Goal: Task Accomplishment & Management: Manage account settings

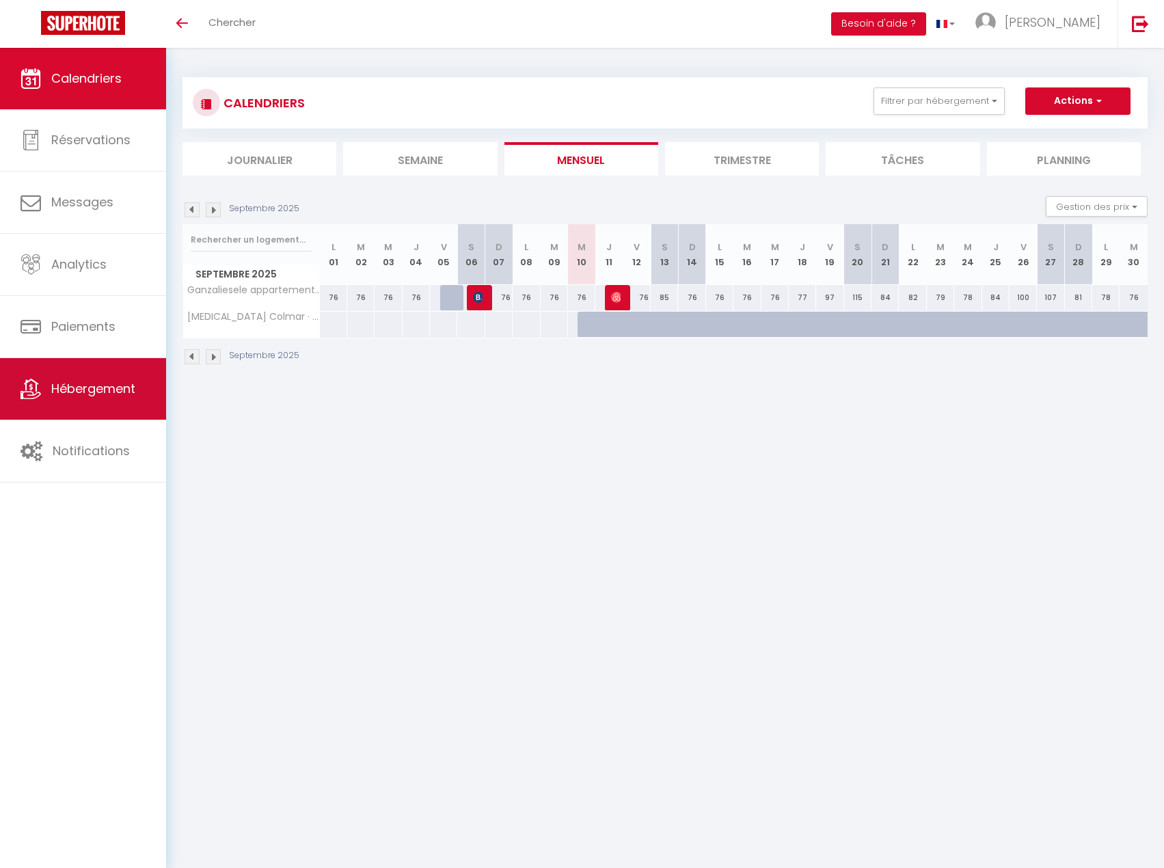
click at [122, 363] on link "Hébergement" at bounding box center [83, 389] width 166 height 62
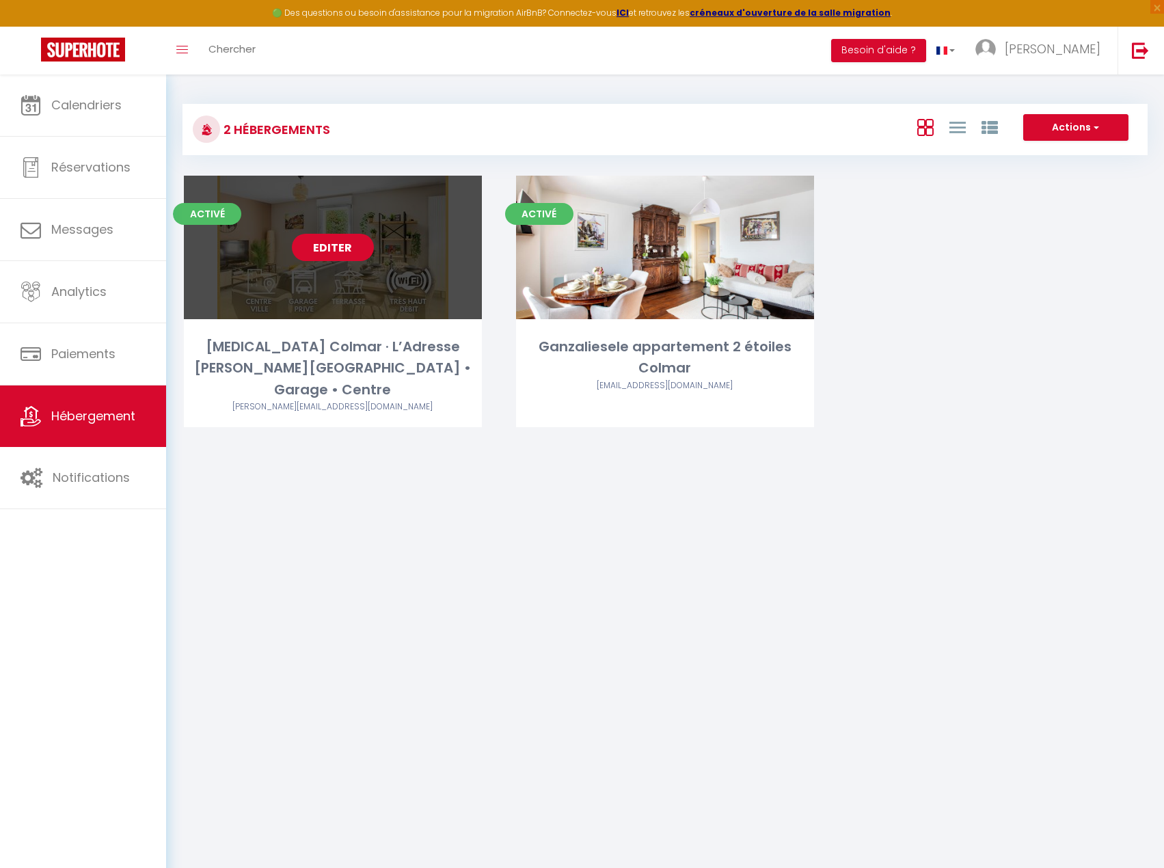
click at [353, 247] on link "Editer" at bounding box center [333, 247] width 82 height 27
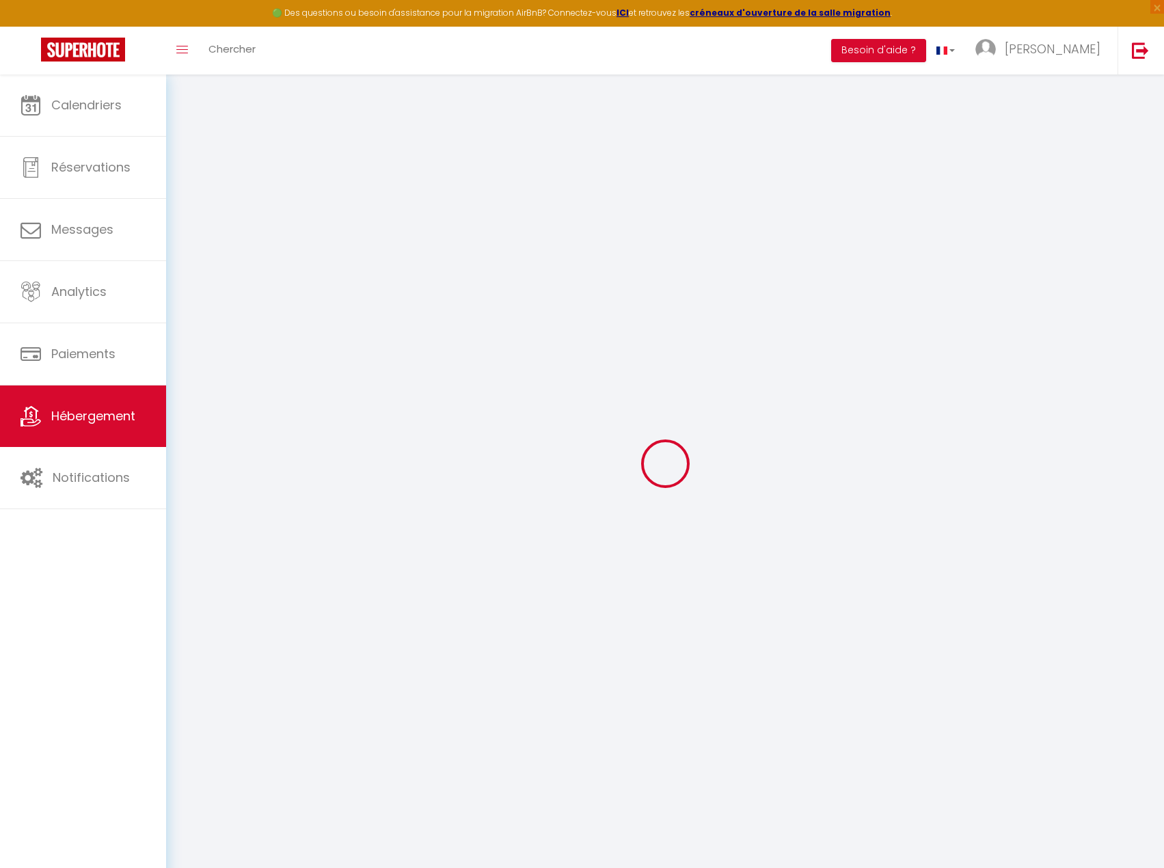
select select "IgloohomeV2"
select select "17:00"
select select "23:45"
select select "11:00"
select select "30"
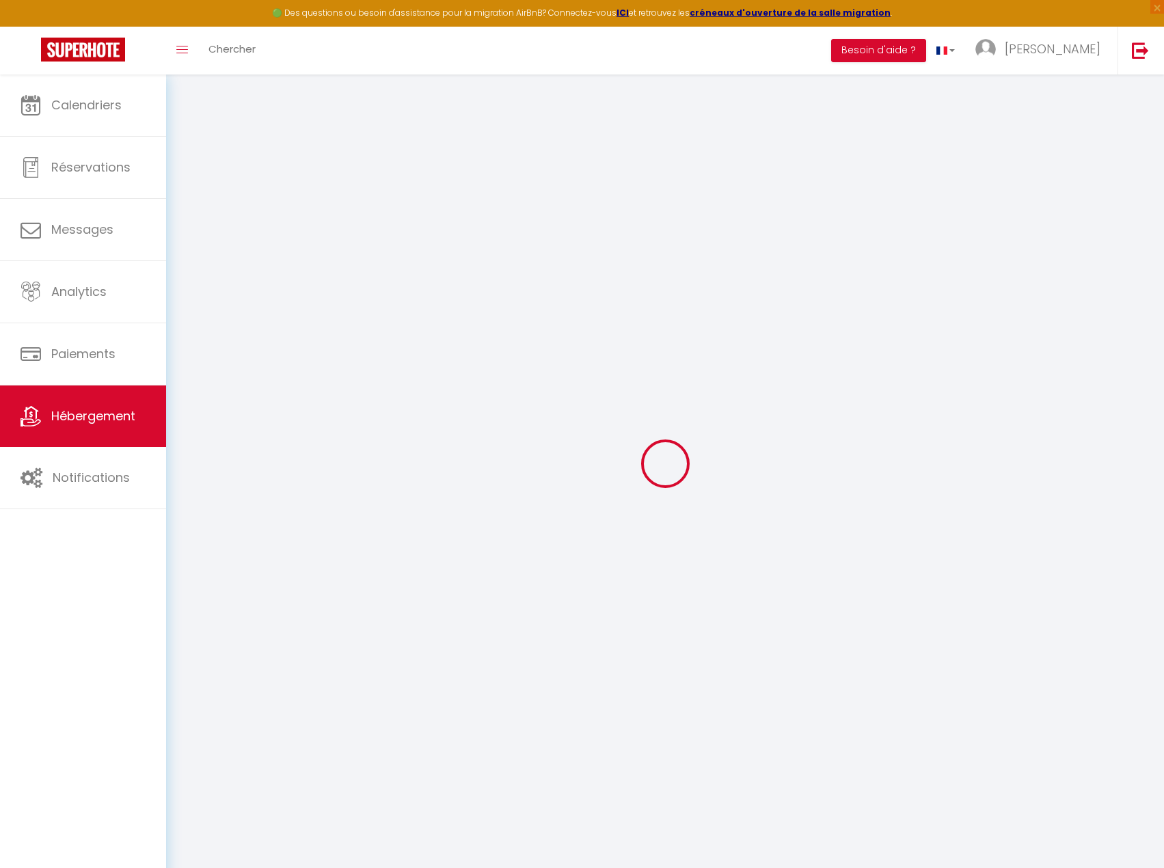
select select "120"
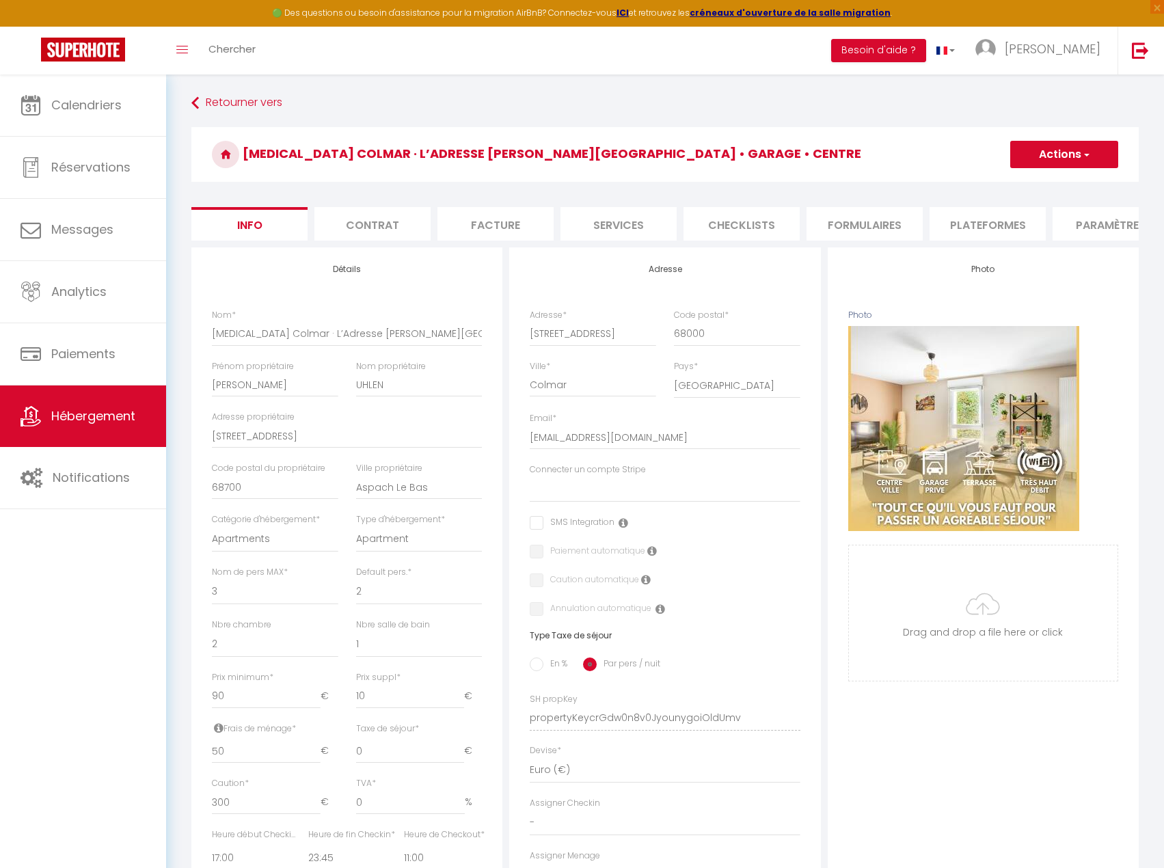
select select
checkbox input "false"
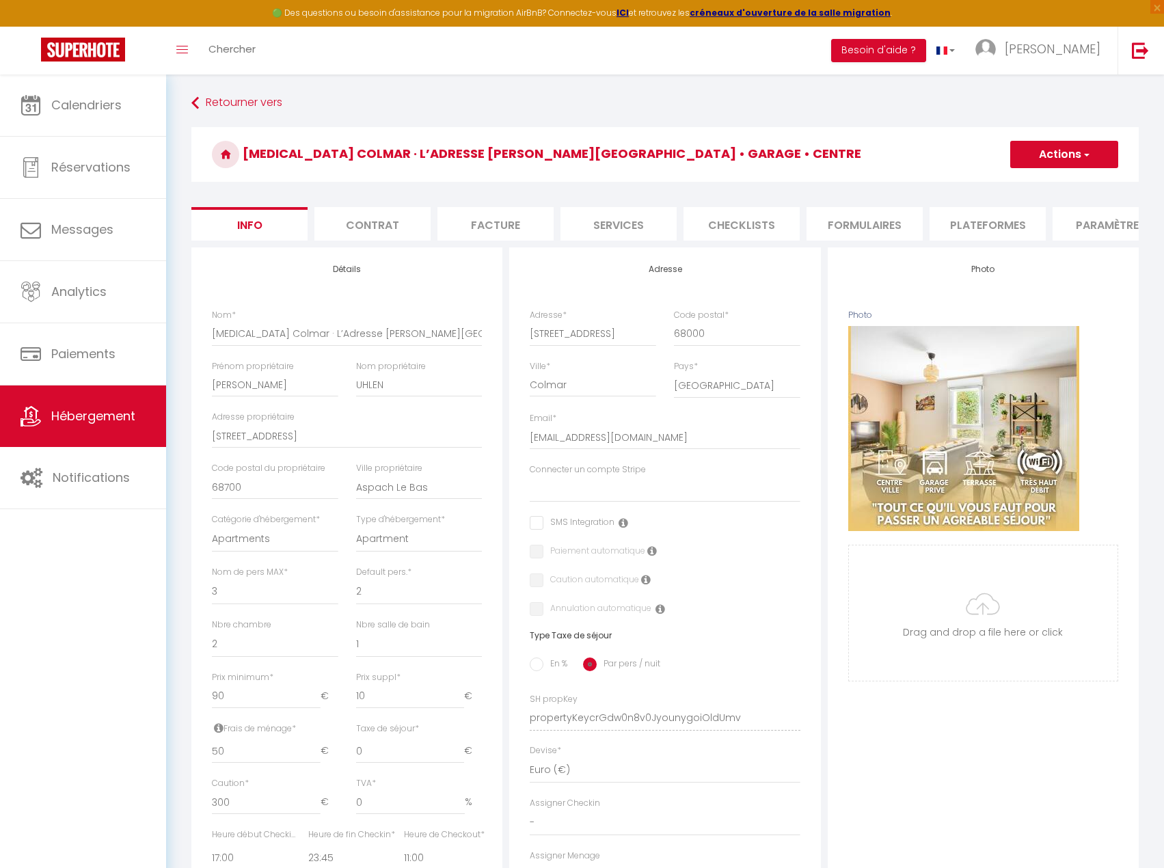
click at [625, 226] on li "Services" at bounding box center [618, 223] width 116 height 33
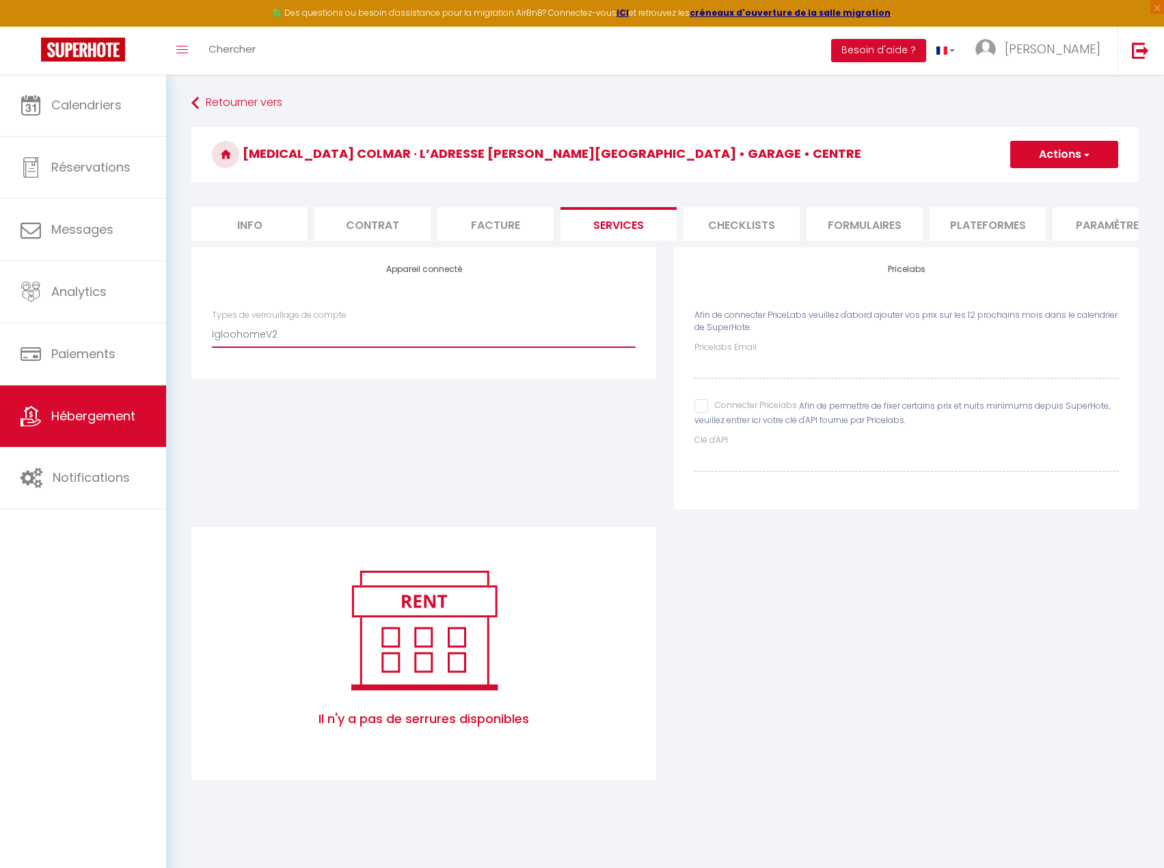
click at [466, 338] on select "IgloohomeV2" at bounding box center [424, 334] width 424 height 26
click at [212, 331] on select "IgloohomeV2" at bounding box center [424, 334] width 424 height 26
click at [59, 438] on link "Hébergement" at bounding box center [83, 416] width 166 height 62
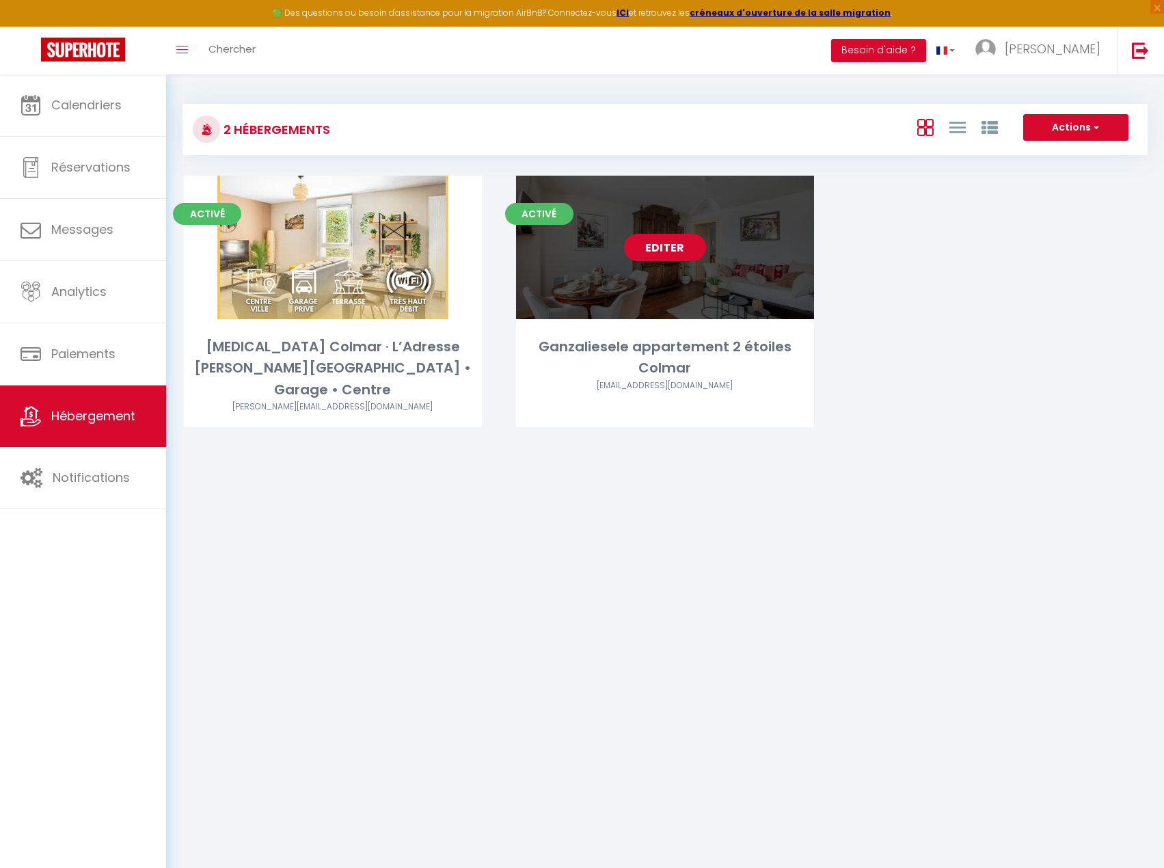
click at [672, 240] on link "Editer" at bounding box center [665, 247] width 82 height 27
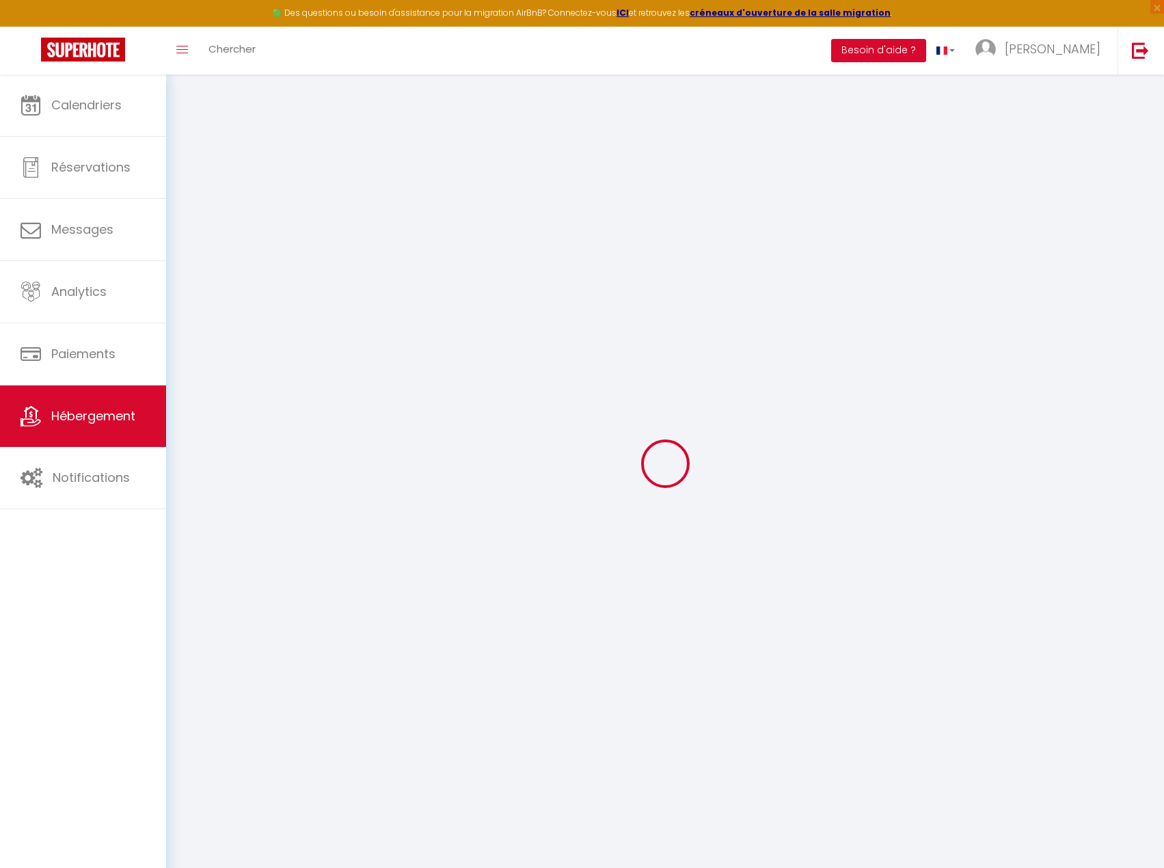
select select "IgloohomeV2"
type input "[EMAIL_ADDRESS][DOMAIN_NAME]"
checkbox input "true"
select select "2"
checkbox input "true"
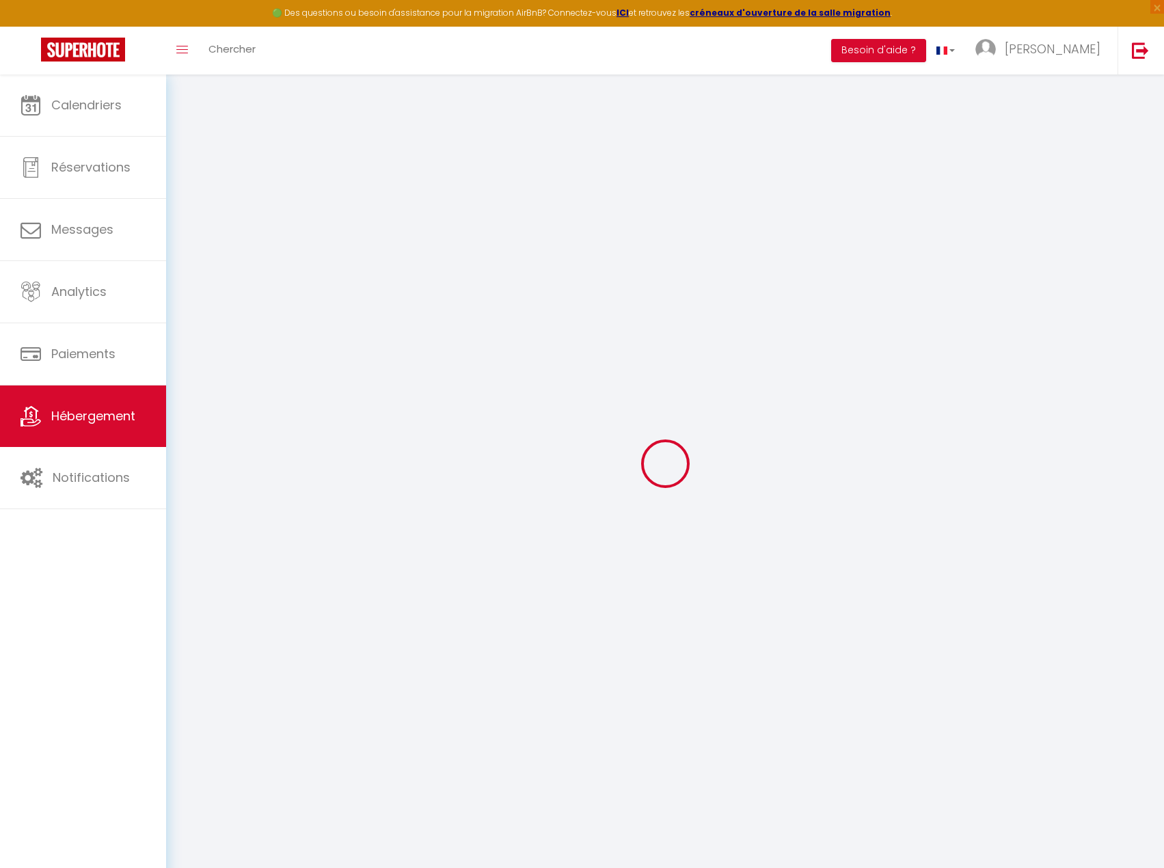
select select "17:00"
select select
select select "11:00"
select select "30"
select select "120"
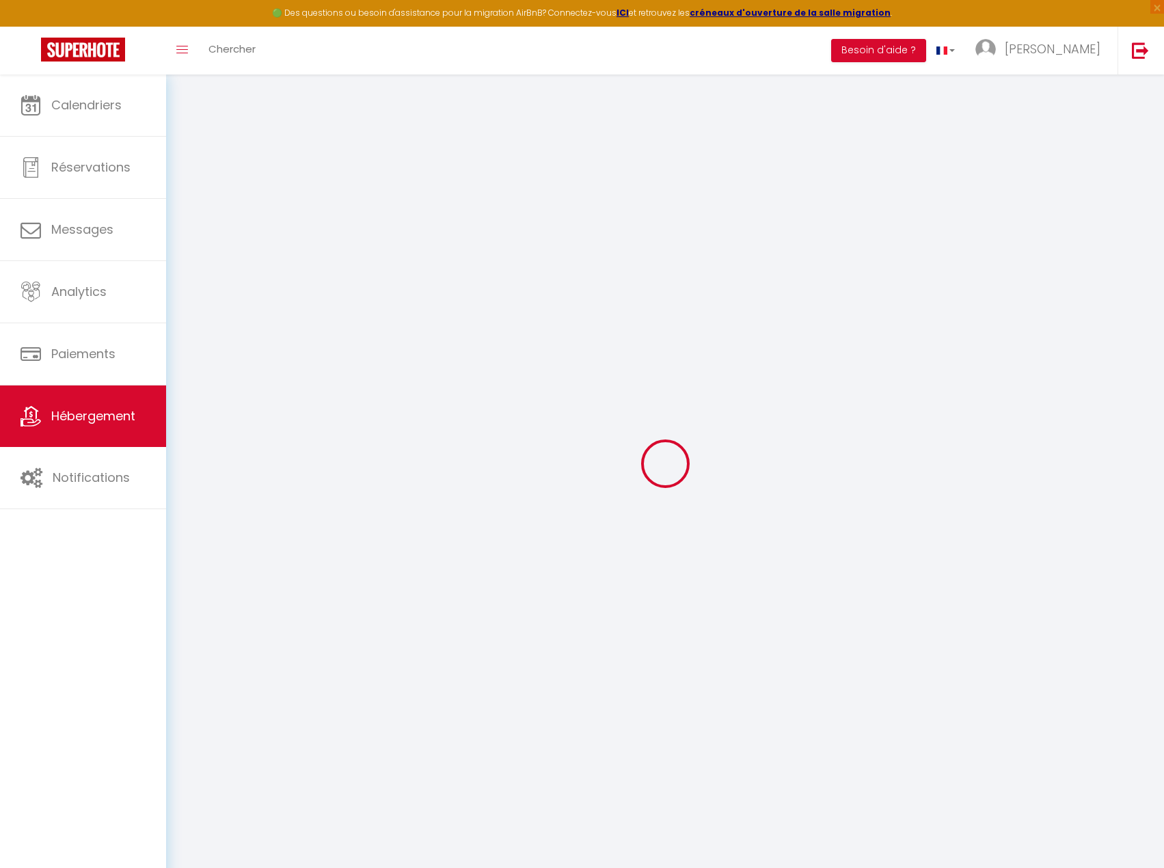
select select
checkbox input "false"
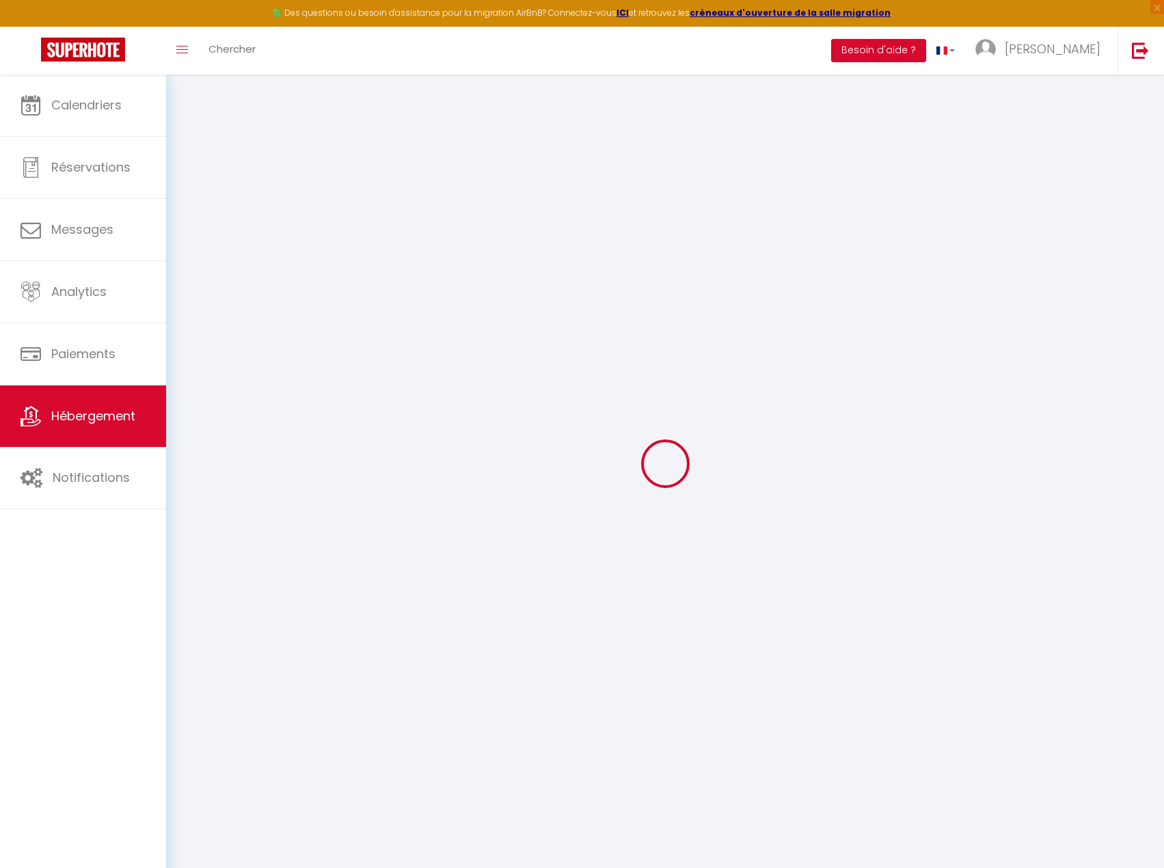
checkbox input "false"
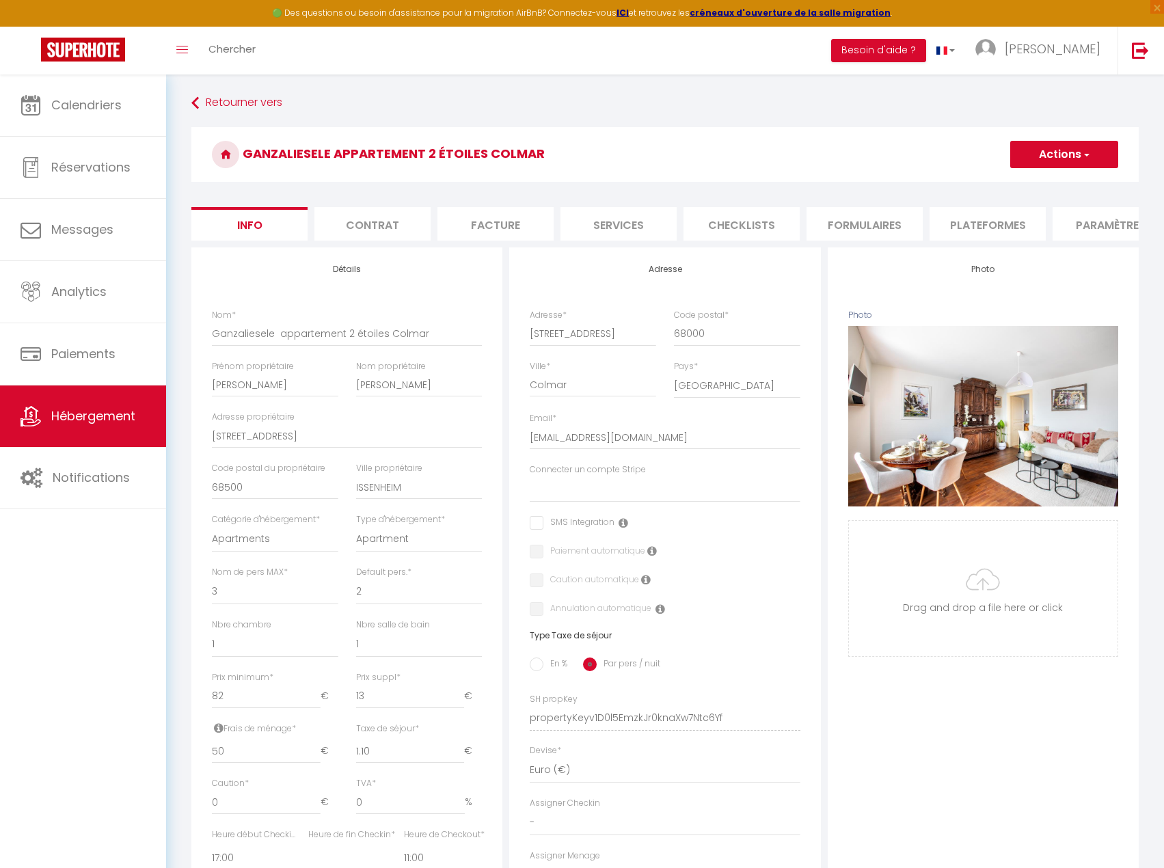
click at [594, 240] on li "Services" at bounding box center [618, 223] width 116 height 33
checkbox input "true"
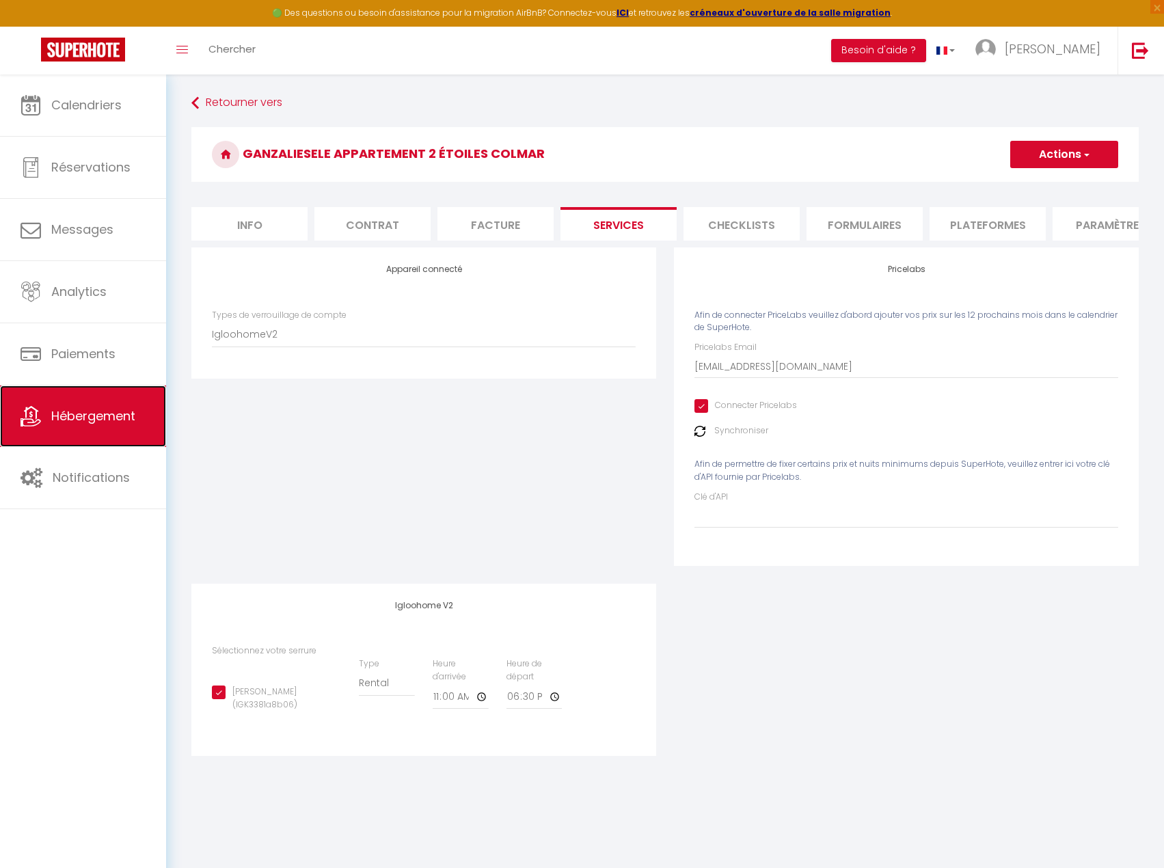
click at [68, 428] on link "Hébergement" at bounding box center [83, 416] width 166 height 62
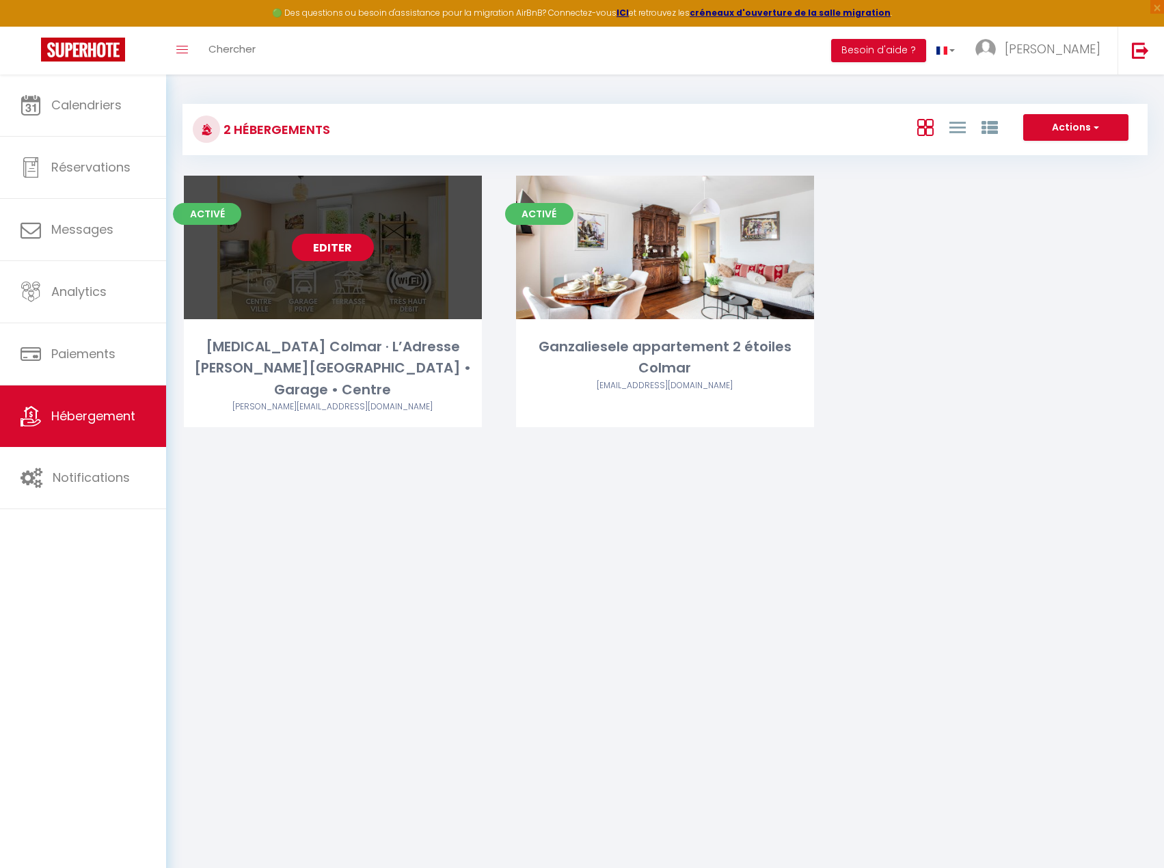
click at [346, 247] on link "Editer" at bounding box center [333, 247] width 82 height 27
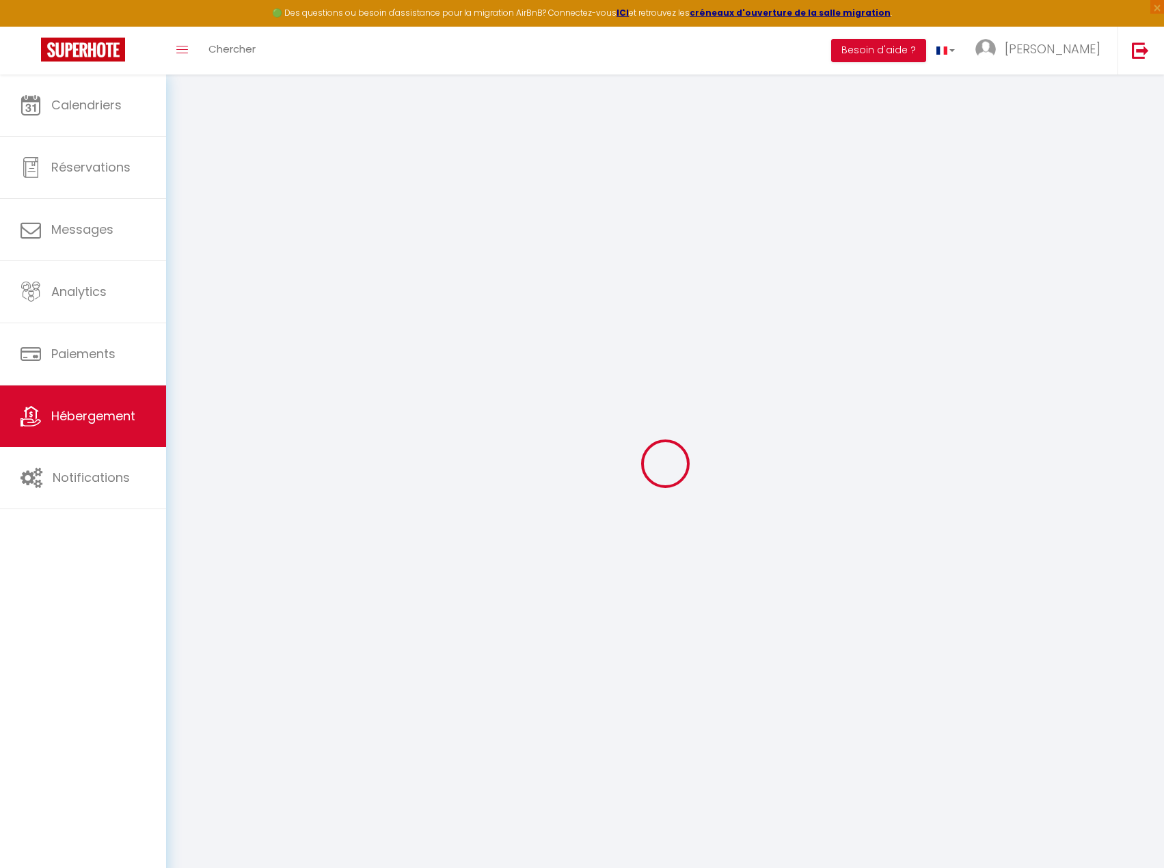
select select "IgloohomeV2"
select select "17:00"
select select "23:45"
select select "11:00"
select select "30"
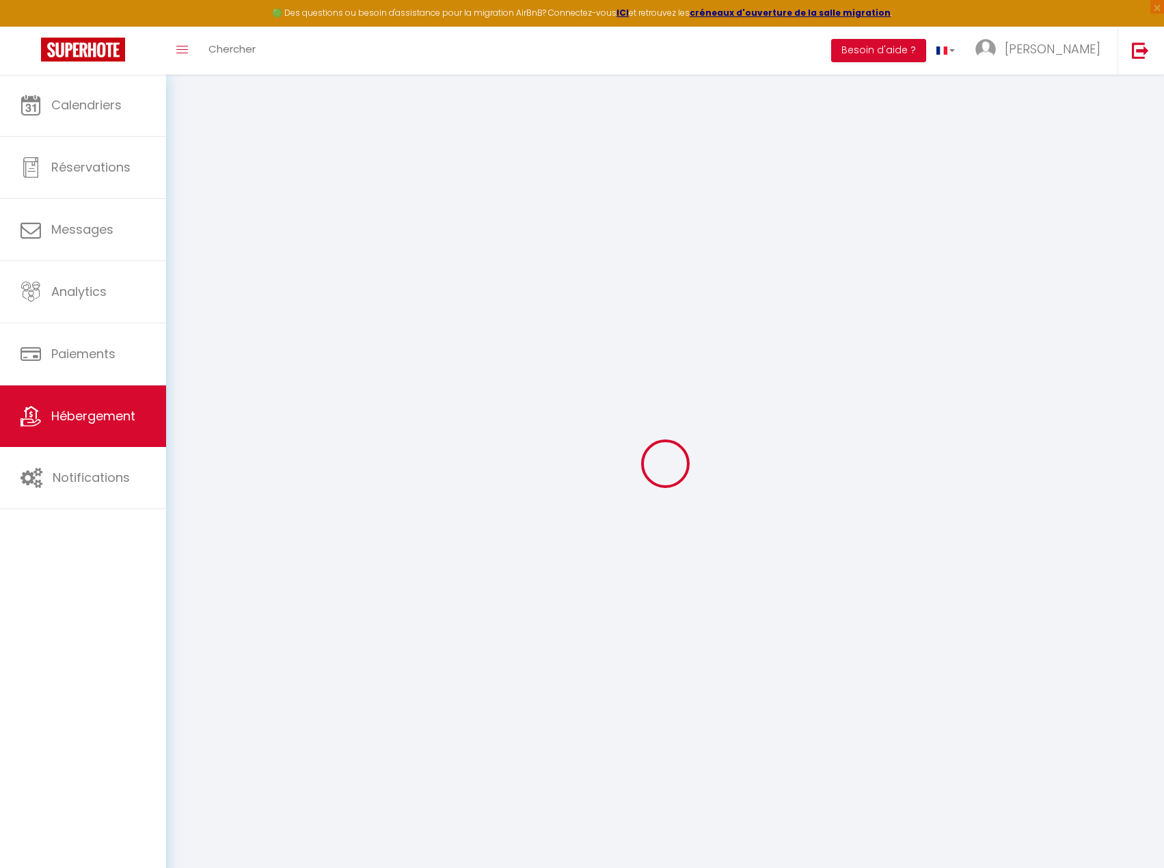
select select "120"
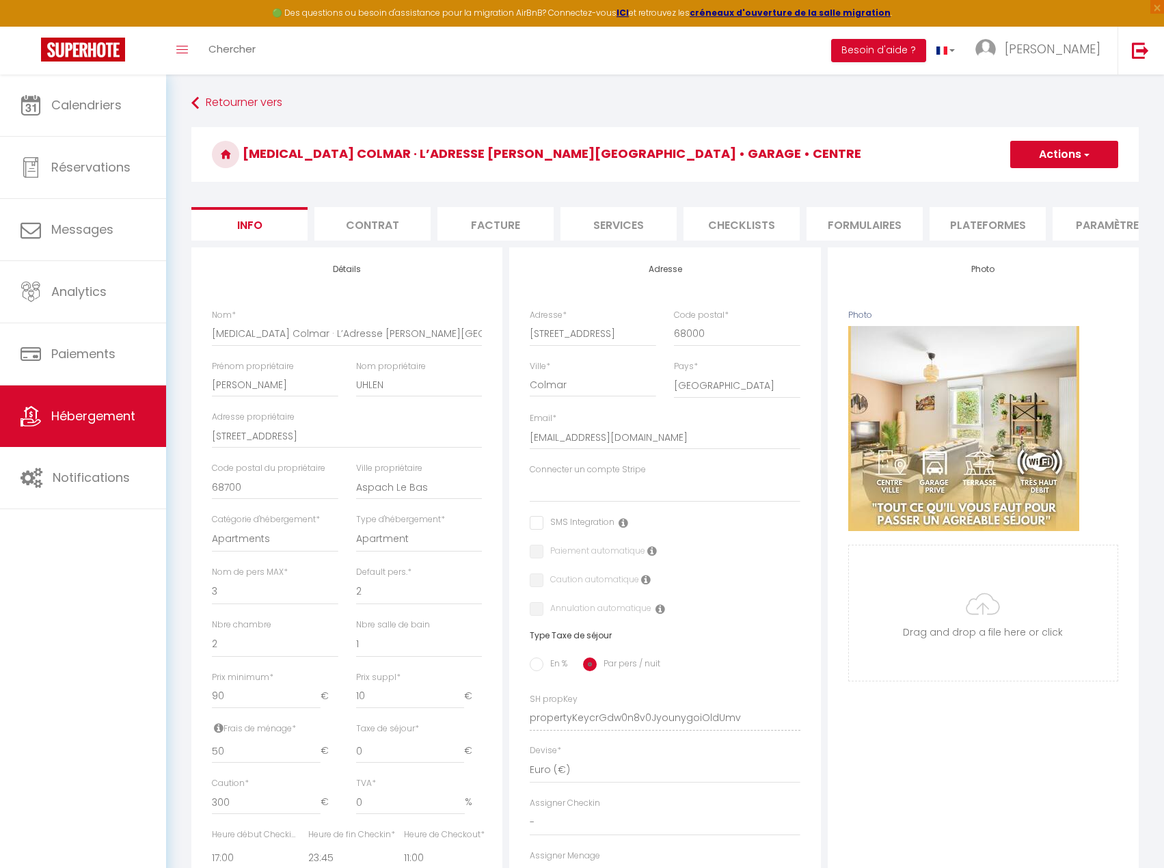
select select
checkbox input "false"
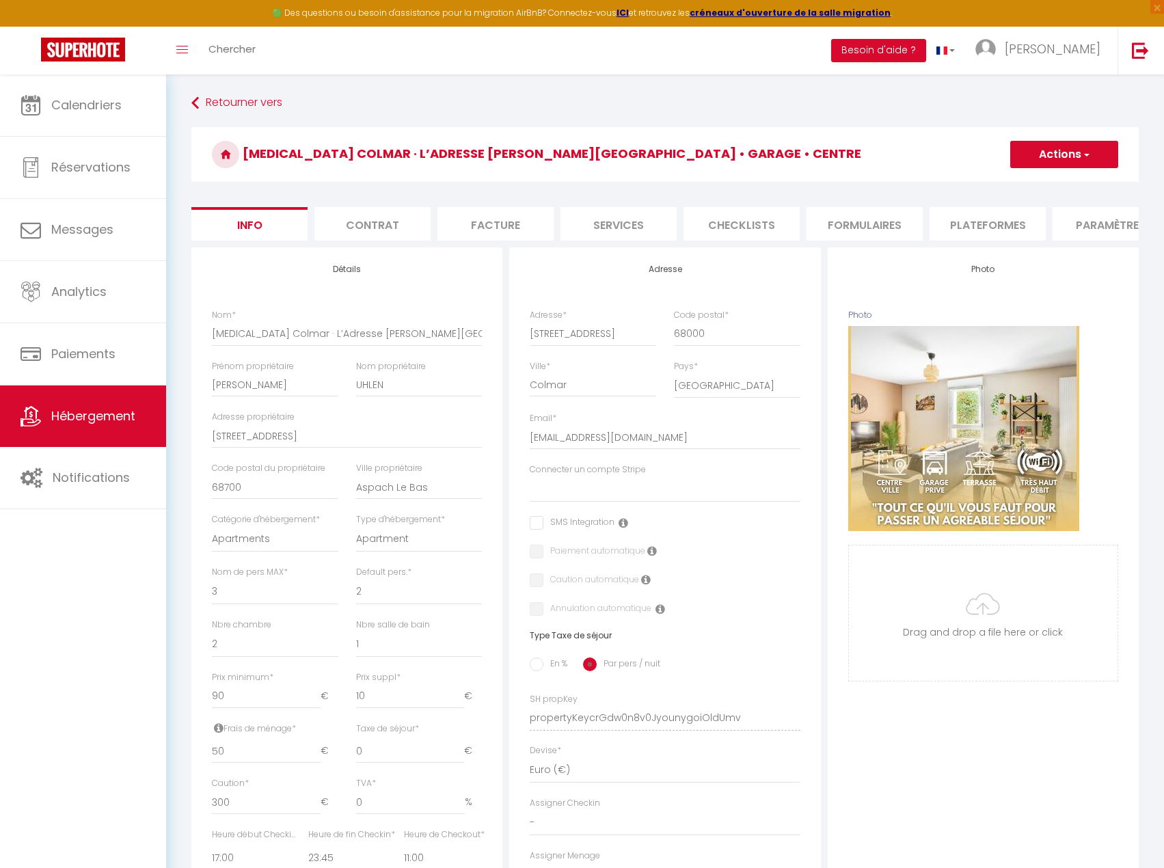
click at [618, 230] on li "Services" at bounding box center [618, 223] width 116 height 33
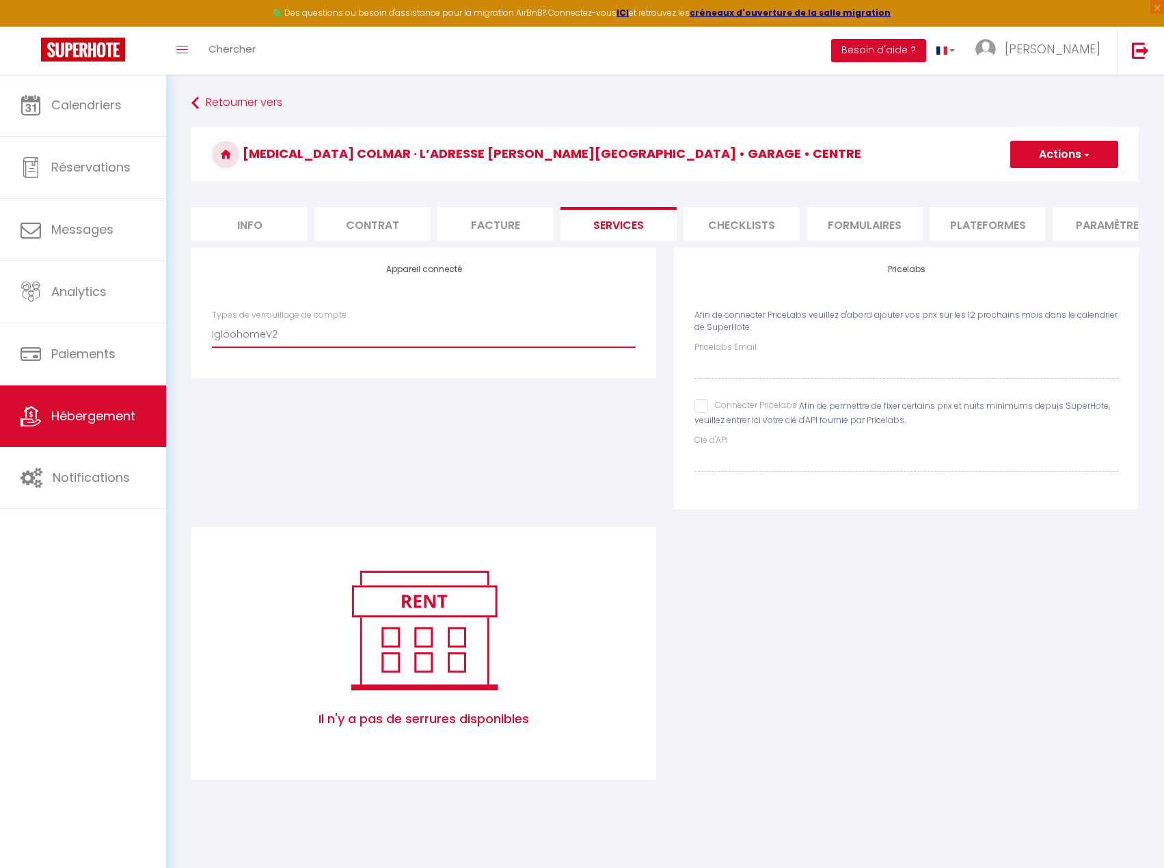
click at [355, 346] on select "IgloohomeV2" at bounding box center [424, 334] width 424 height 26
click at [212, 331] on select "IgloohomeV2" at bounding box center [424, 334] width 424 height 26
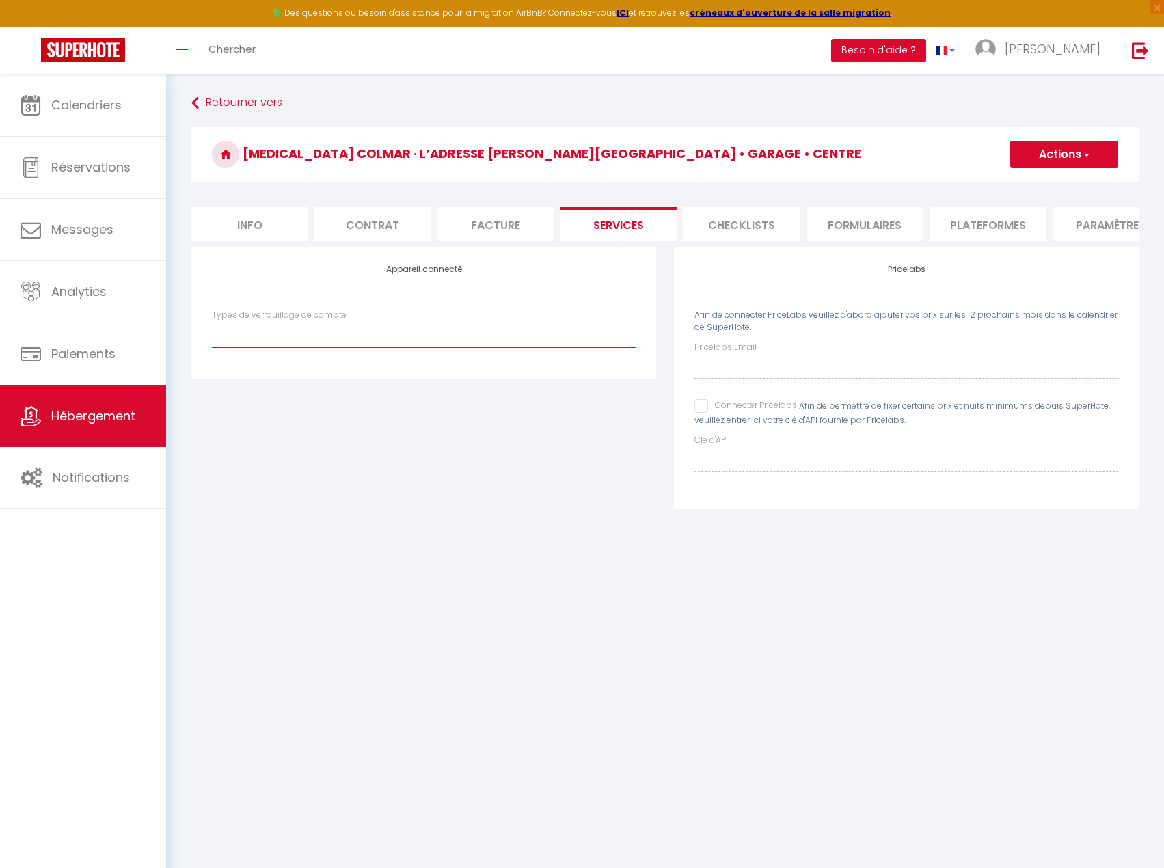
click at [383, 347] on select "IgloohomeV2" at bounding box center [424, 334] width 424 height 26
select select "IgloohomeV2"
click at [212, 331] on select "IgloohomeV2" at bounding box center [424, 334] width 424 height 26
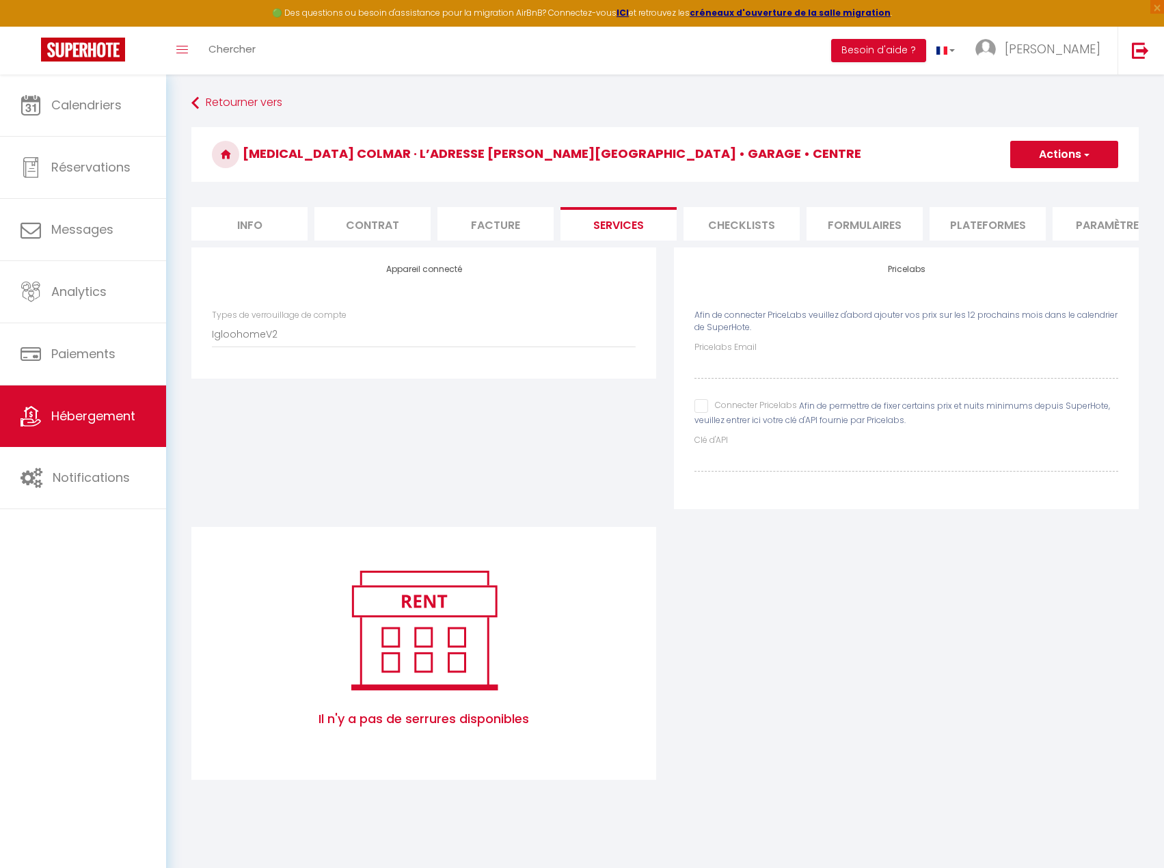
click at [428, 549] on div "Il n'y a pas de serrures disponibles" at bounding box center [423, 653] width 465 height 253
click at [95, 421] on span "Hébergement" at bounding box center [93, 415] width 84 height 17
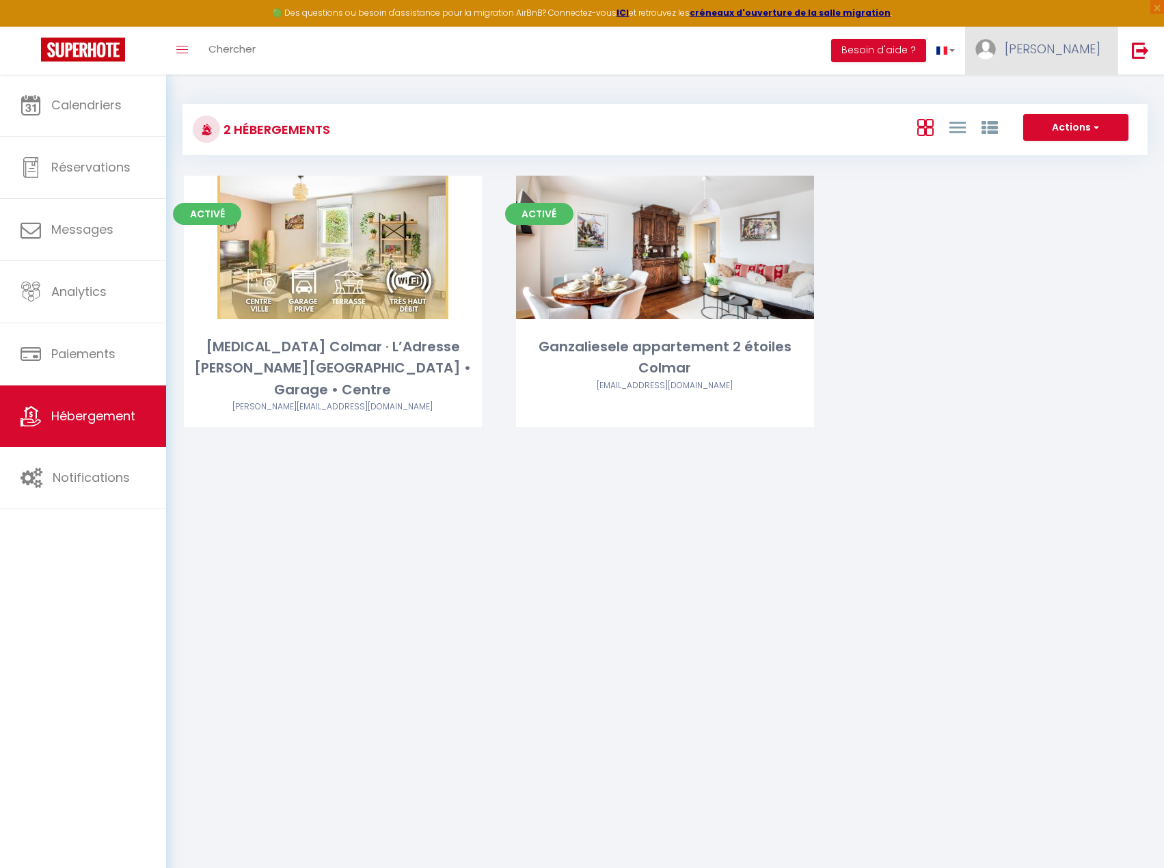
click at [1059, 55] on span "[PERSON_NAME]" at bounding box center [1053, 48] width 96 height 17
click at [926, 41] on button "Besoin d'aide ?" at bounding box center [878, 50] width 95 height 23
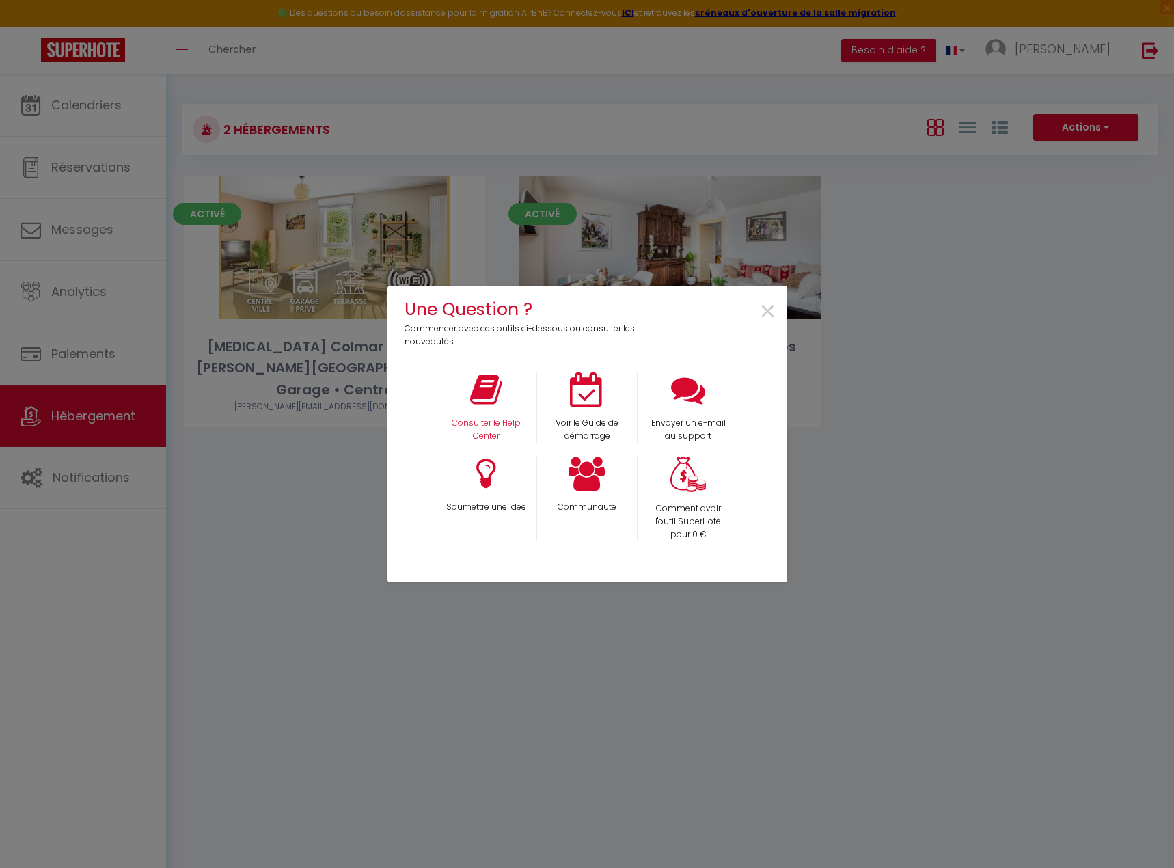
click at [519, 389] on div "Consulter le Help Center" at bounding box center [485, 407] width 101 height 70
click at [474, 396] on icon at bounding box center [485, 389] width 31 height 34
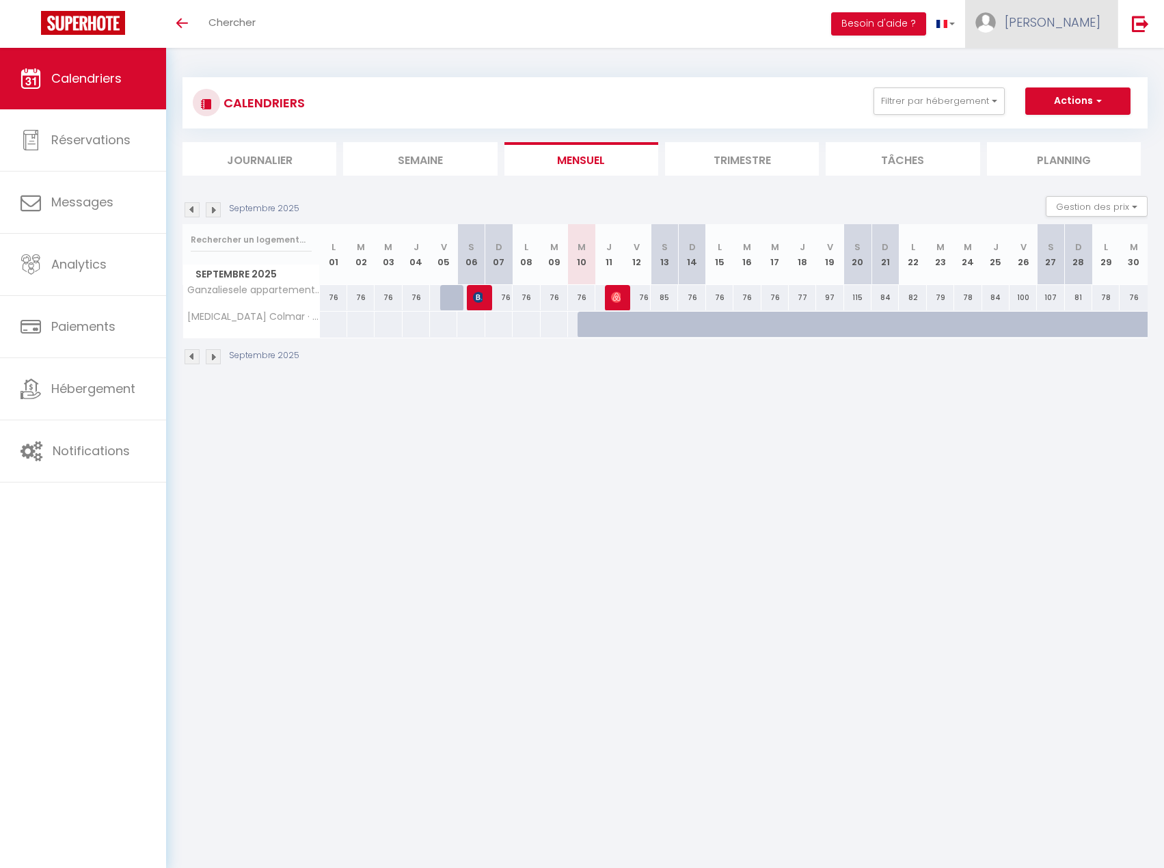
click at [1105, 33] on link "[PERSON_NAME]" at bounding box center [1041, 24] width 152 height 48
click at [1087, 71] on link "Paramètres" at bounding box center [1062, 68] width 101 height 23
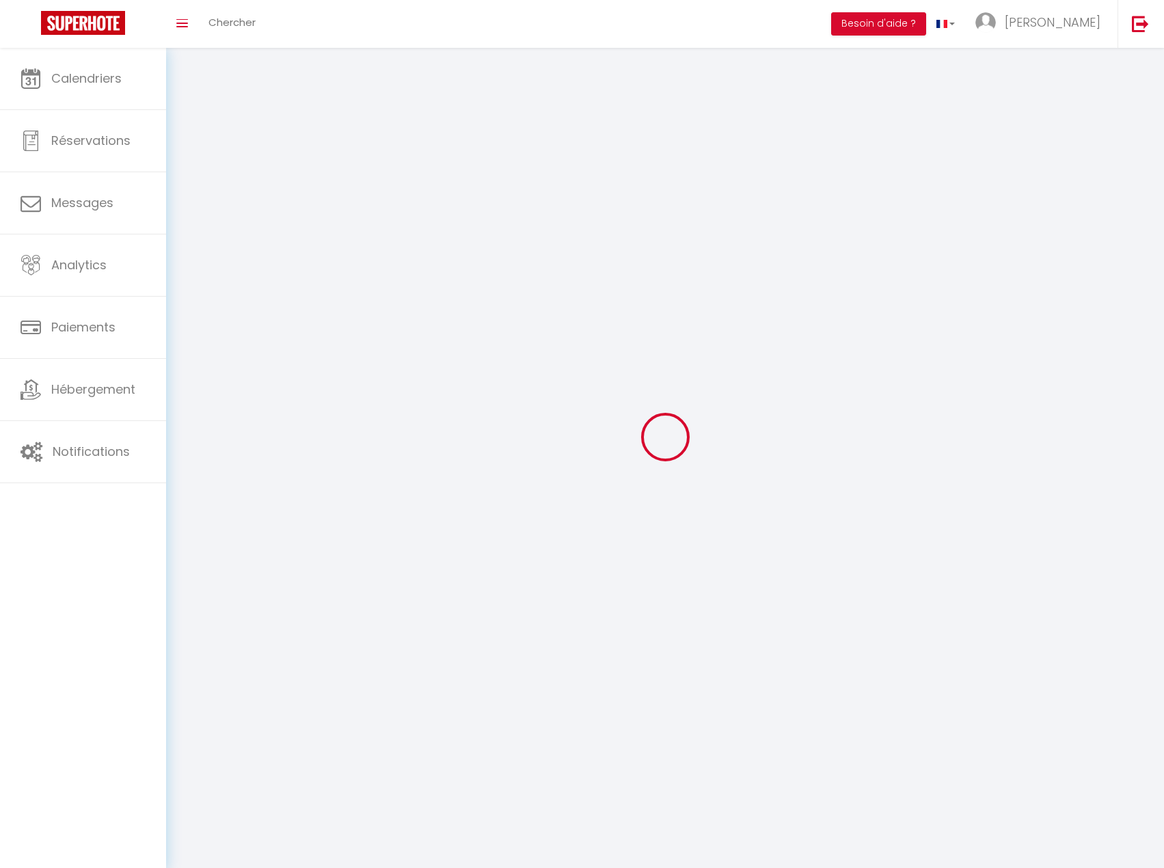
type input "[PERSON_NAME]"
type input "Meisburger"
type input "0670932702"
type input "3 rue du pont"
type input "68480"
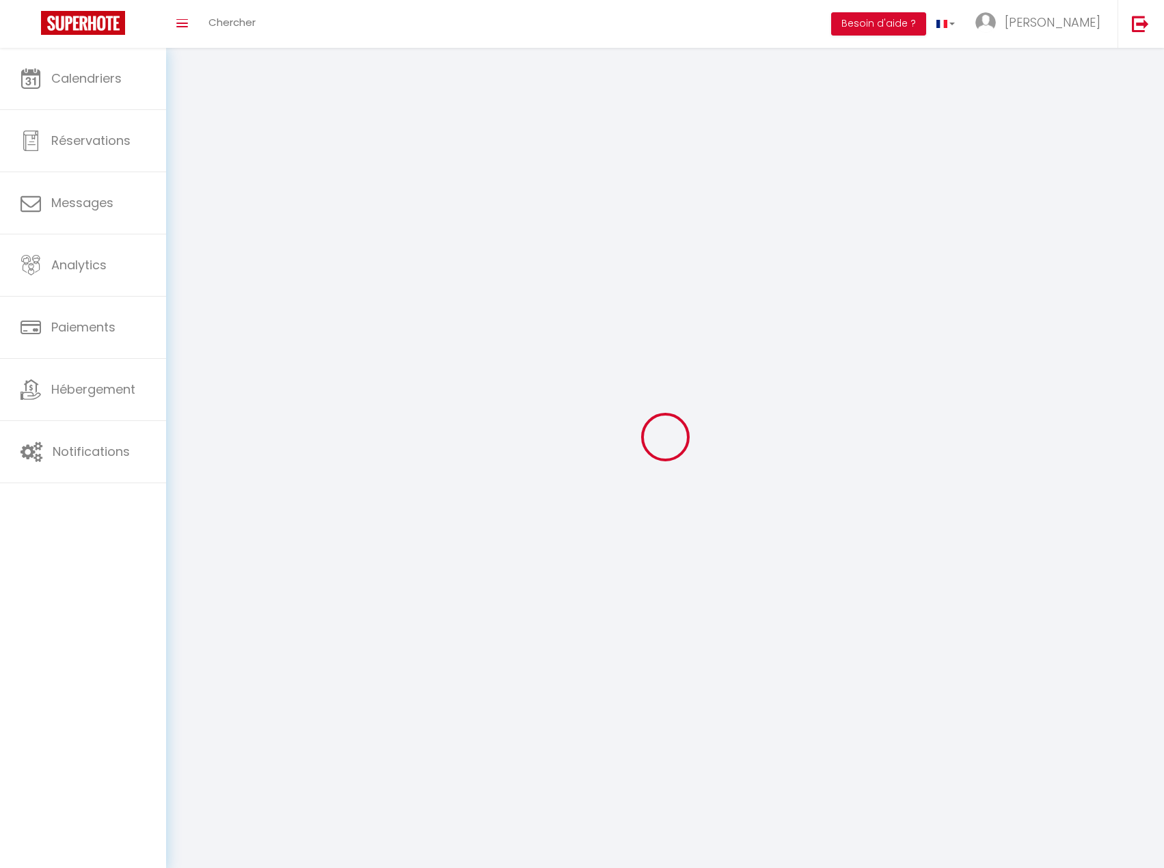
type input "Bendorf"
type input "0y97H8xa2LD4zGMnhULRuTGAA"
type input "rTFwQYSx63vrdHBVdQrxmYAlt"
select select "28"
select select "fr"
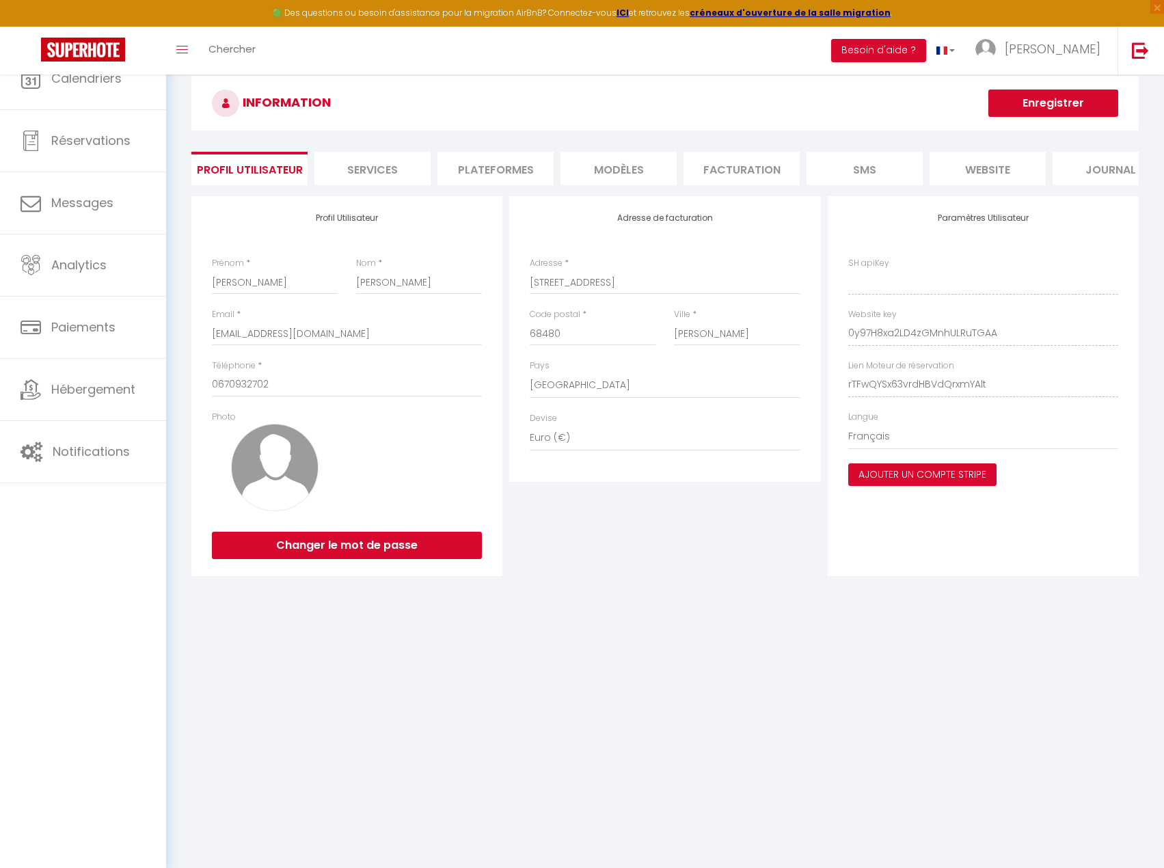
type input "0y97H8xa2LD4zGMnhULRuTGAA"
type input "rTFwQYSx63vrdHBVdQrxmYAlt"
type input "https://app.superhote.com/#/get-available-rentals/rTFwQYSx63vrdHBVdQrxmYAlt"
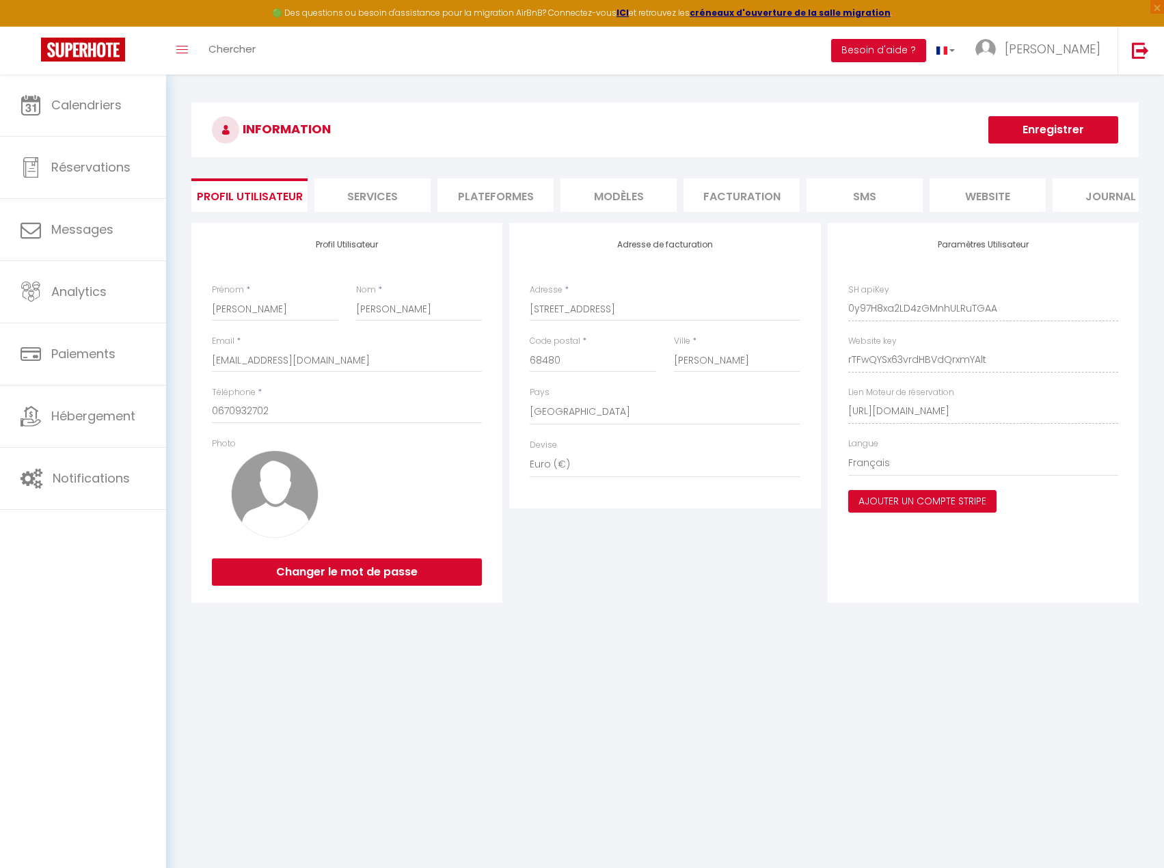
click at [376, 202] on li "Services" at bounding box center [372, 194] width 116 height 33
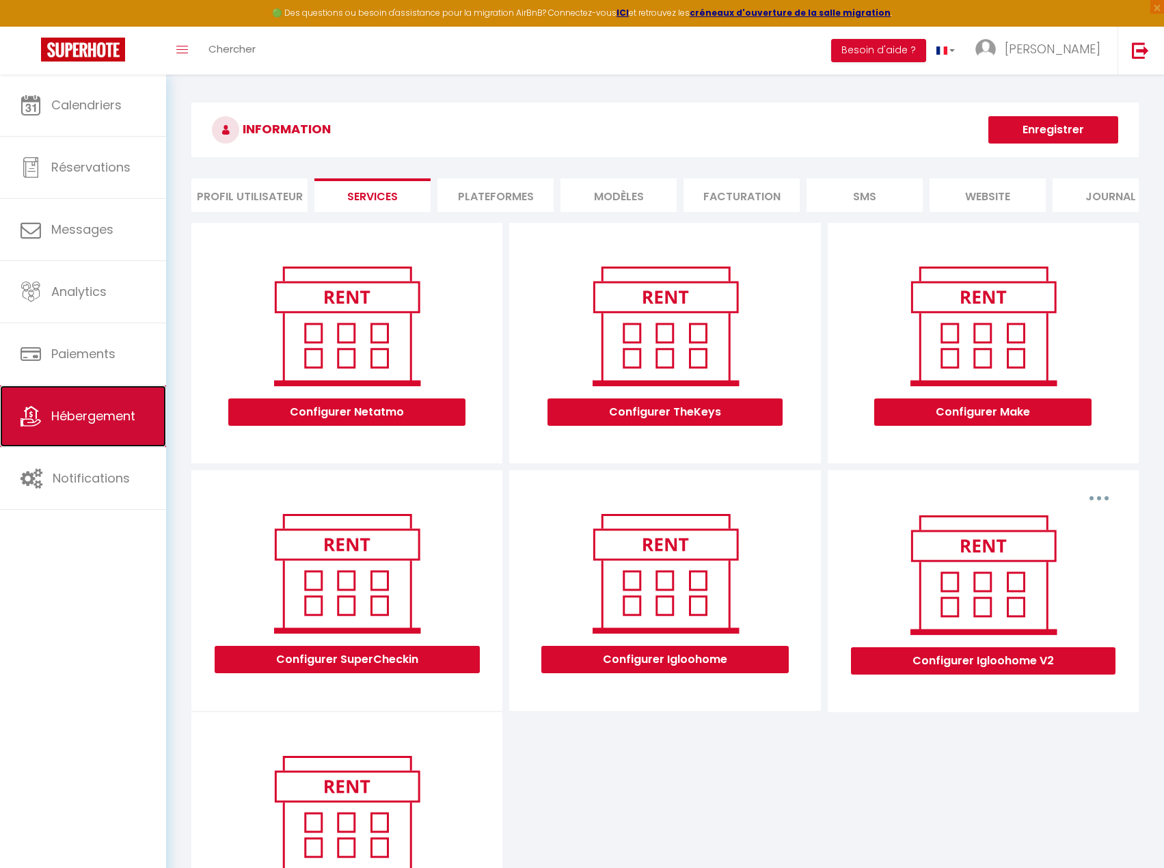
click at [103, 402] on link "Hébergement" at bounding box center [83, 416] width 166 height 62
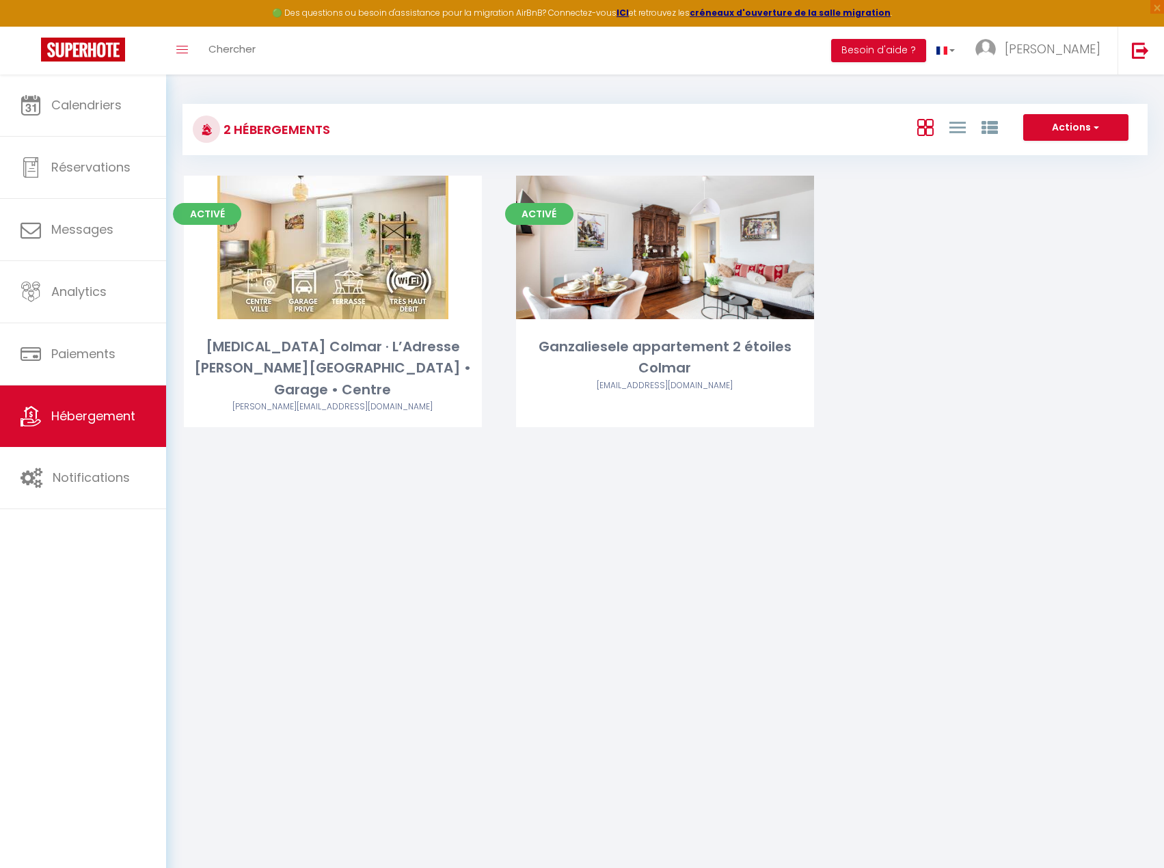
click at [496, 487] on body "🟢 Des questions ou besoin d'assistance pour la migration AirBnB? Connectez-vous…" at bounding box center [582, 508] width 1164 height 868
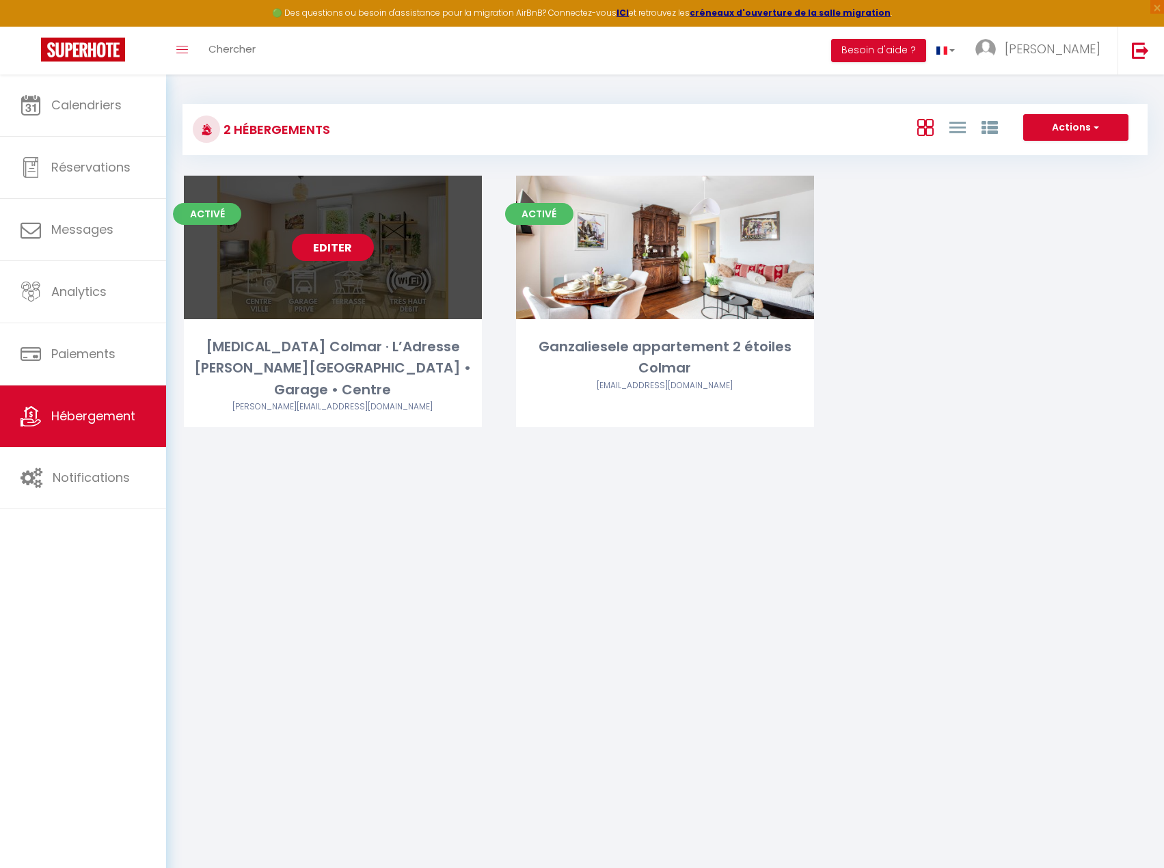
click at [319, 252] on link "Editer" at bounding box center [333, 247] width 82 height 27
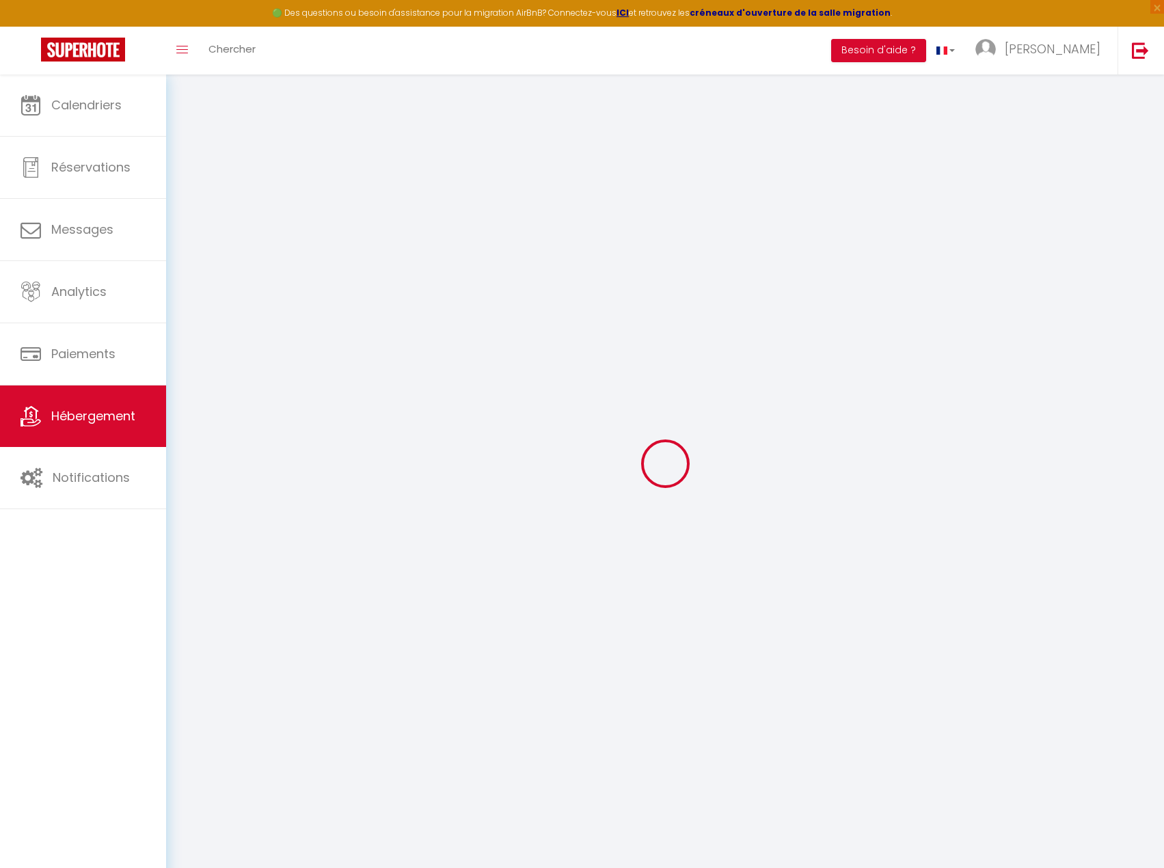
select select "IgloohomeV2"
select select "17:00"
select select "23:45"
select select "11:00"
select select "30"
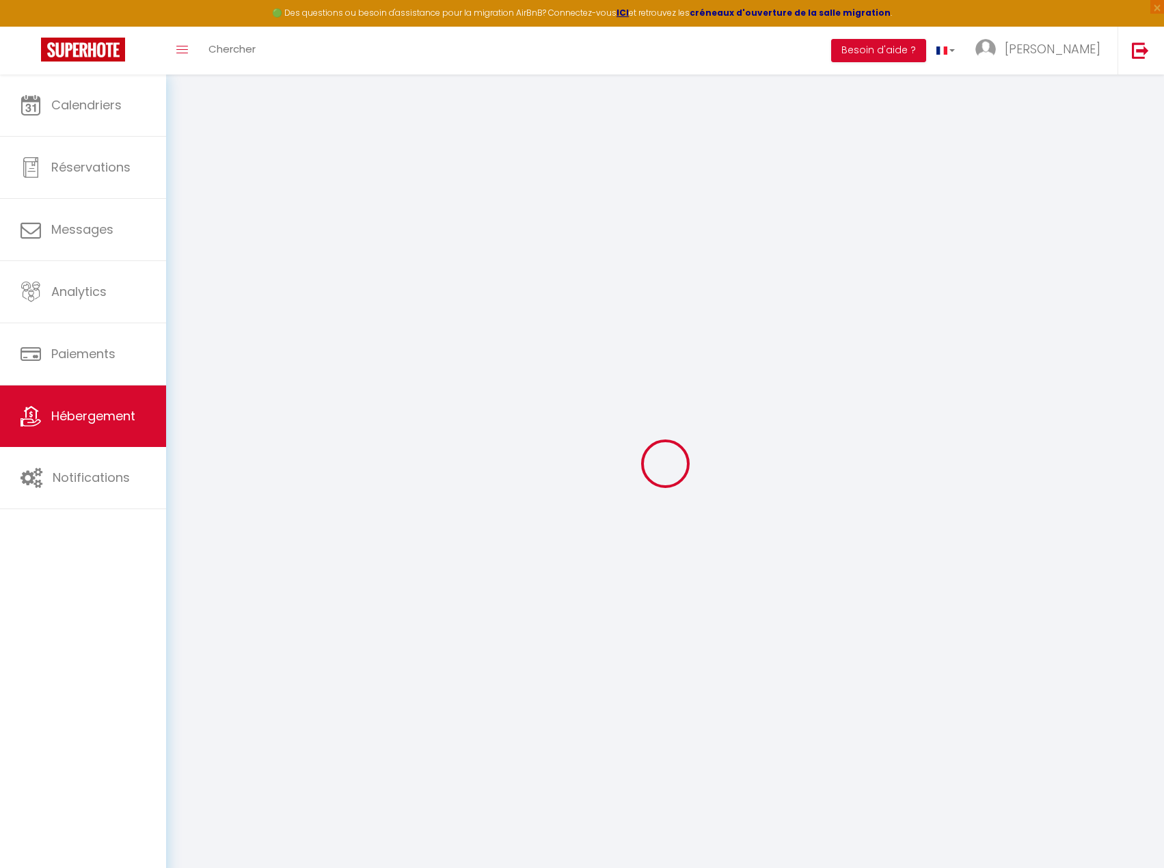
select select "120"
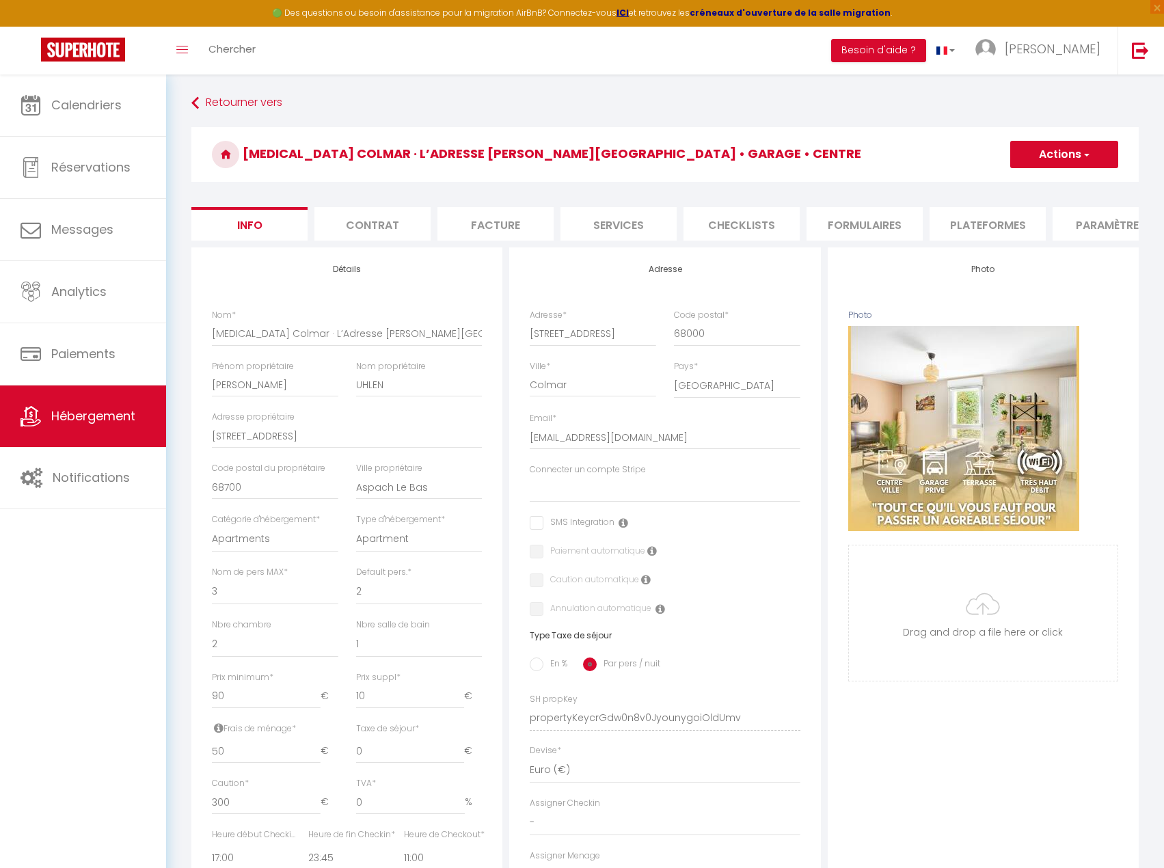
select select
checkbox input "false"
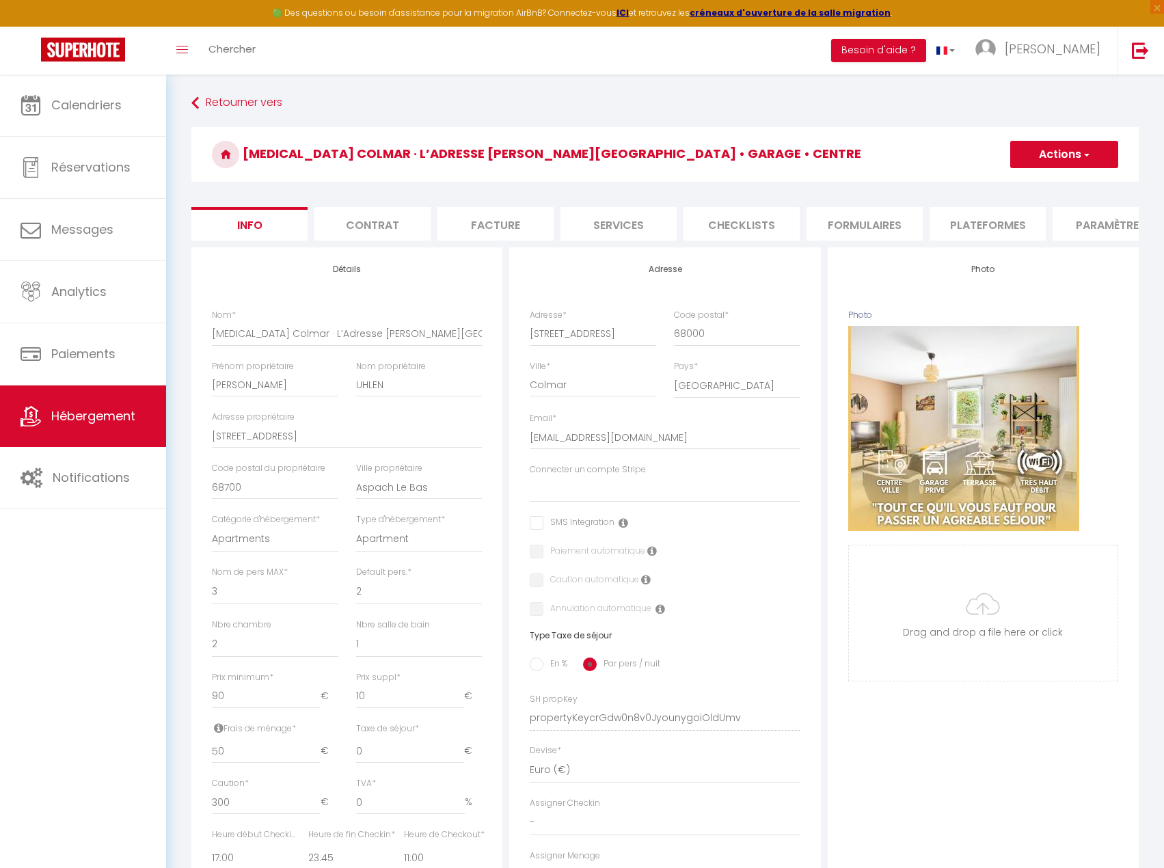
click at [630, 226] on li "Services" at bounding box center [618, 223] width 116 height 33
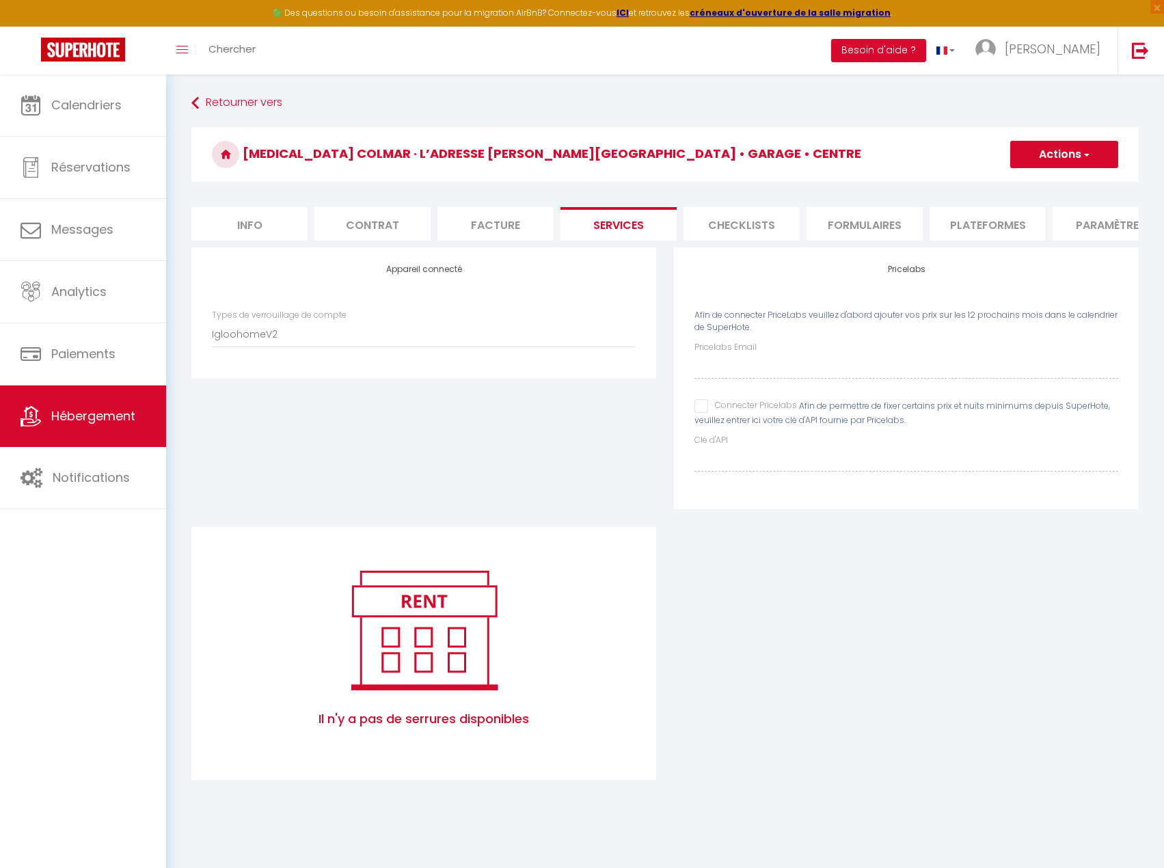
click at [472, 648] on img at bounding box center [424, 629] width 174 height 131
click at [409, 344] on select "IgloohomeV2" at bounding box center [424, 334] width 424 height 26
click at [212, 331] on select "IgloohomeV2" at bounding box center [424, 334] width 424 height 26
click at [109, 419] on span "Hébergement" at bounding box center [93, 415] width 84 height 17
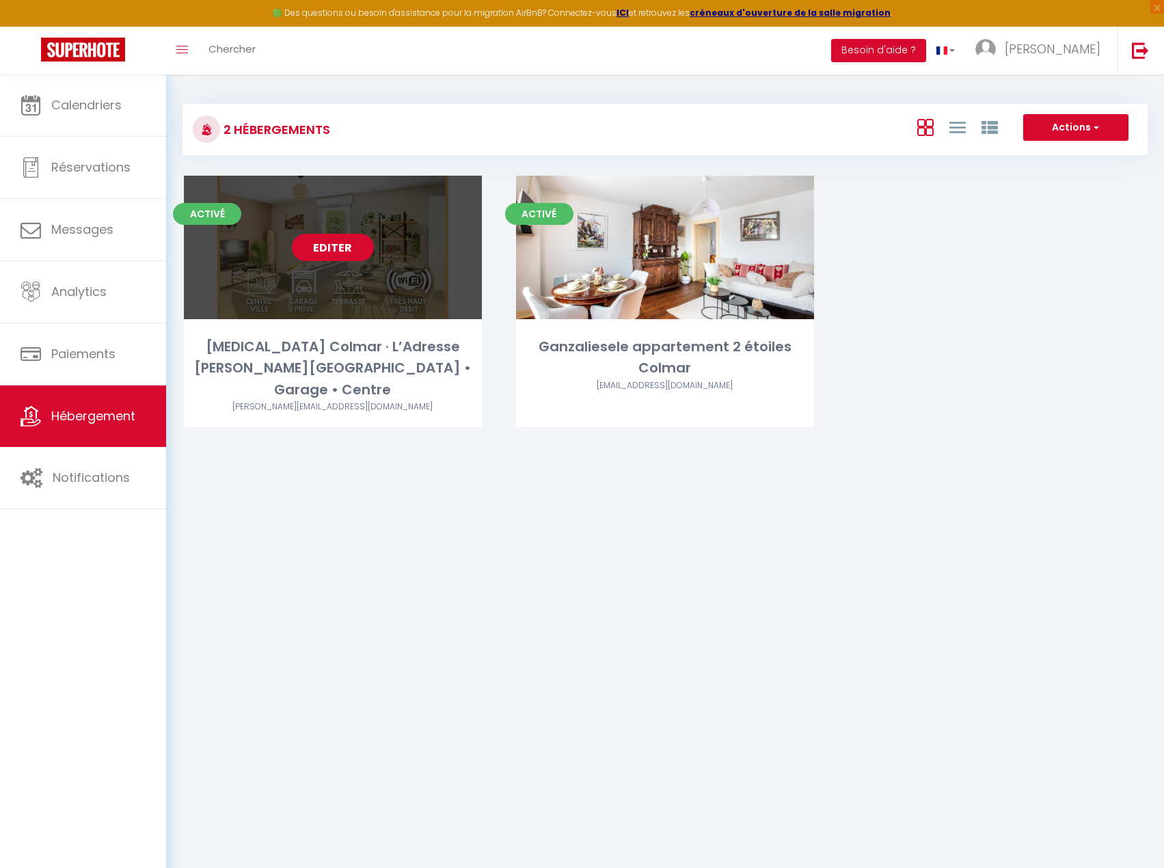
click at [350, 243] on link "Editer" at bounding box center [333, 247] width 82 height 27
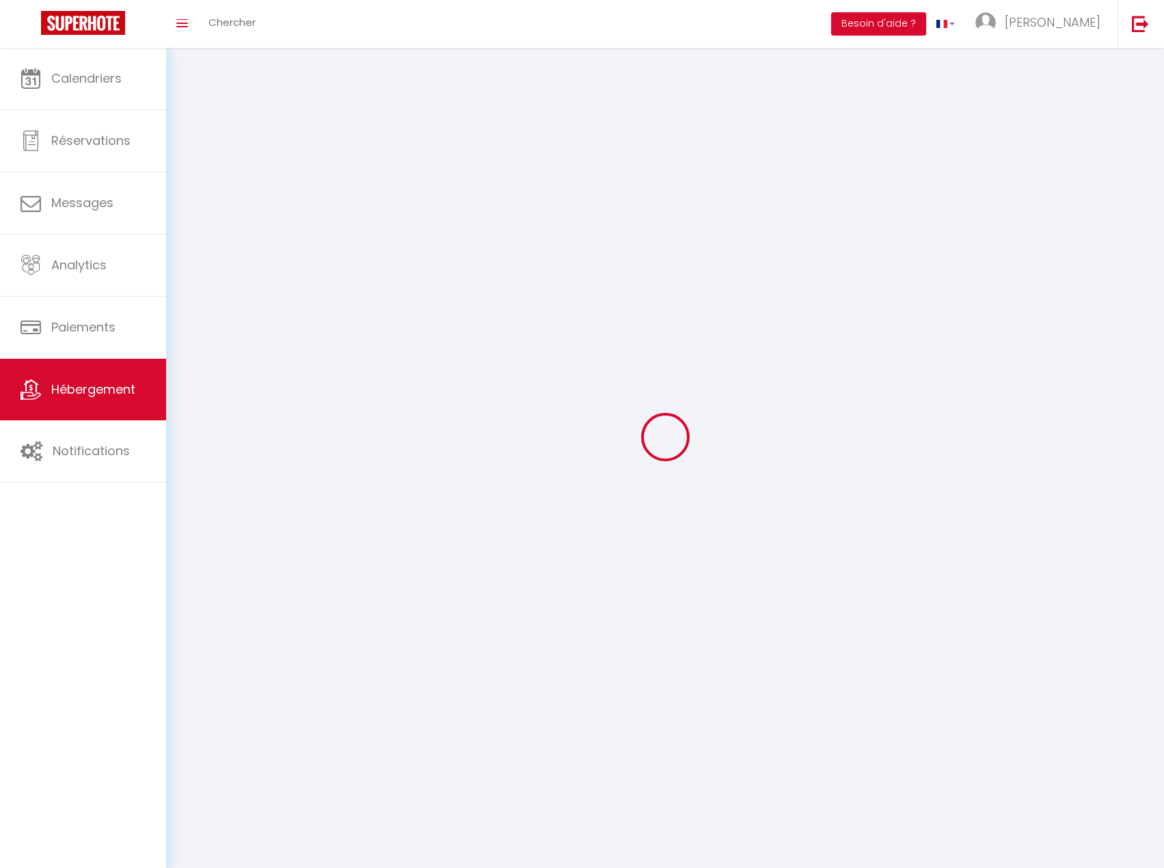
select select
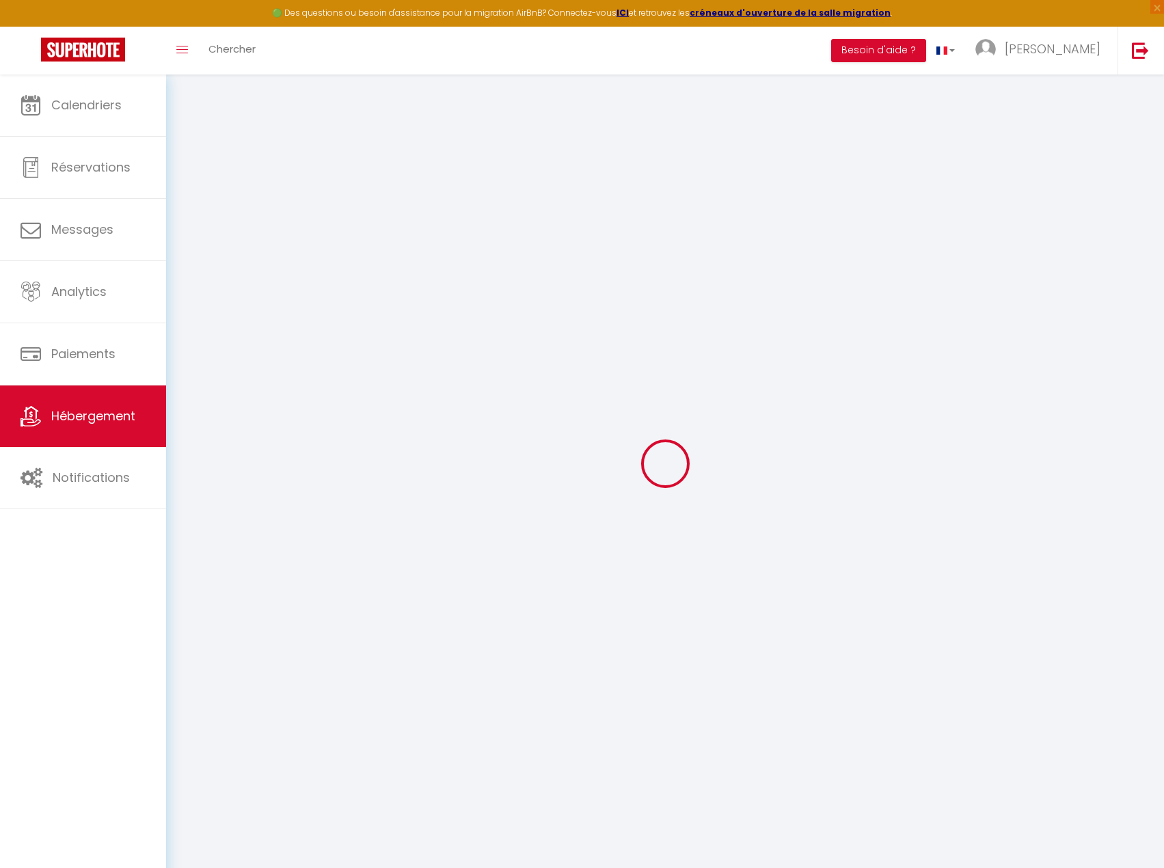
select select
checkbox input "false"
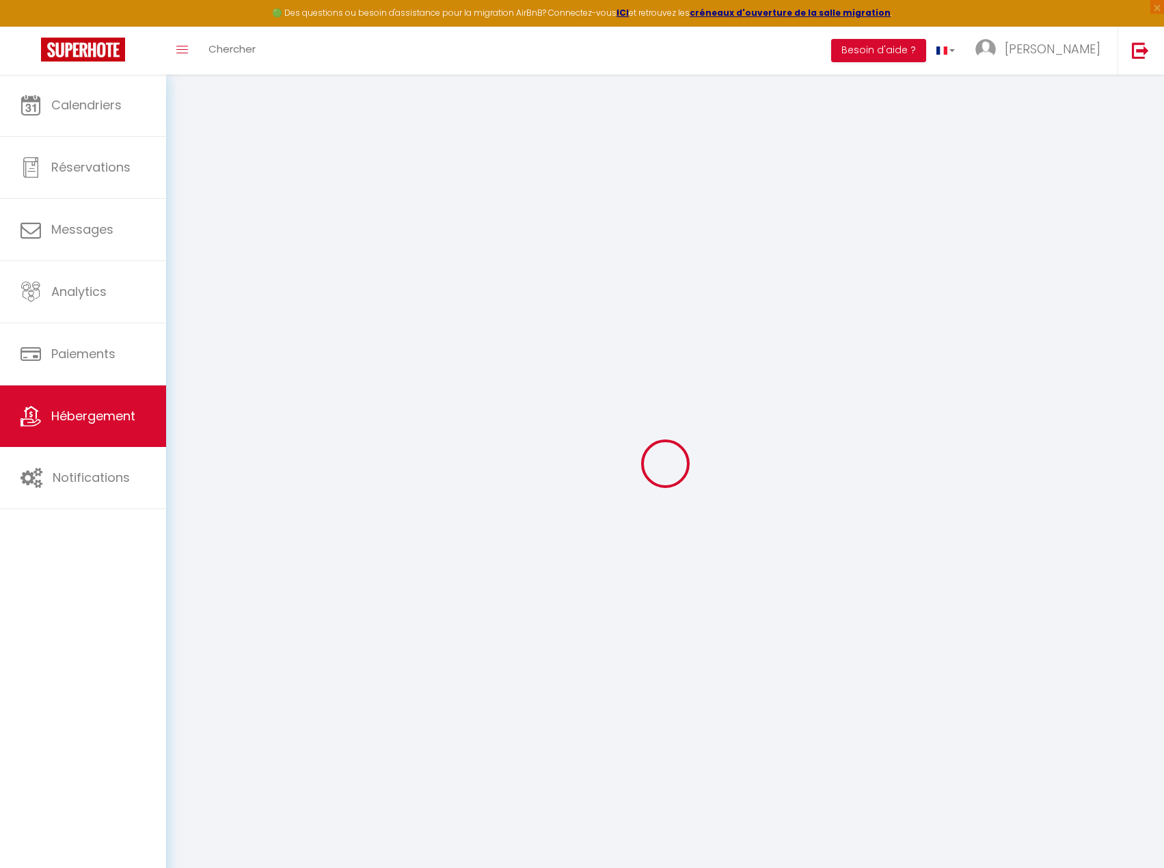
select select "17:00"
select select "23:45"
select select "11:00"
select select "30"
select select "120"
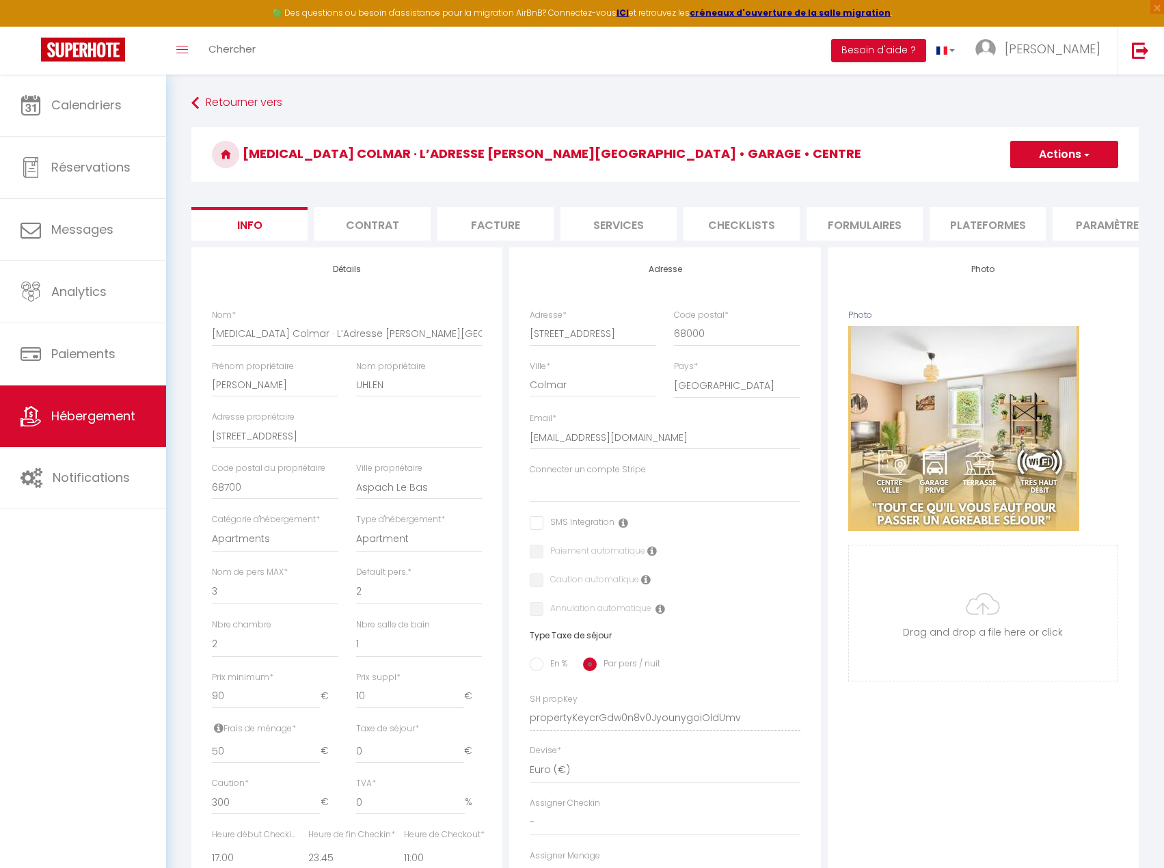
click at [616, 223] on li "Services" at bounding box center [618, 223] width 116 height 33
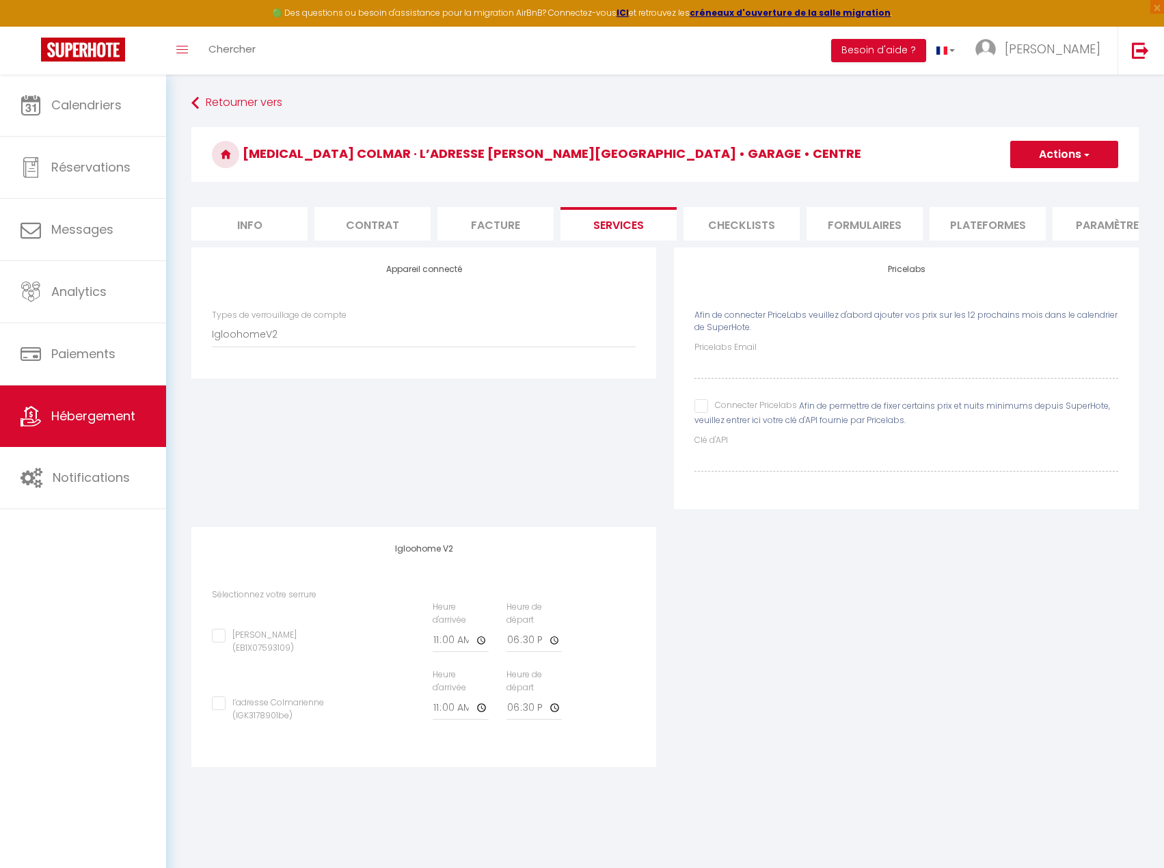
checkbox input "false"
click at [104, 414] on span "Hébergement" at bounding box center [93, 415] width 84 height 17
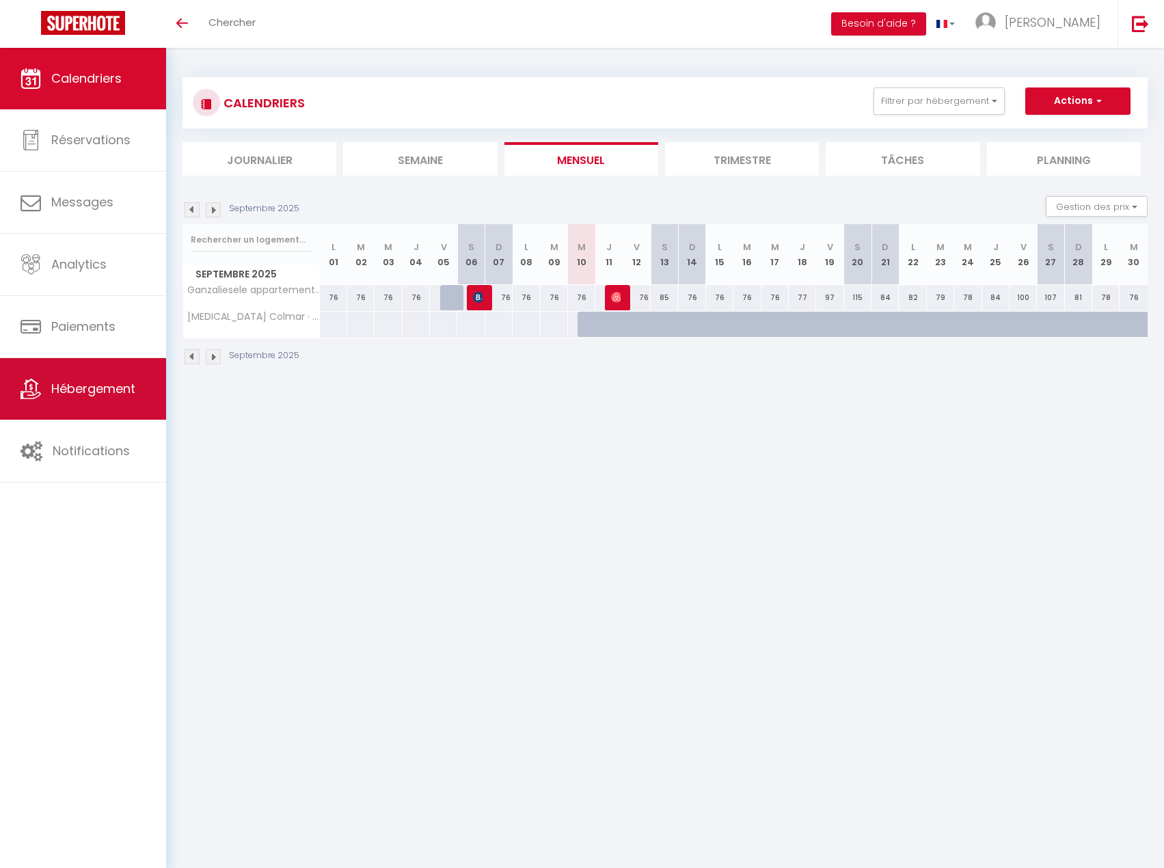
click at [85, 390] on span "Hébergement" at bounding box center [93, 388] width 84 height 17
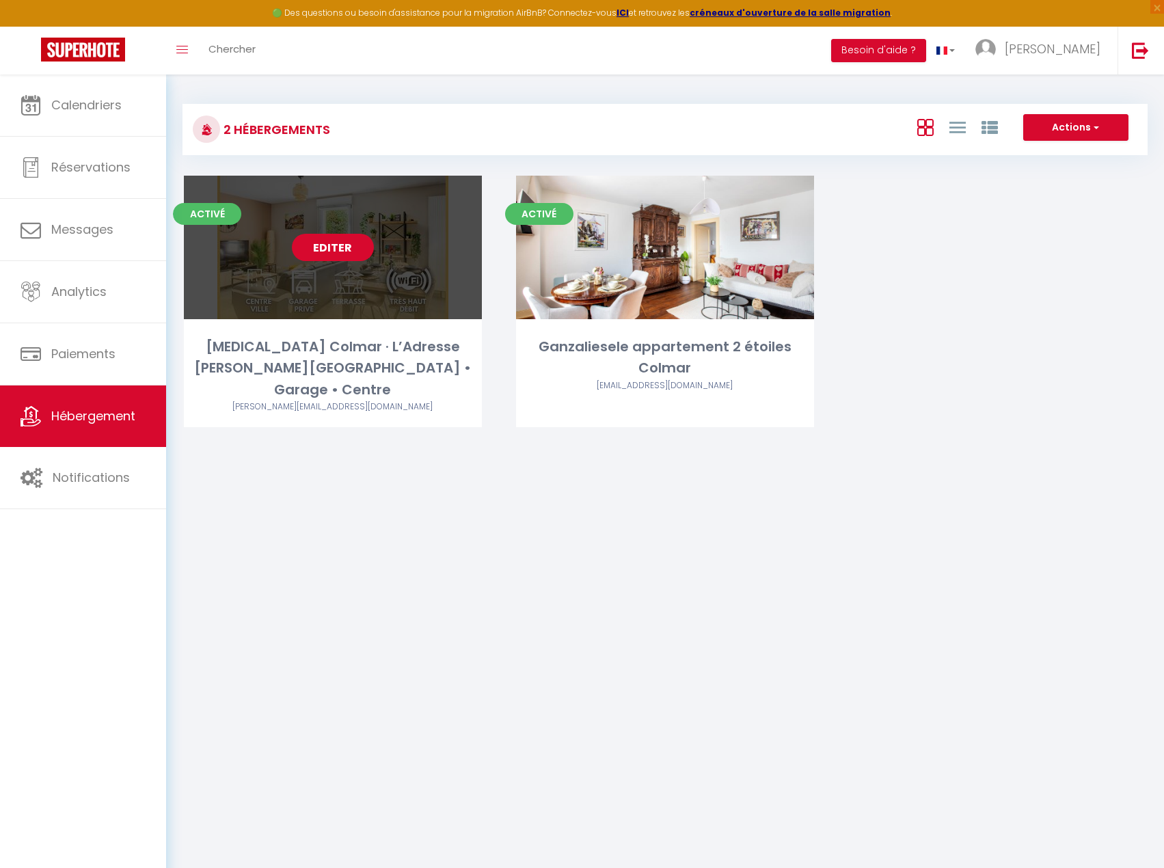
click at [327, 254] on link "Editer" at bounding box center [333, 247] width 82 height 27
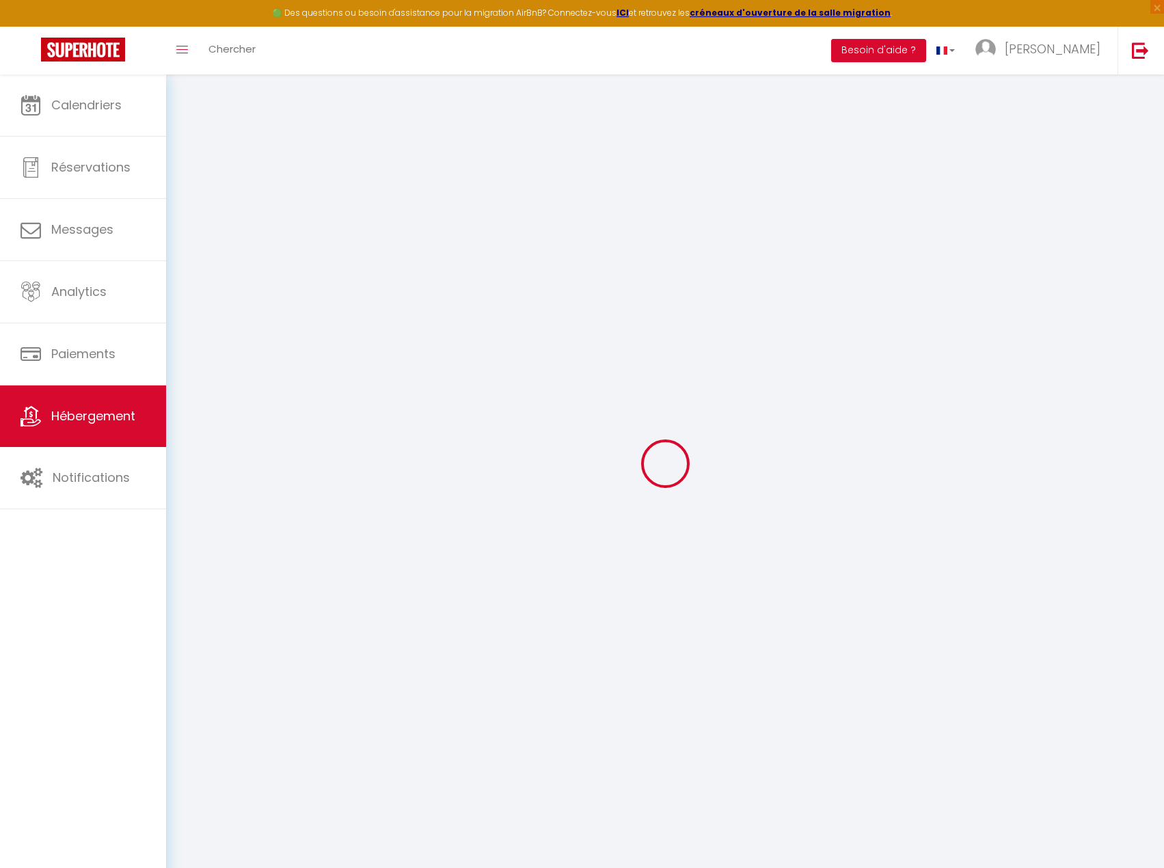
select select "IgloohomeV2"
select select
checkbox input "false"
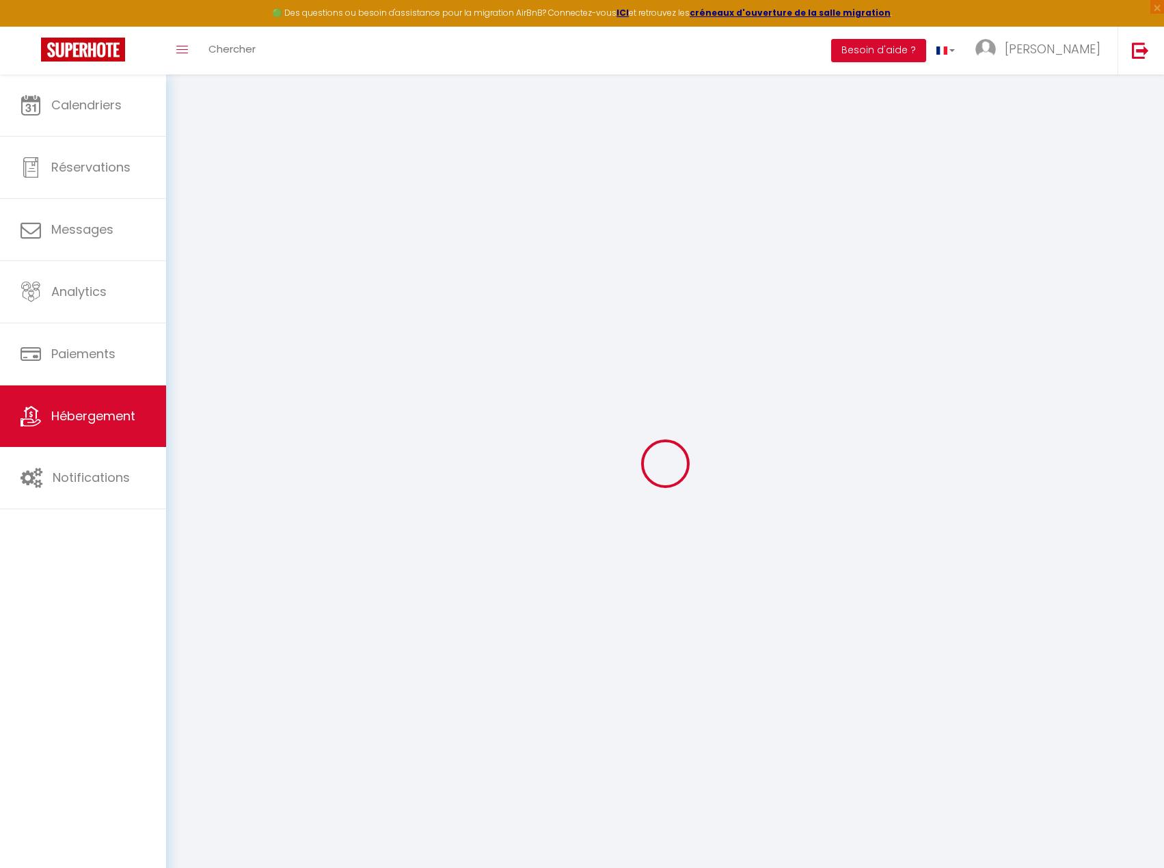
checkbox input "false"
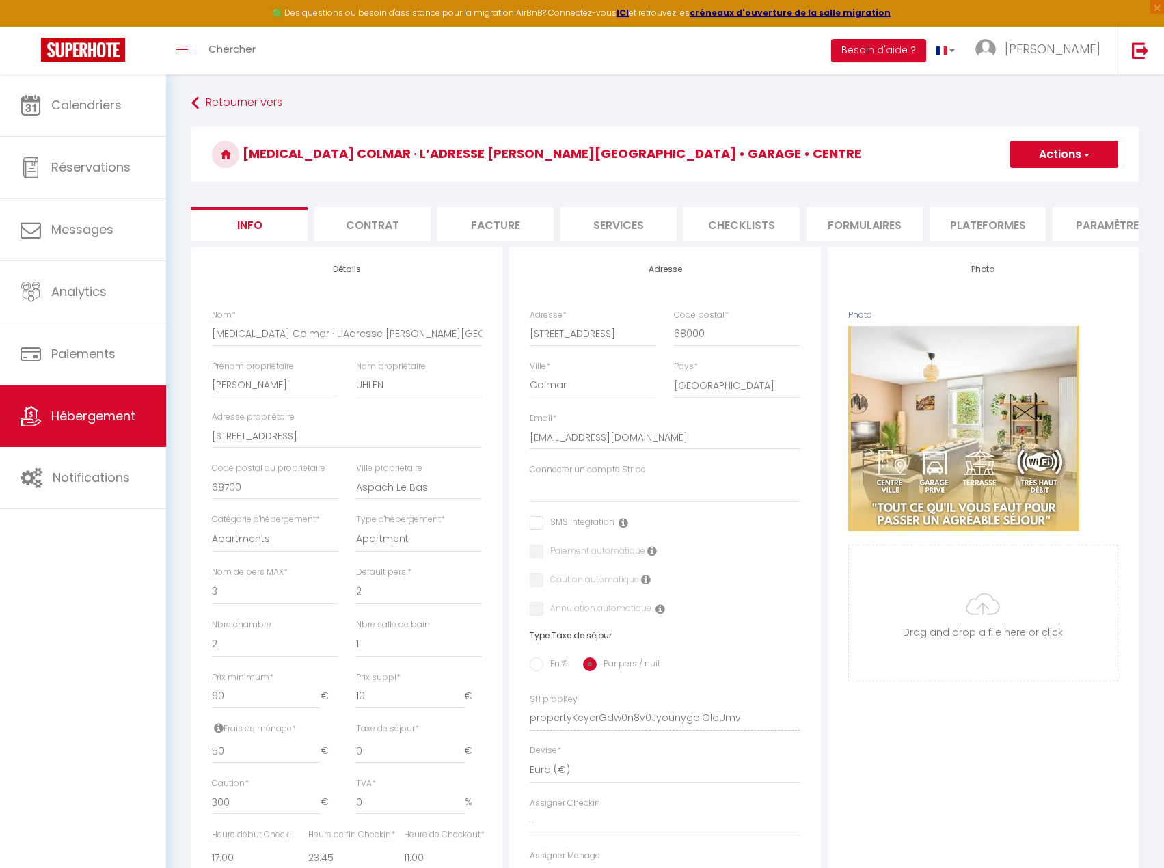
click at [609, 216] on li "Services" at bounding box center [618, 223] width 116 height 33
checkbox input "false"
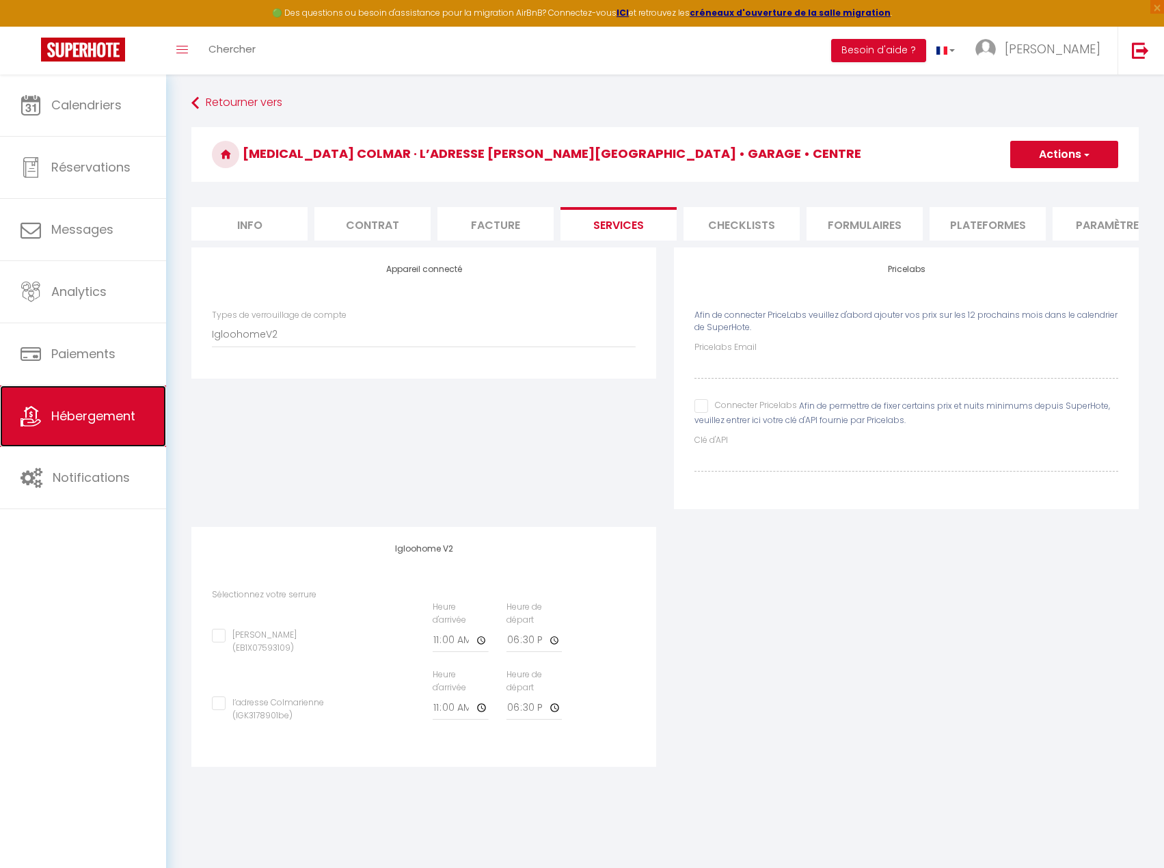
click at [109, 413] on span "Hébergement" at bounding box center [93, 415] width 84 height 17
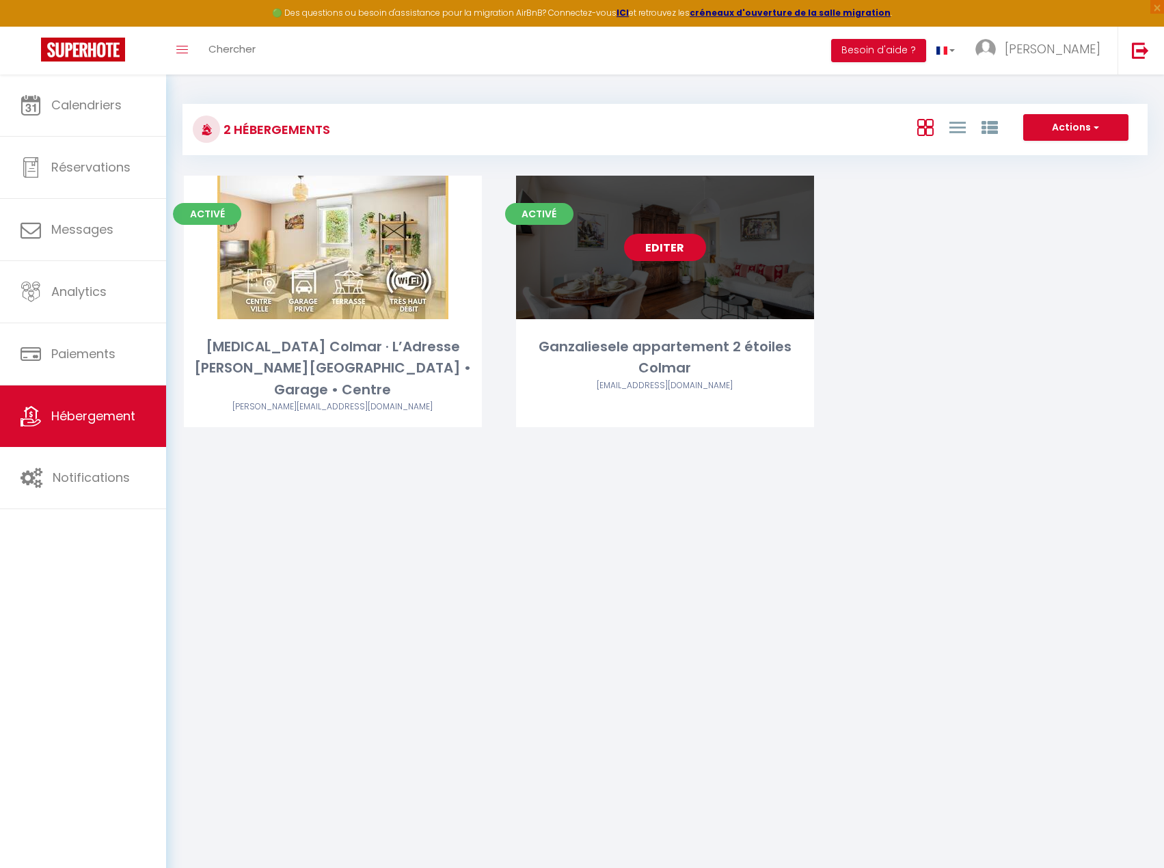
click at [681, 245] on link "Editer" at bounding box center [665, 247] width 82 height 27
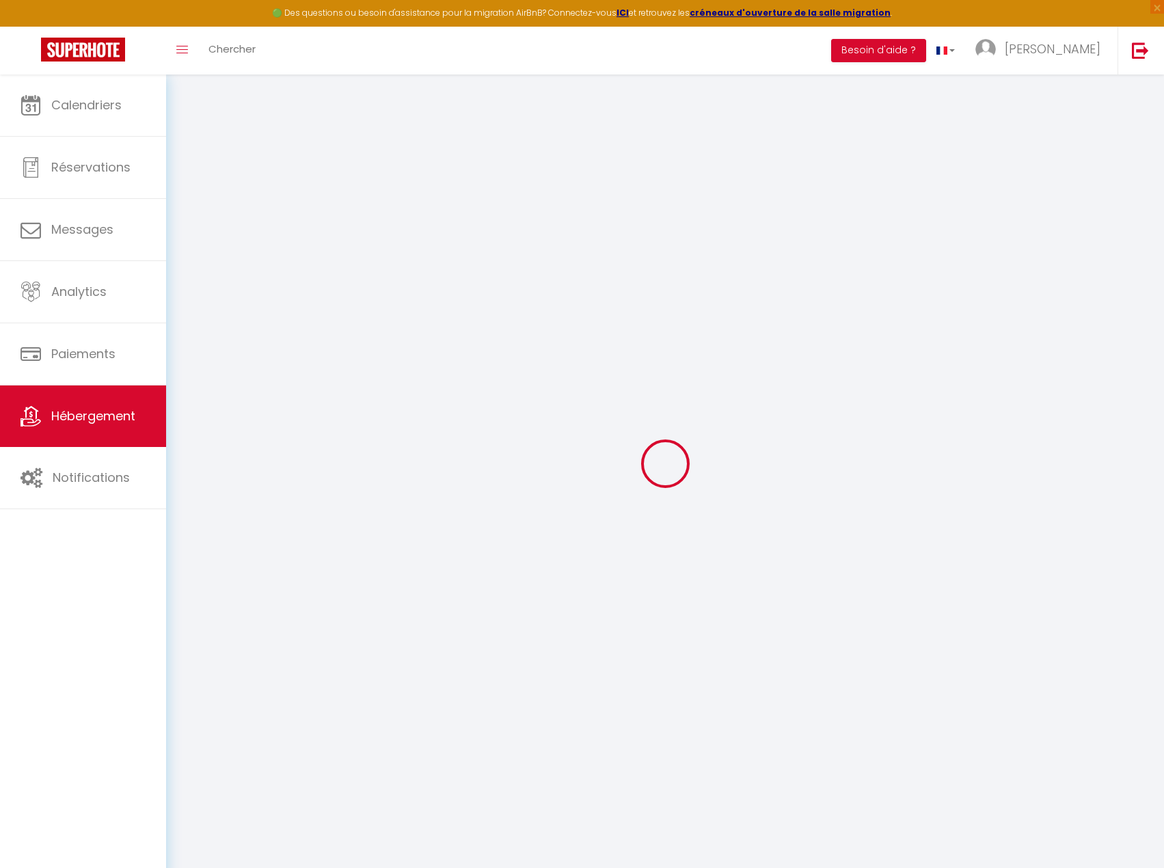
select select "IgloohomeV2"
type input "[EMAIL_ADDRESS][DOMAIN_NAME]"
checkbox input "true"
select select "2"
select select
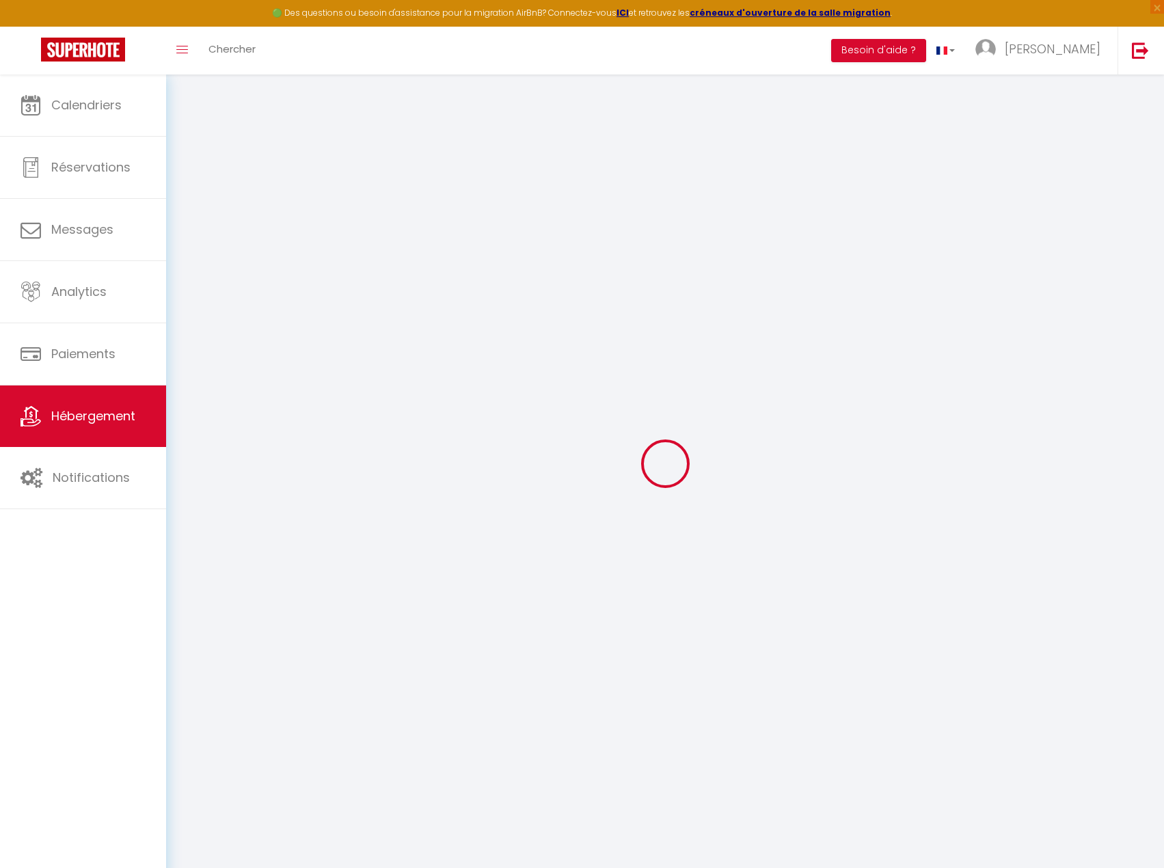
select select
checkbox input "false"
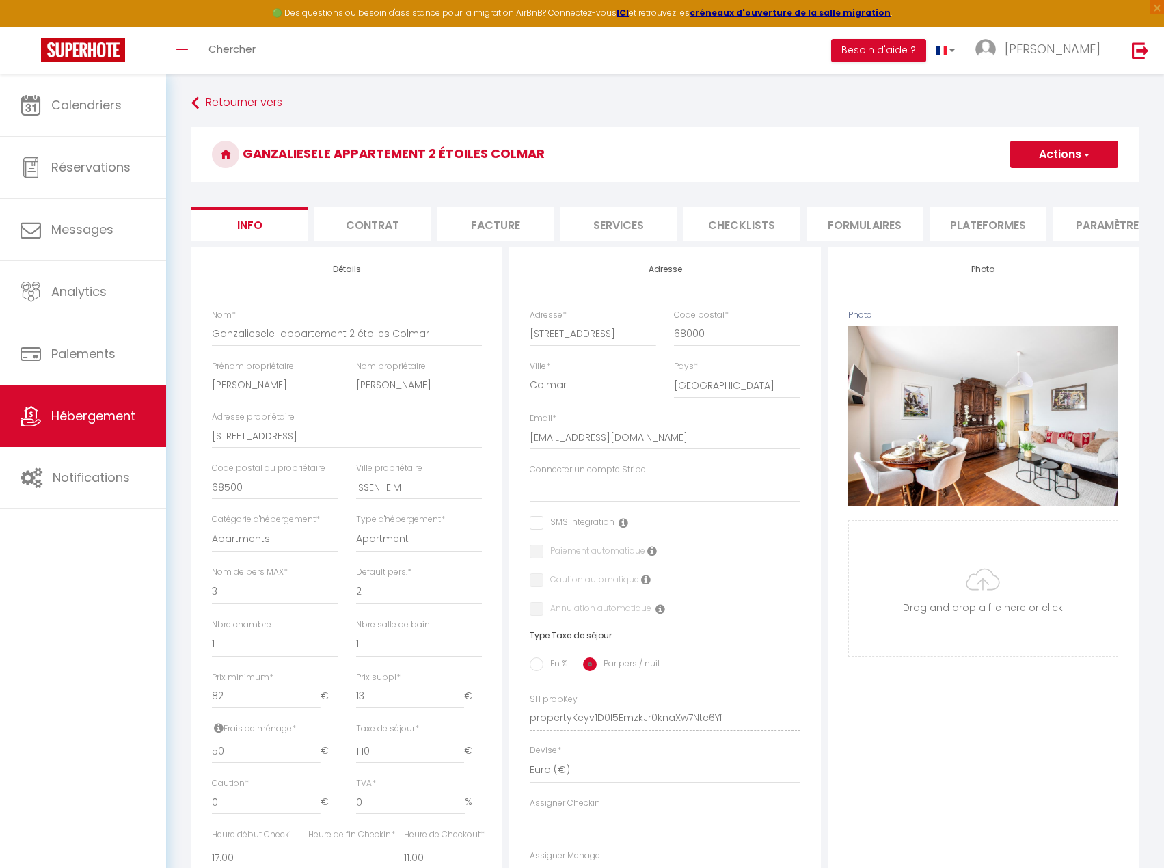
click at [653, 211] on li "Services" at bounding box center [618, 223] width 116 height 33
checkbox input "true"
checkbox input "false"
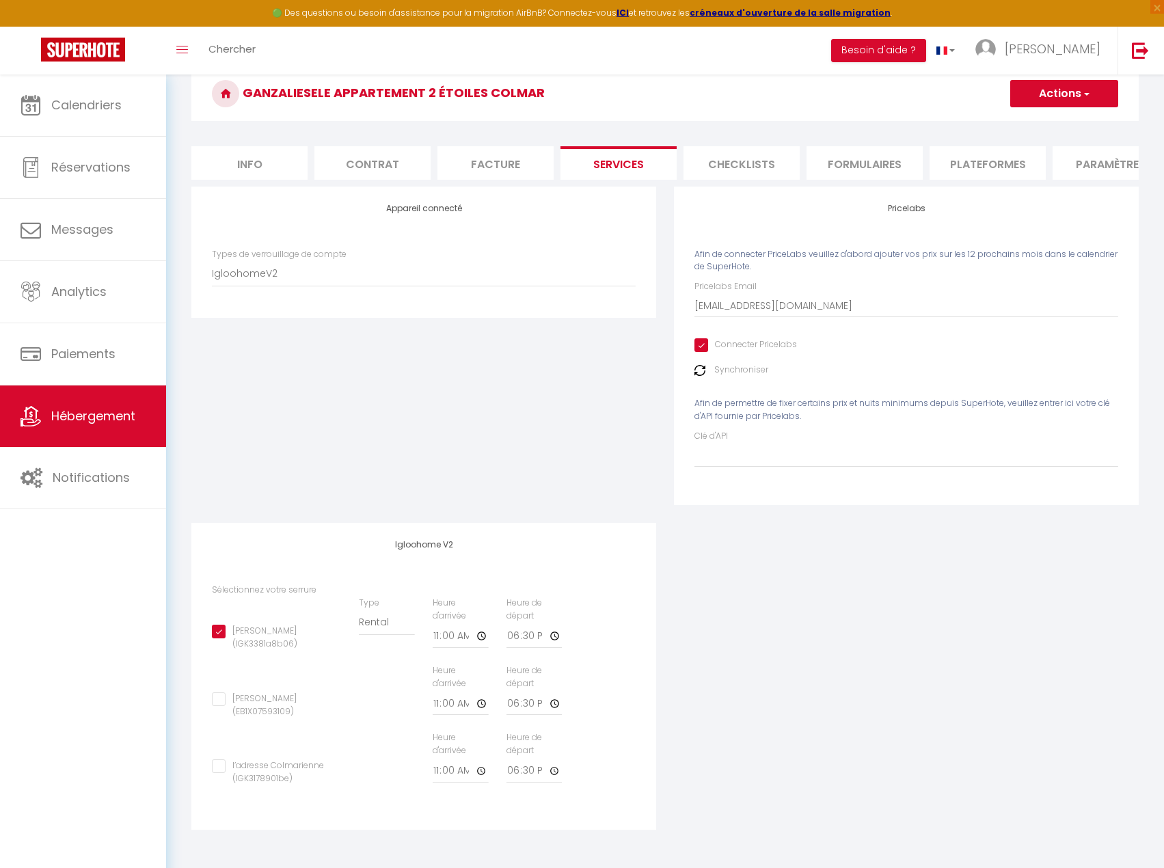
scroll to position [74, 0]
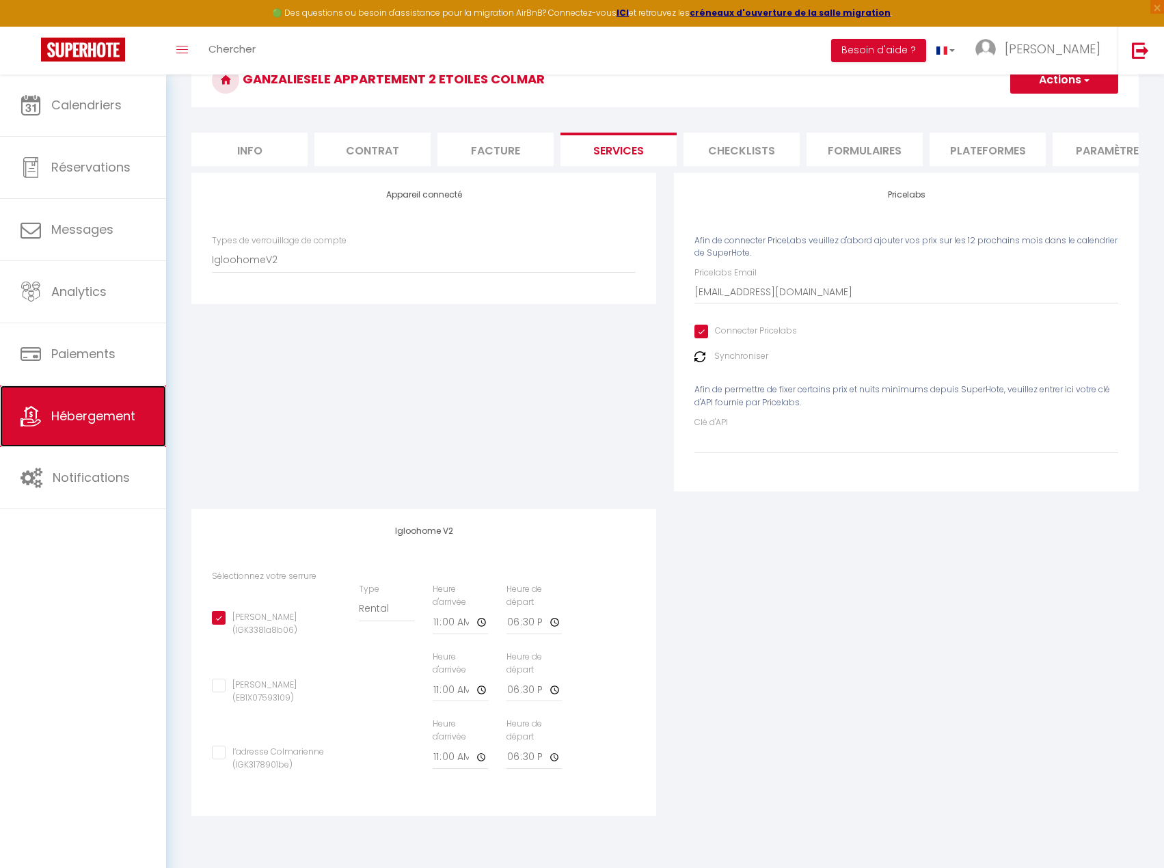
click at [99, 418] on span "Hébergement" at bounding box center [93, 415] width 84 height 17
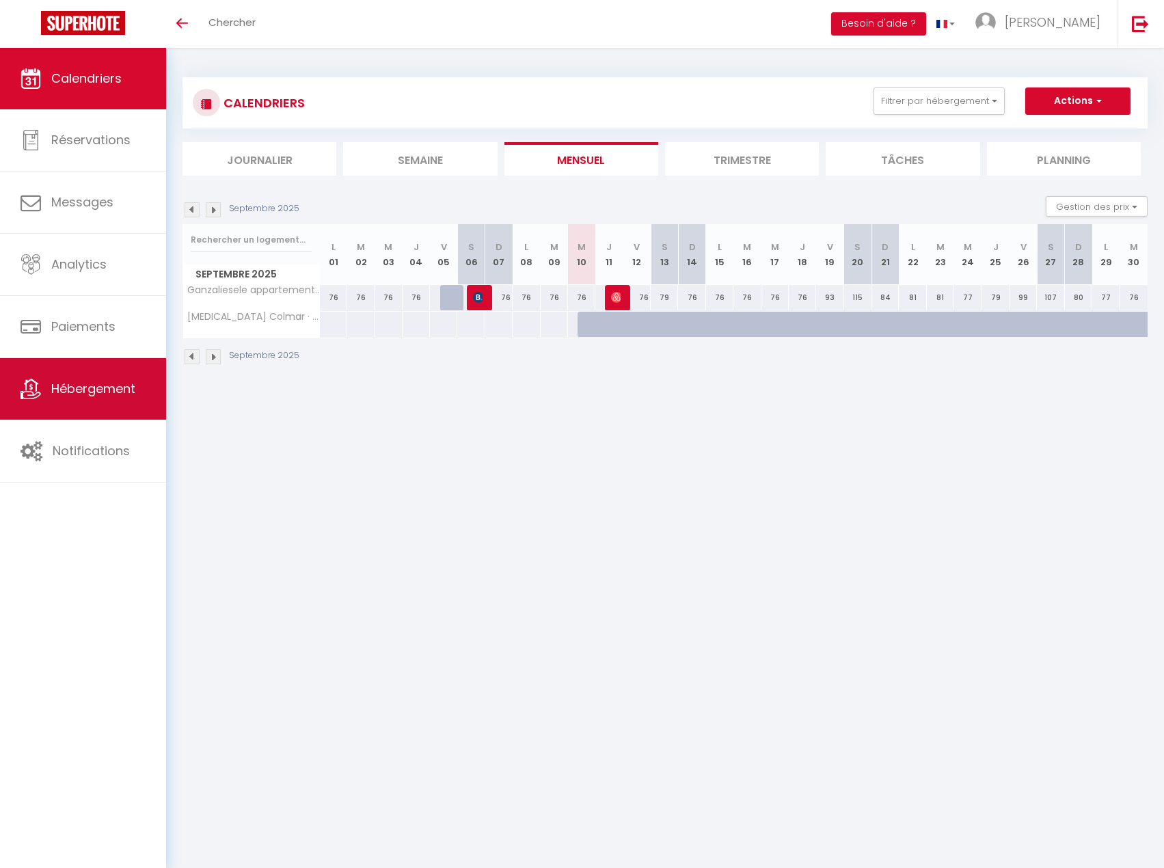
click at [126, 364] on link "Hébergement" at bounding box center [83, 389] width 166 height 62
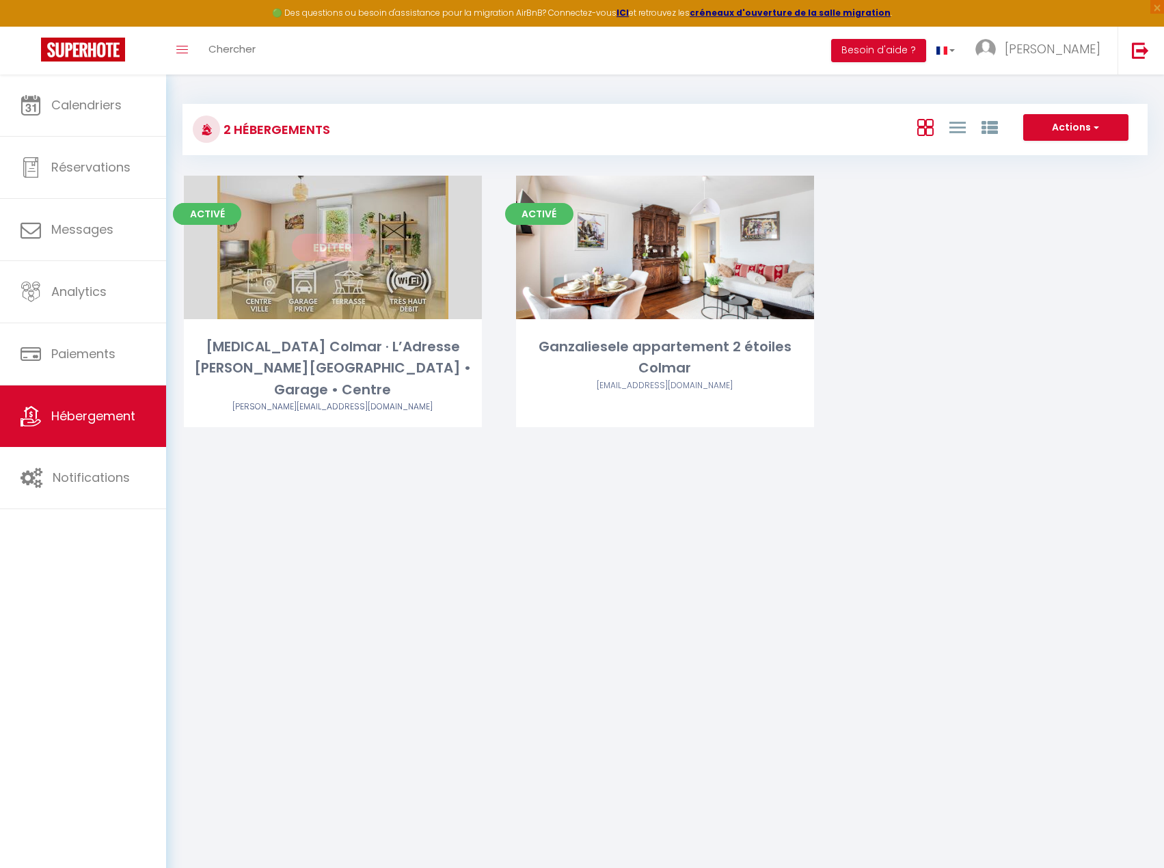
click at [342, 242] on link "Editer" at bounding box center [333, 247] width 82 height 27
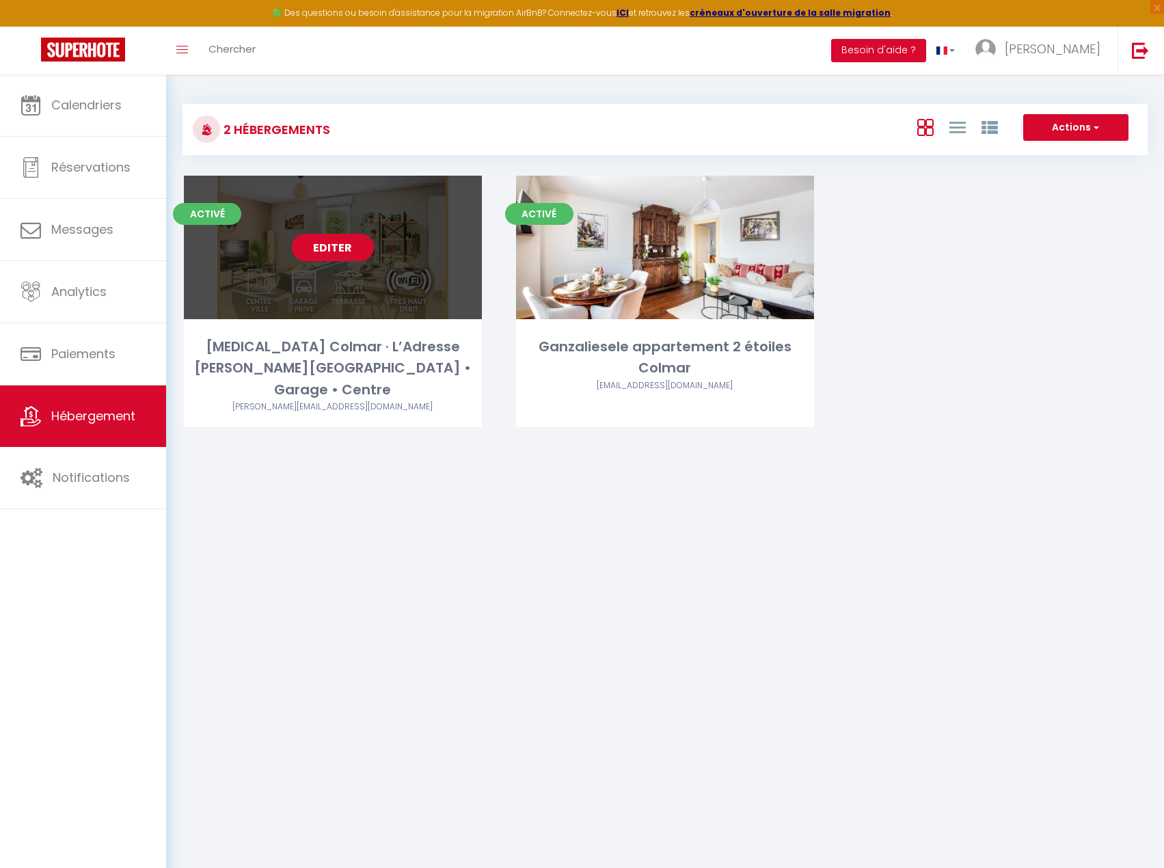
drag, startPoint x: 344, startPoint y: 243, endPoint x: 352, endPoint y: 243, distance: 8.2
click at [345, 243] on link "Editer" at bounding box center [333, 247] width 82 height 27
click at [310, 251] on link "Editer" at bounding box center [333, 247] width 82 height 27
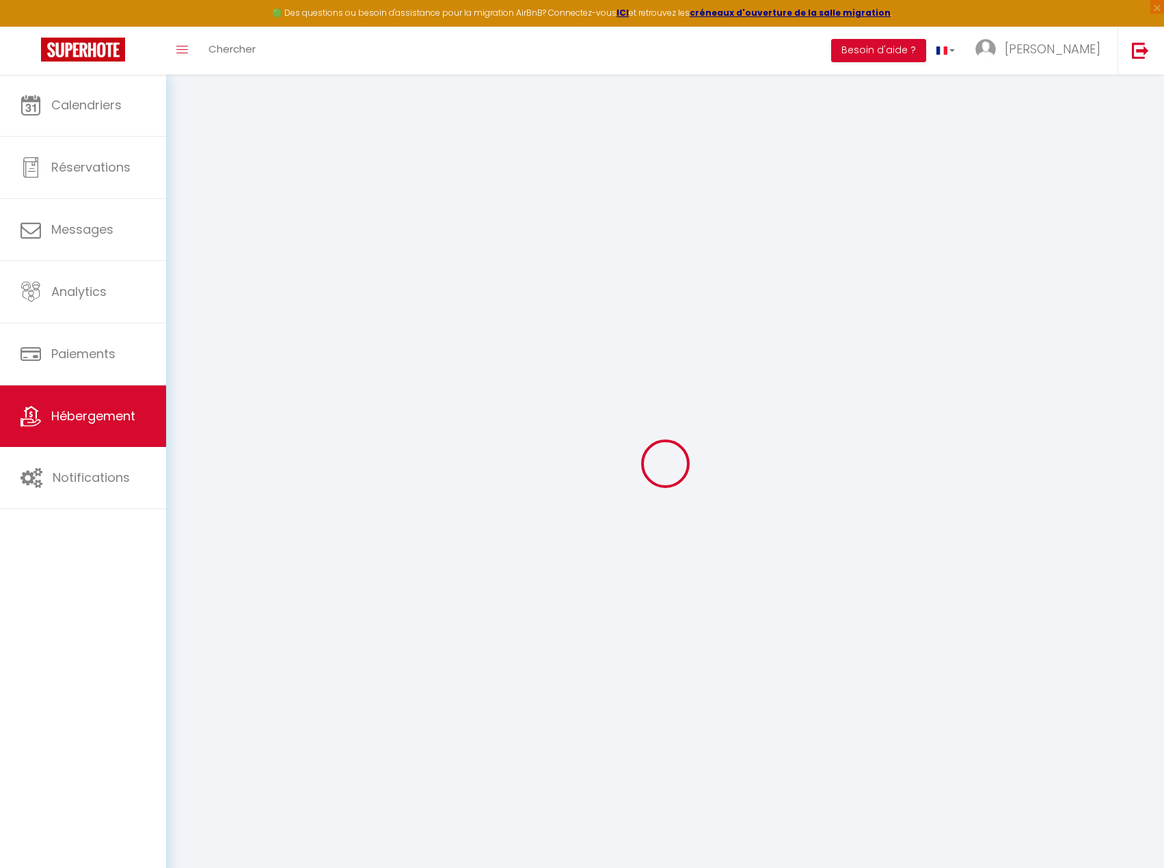
select select "17:00"
select select "23:45"
select select "11:00"
select select "30"
select select "120"
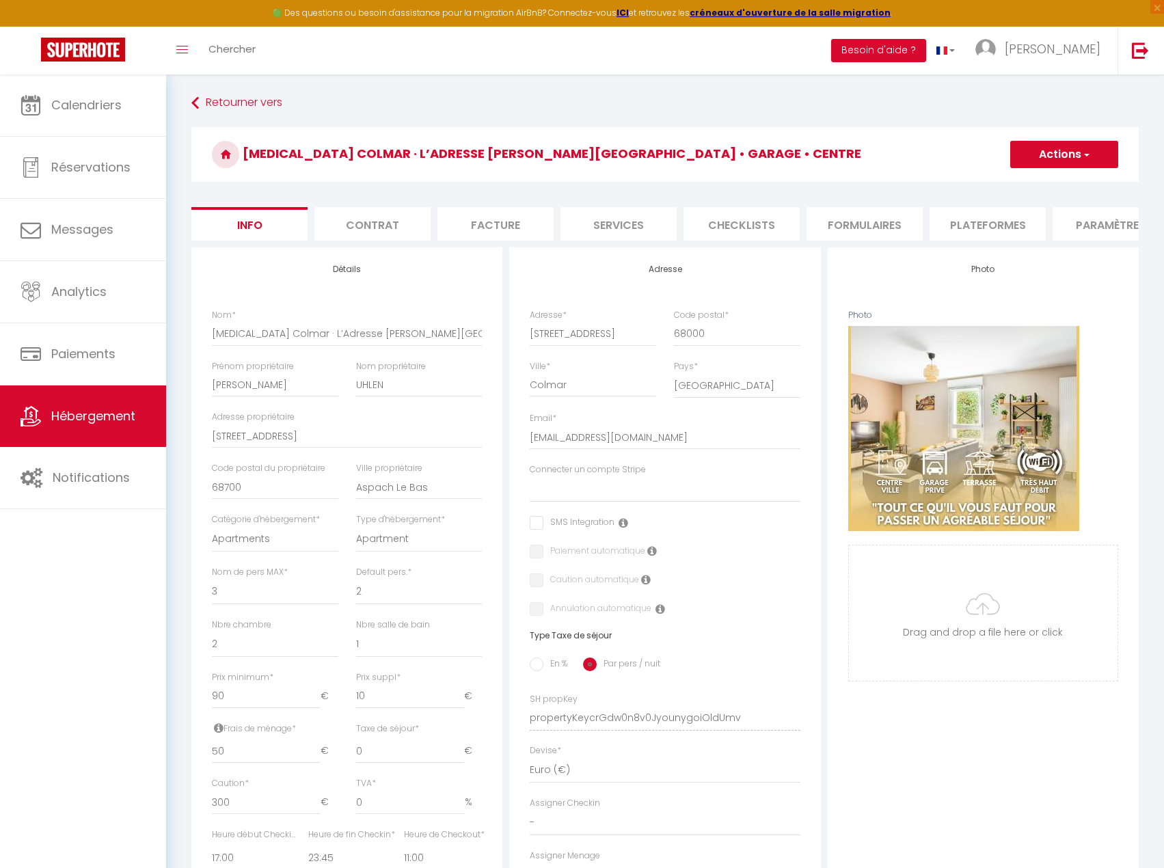
select select
checkbox input "false"
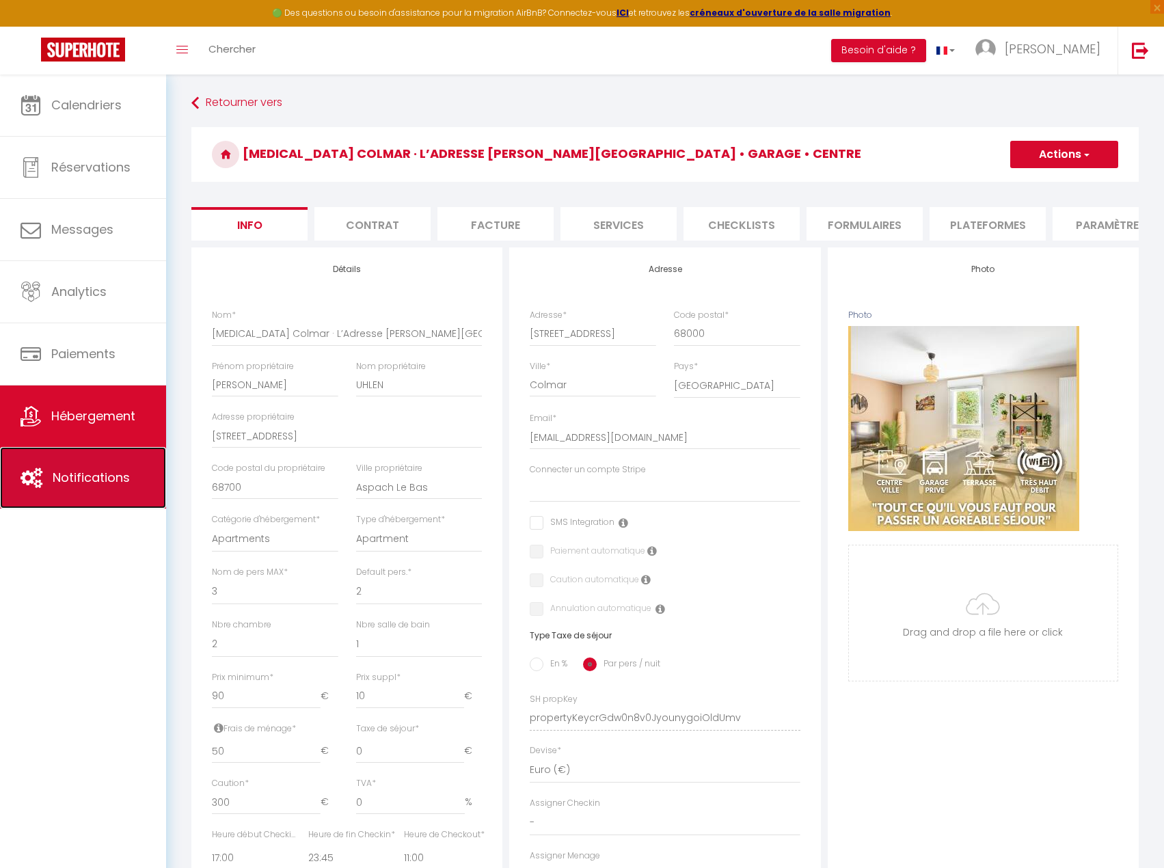
click at [108, 472] on span "Notifications" at bounding box center [91, 477] width 77 height 17
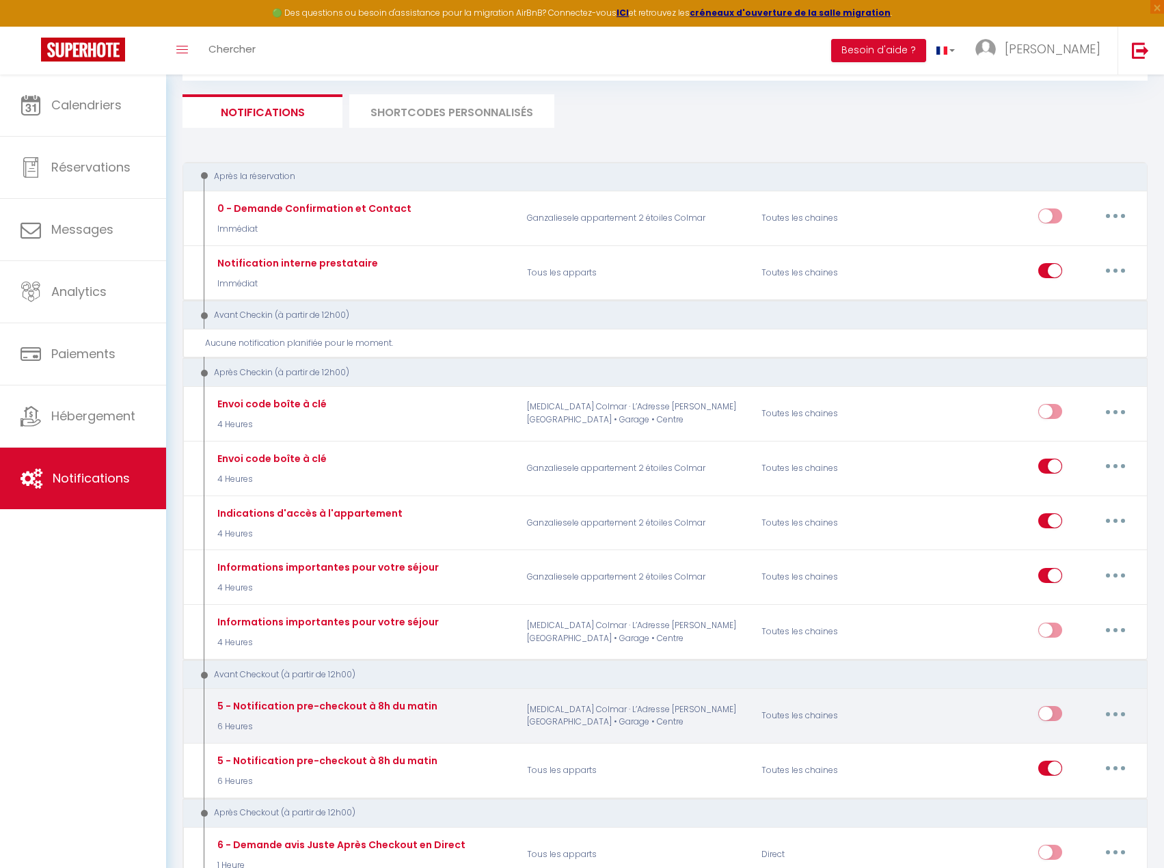
scroll to position [68, 0]
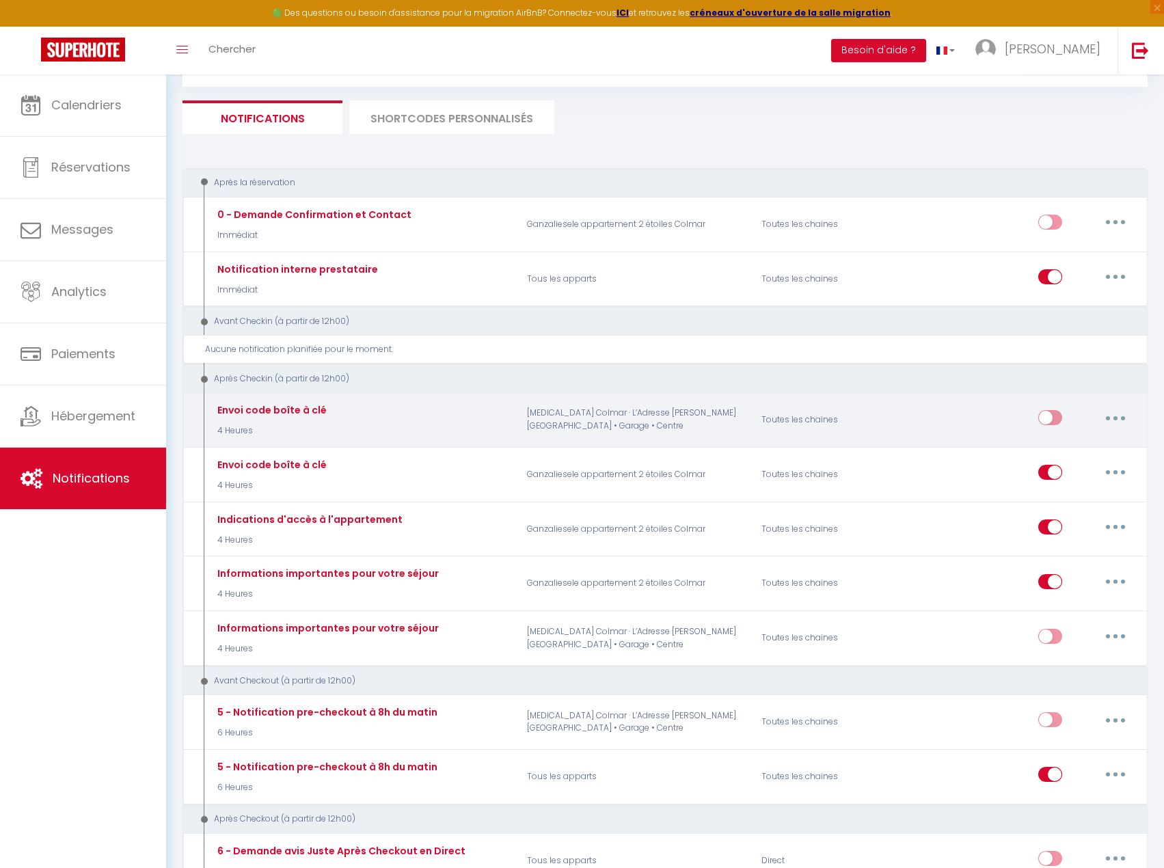
click at [679, 424] on p "[MEDICAL_DATA] Colmar · L’Adresse [PERSON_NAME][GEOGRAPHIC_DATA] • Garage • Cen…" at bounding box center [635, 420] width 235 height 40
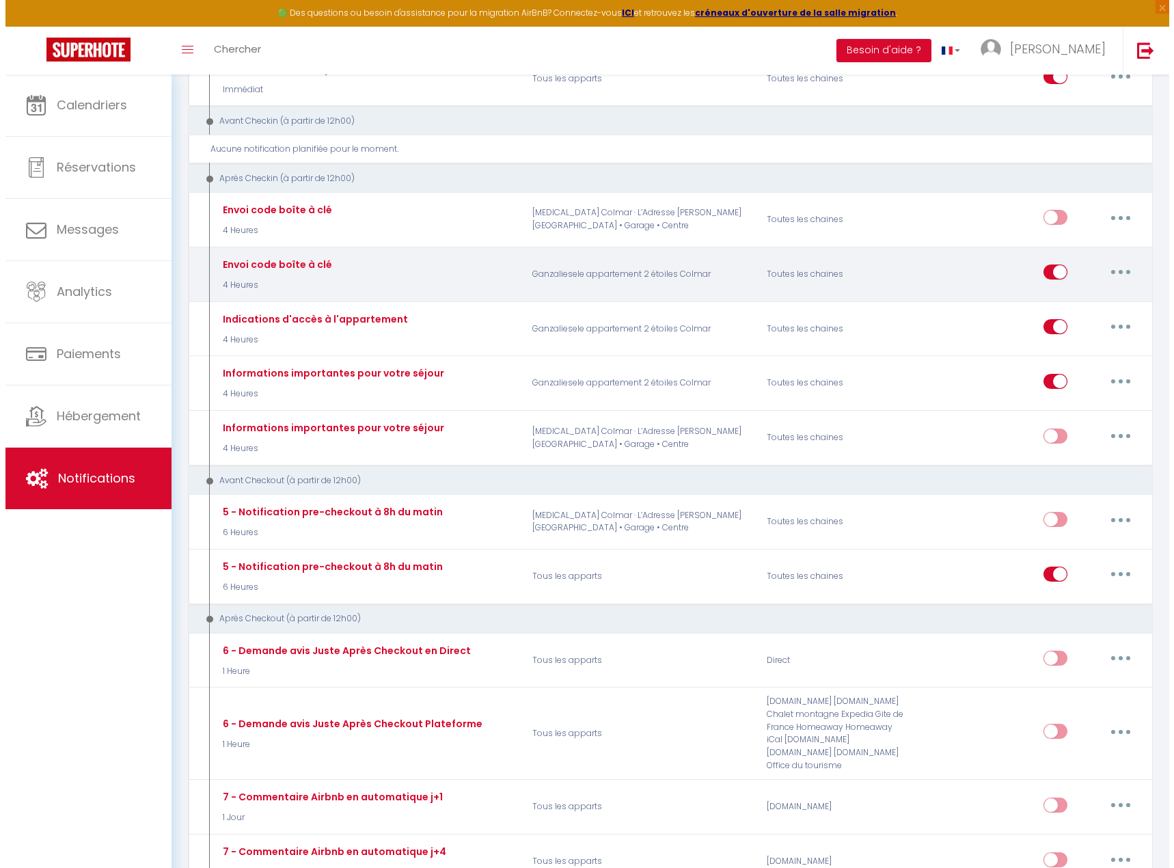
scroll to position [273, 0]
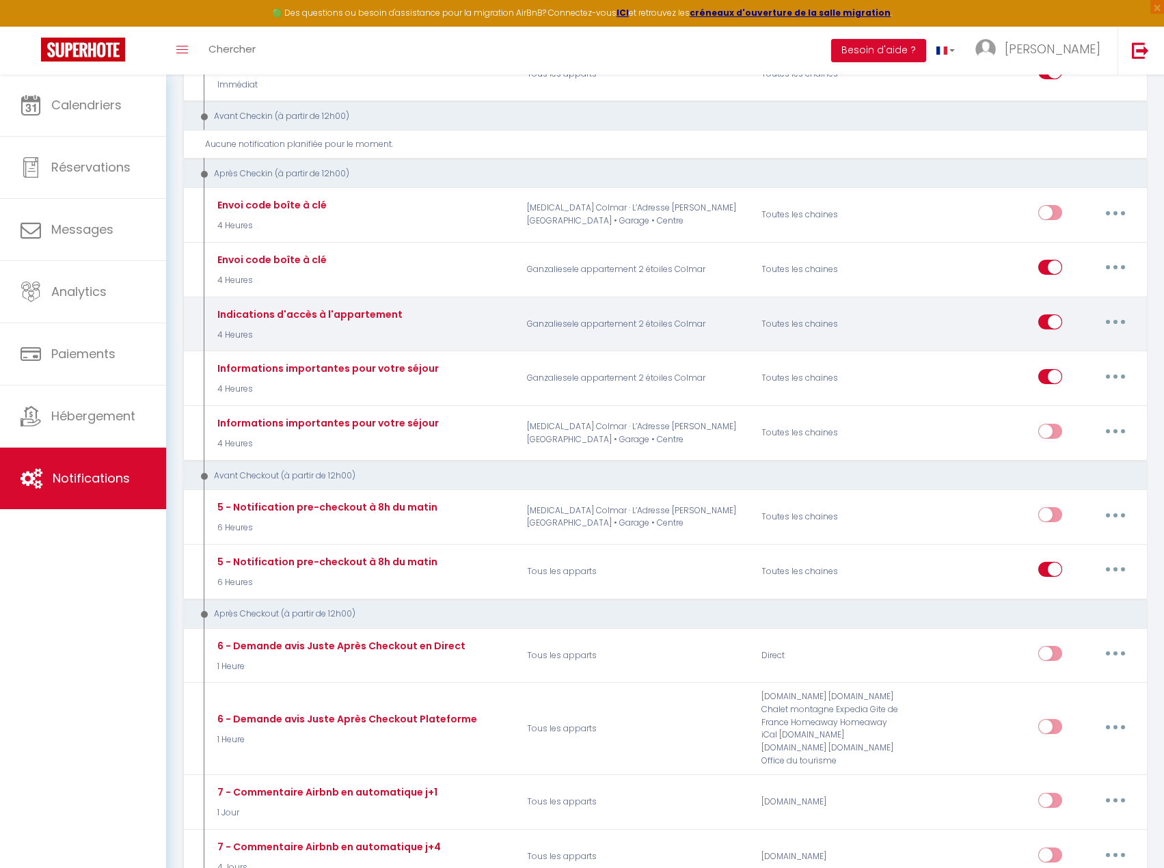
click at [1112, 325] on button "button" at bounding box center [1115, 322] width 38 height 22
click at [1084, 342] on link "Editer" at bounding box center [1079, 353] width 101 height 23
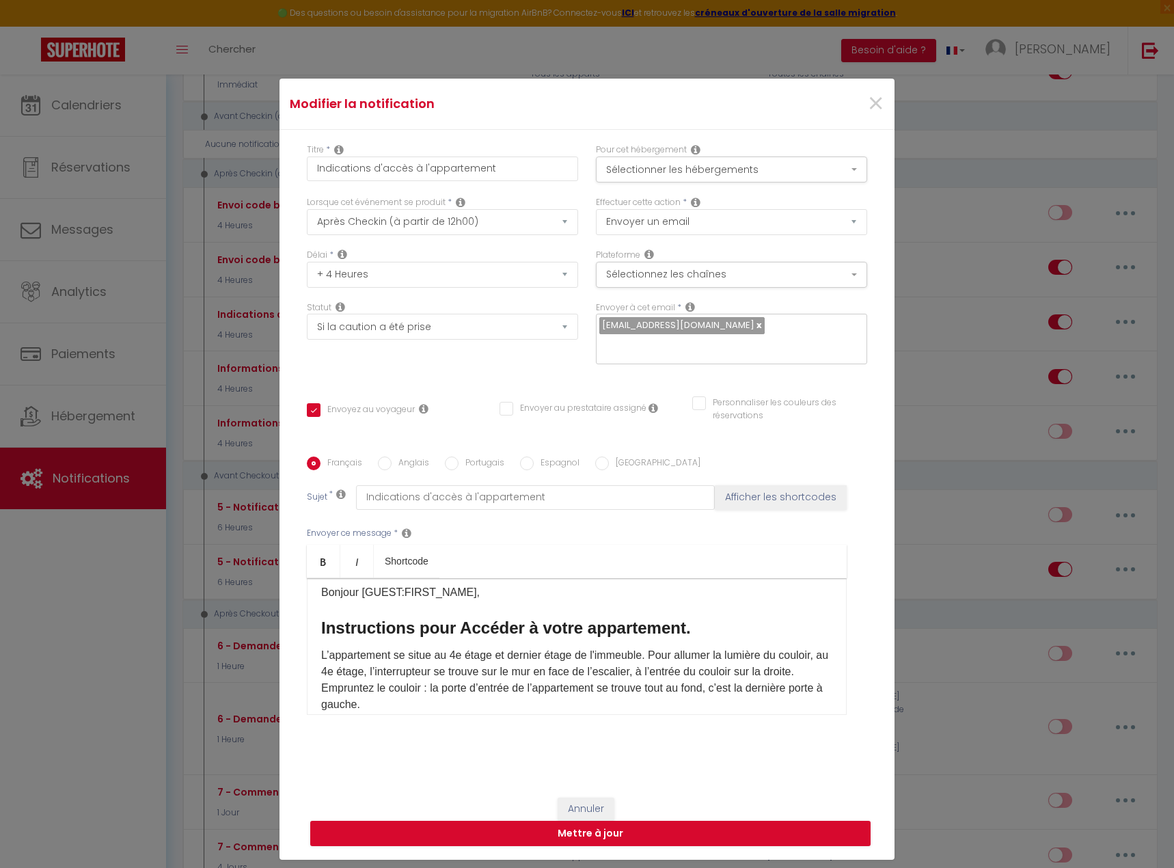
scroll to position [0, 0]
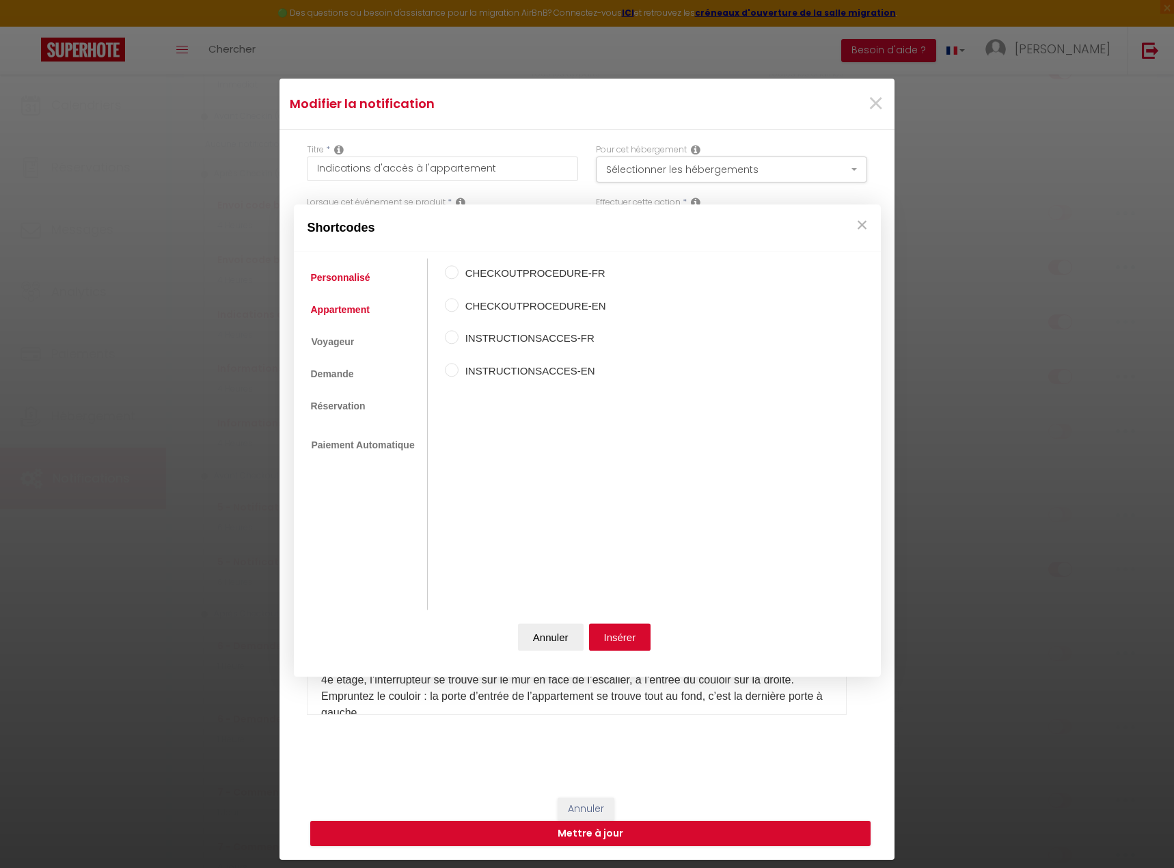
click at [357, 312] on link "Appartement" at bounding box center [340, 309] width 72 height 25
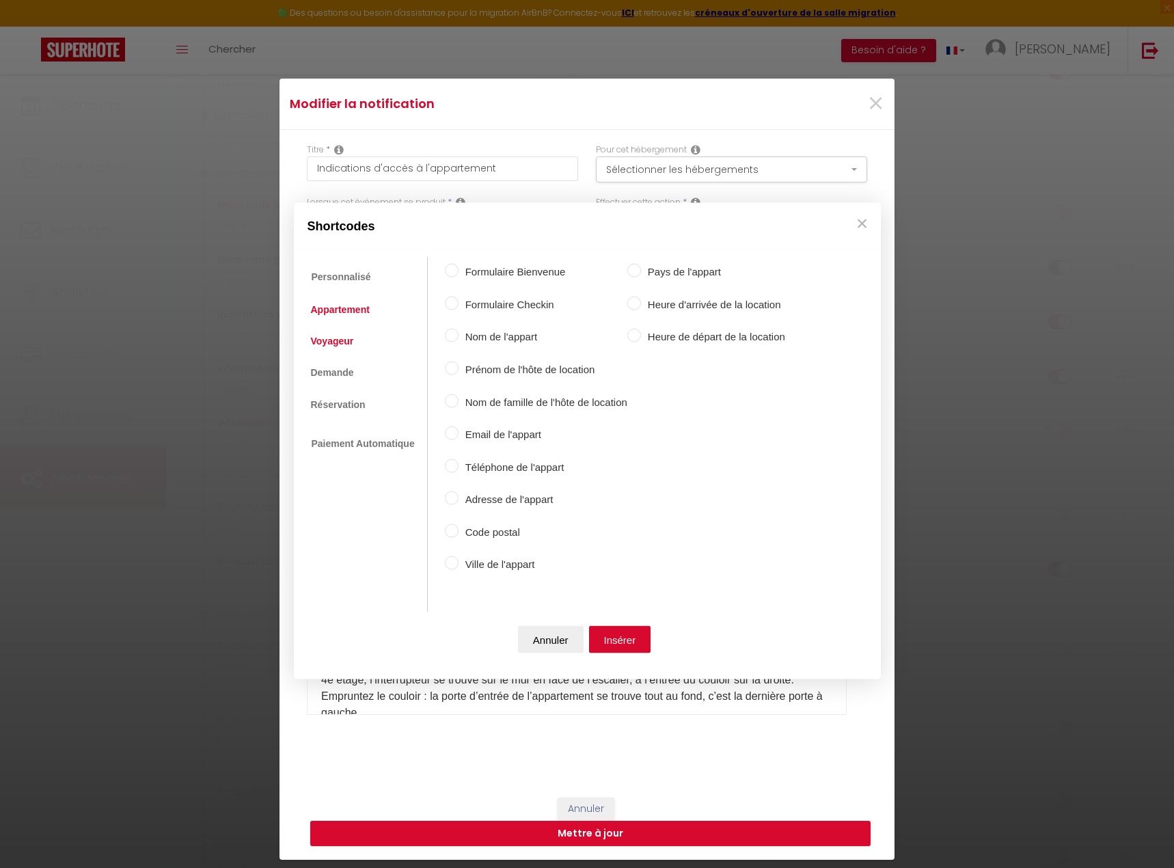
click at [349, 340] on link "Voyageur" at bounding box center [332, 340] width 57 height 25
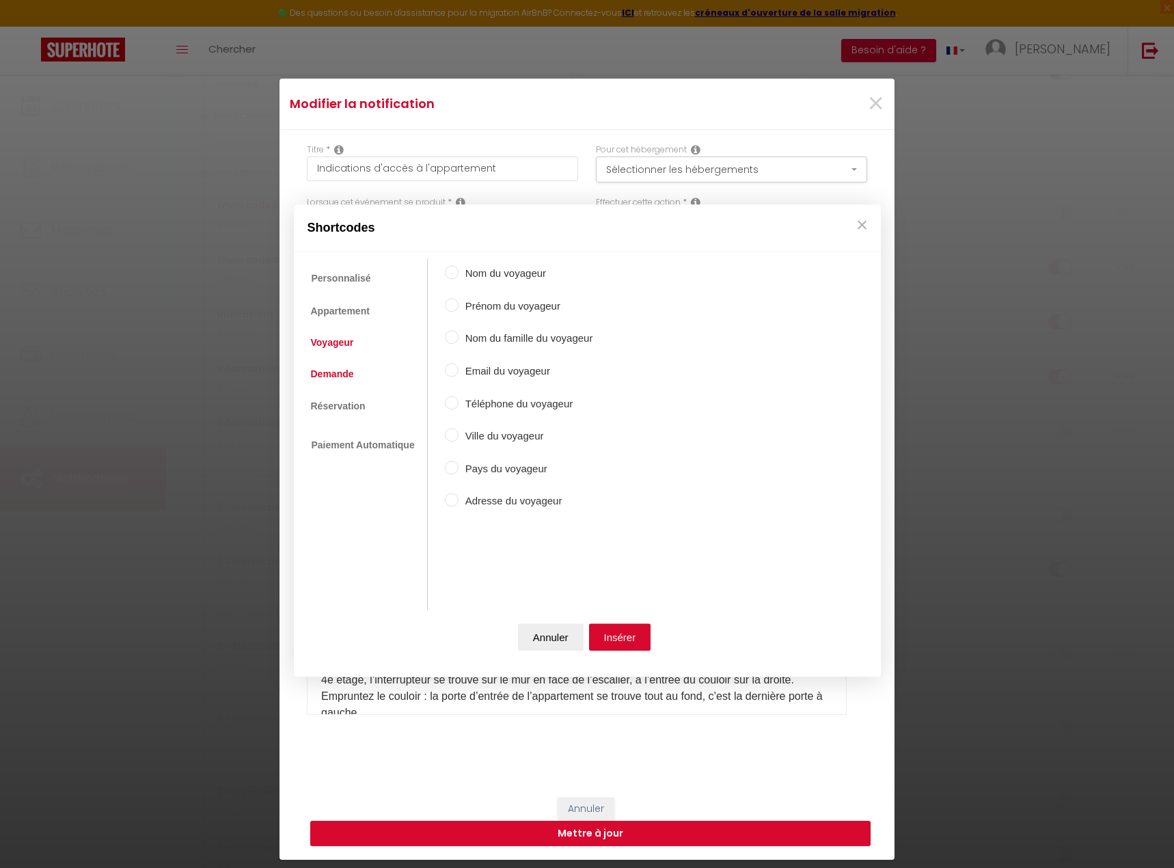
click at [342, 381] on link "Demande" at bounding box center [332, 374] width 57 height 25
click at [347, 415] on link "Réservation" at bounding box center [338, 406] width 68 height 25
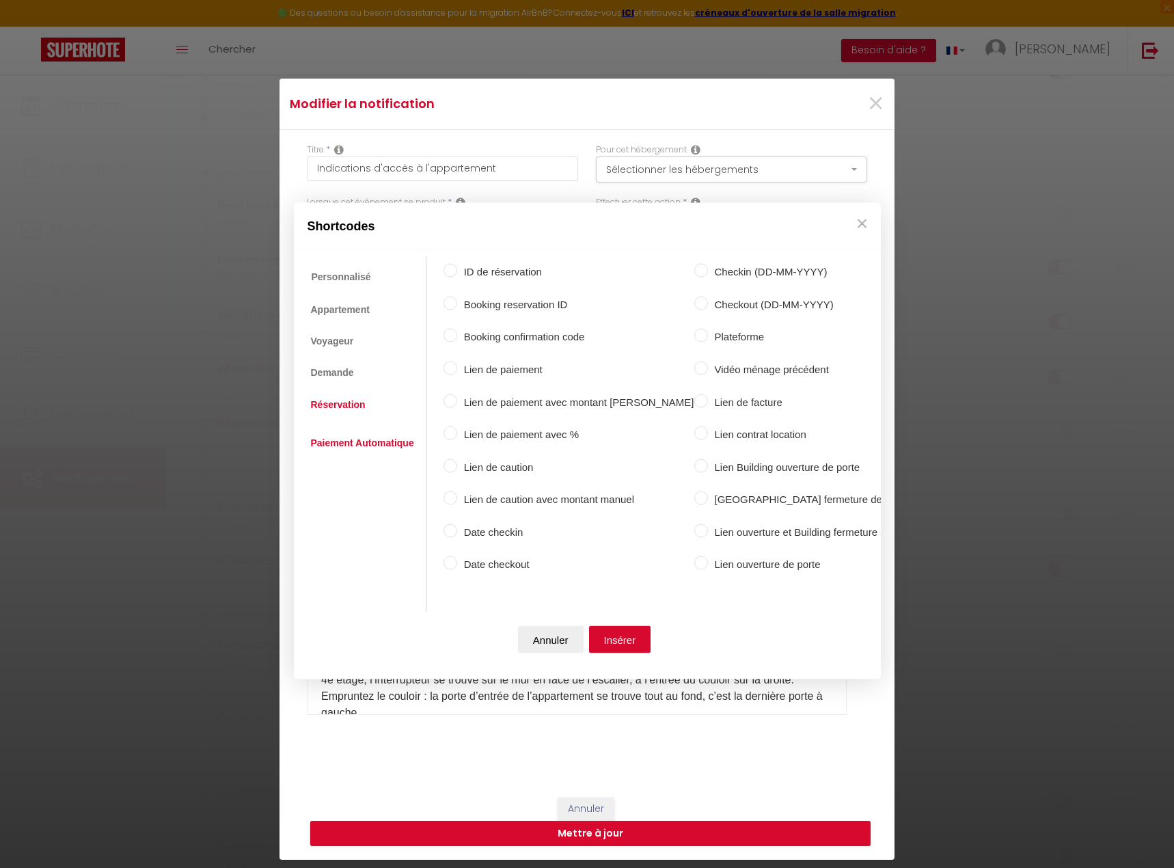
click at [356, 439] on link "Paiement Automatique" at bounding box center [362, 442] width 117 height 25
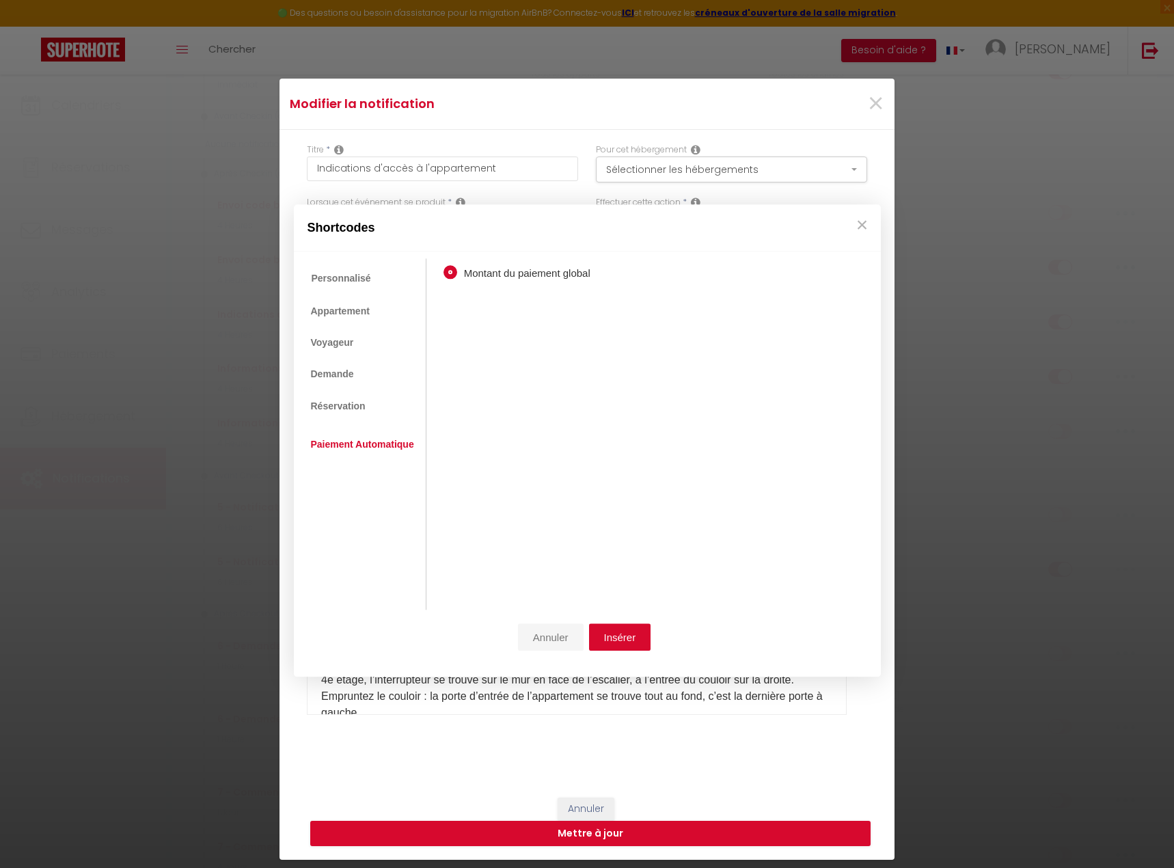
click at [537, 642] on button "Annuler" at bounding box center [551, 637] width 66 height 27
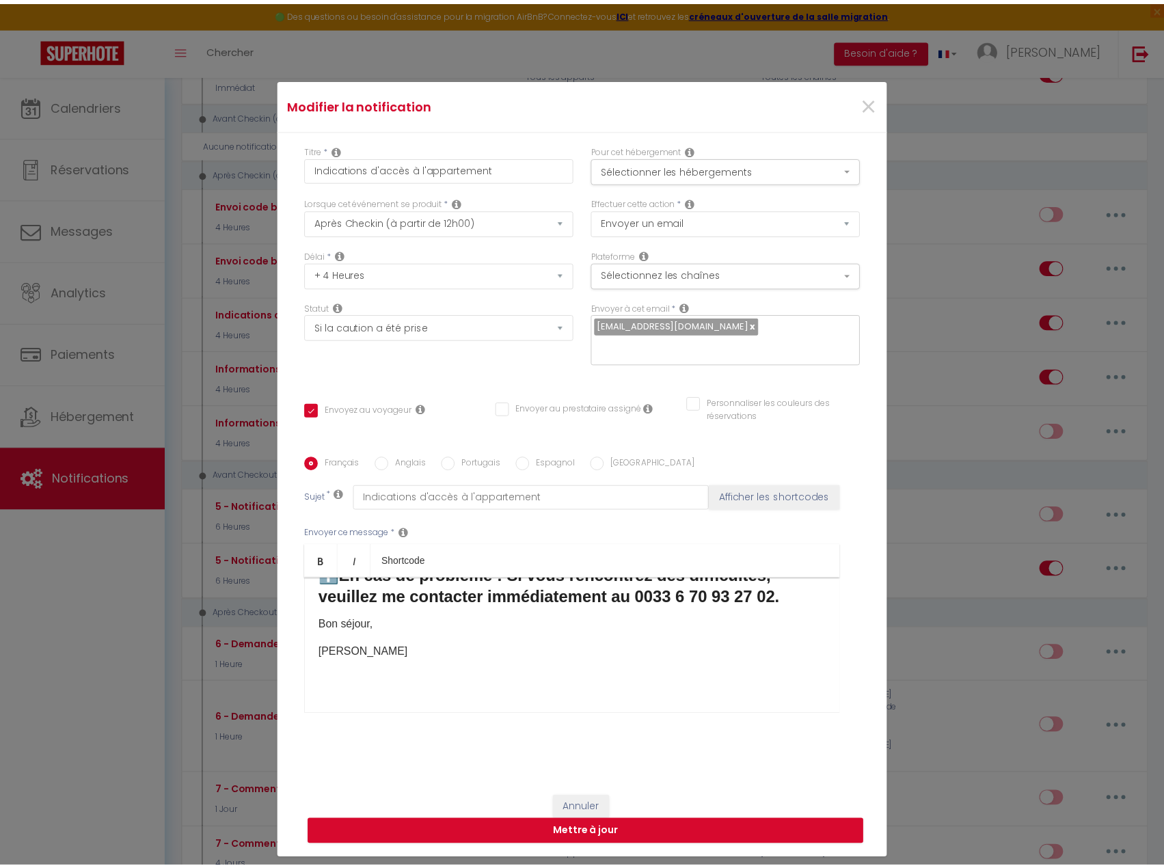
scroll to position [174, 0]
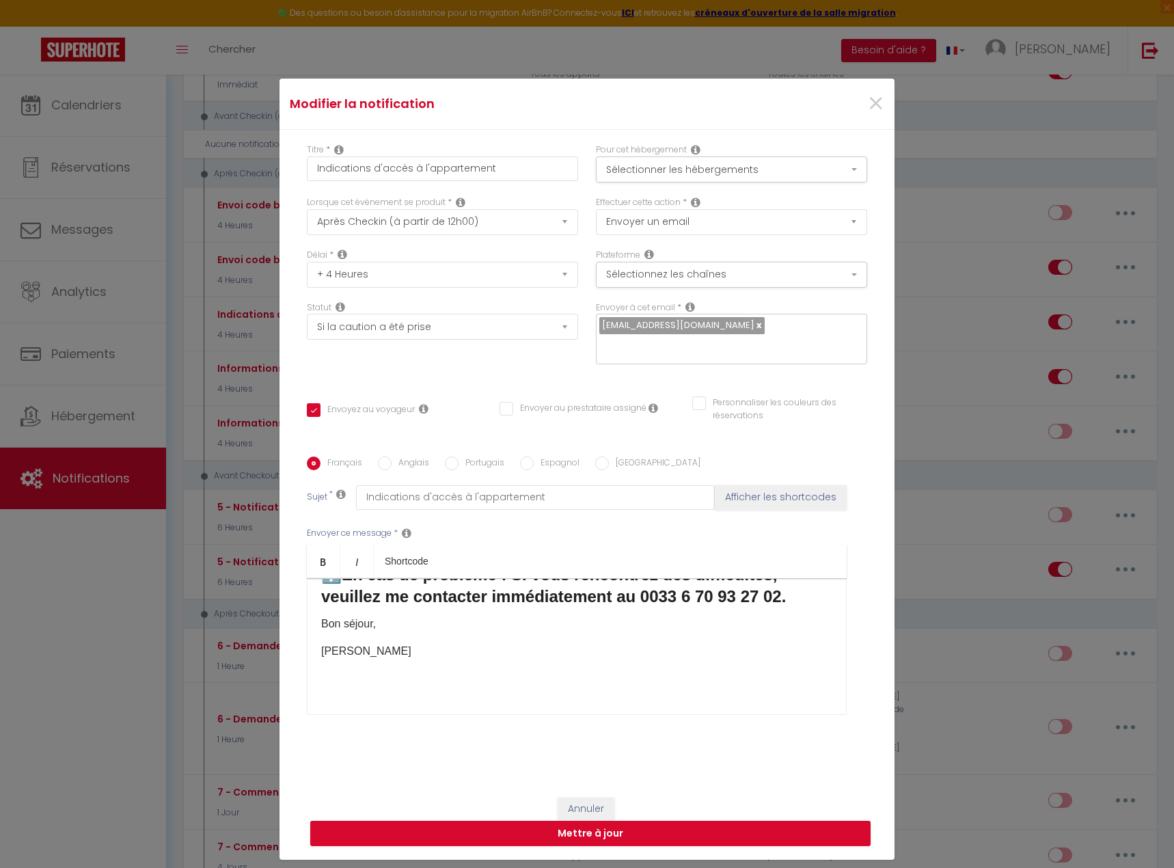
click at [472, 630] on p "Bon séjour," at bounding box center [576, 624] width 511 height 16
click at [441, 638] on div "Bonjour [GUEST:FIRST_NAME], Instructions pour Accéder à votre appartement. ​L’a…" at bounding box center [577, 646] width 540 height 137
click at [871, 121] on span "×" at bounding box center [875, 103] width 17 height 41
